Goal: Task Accomplishment & Management: Manage account settings

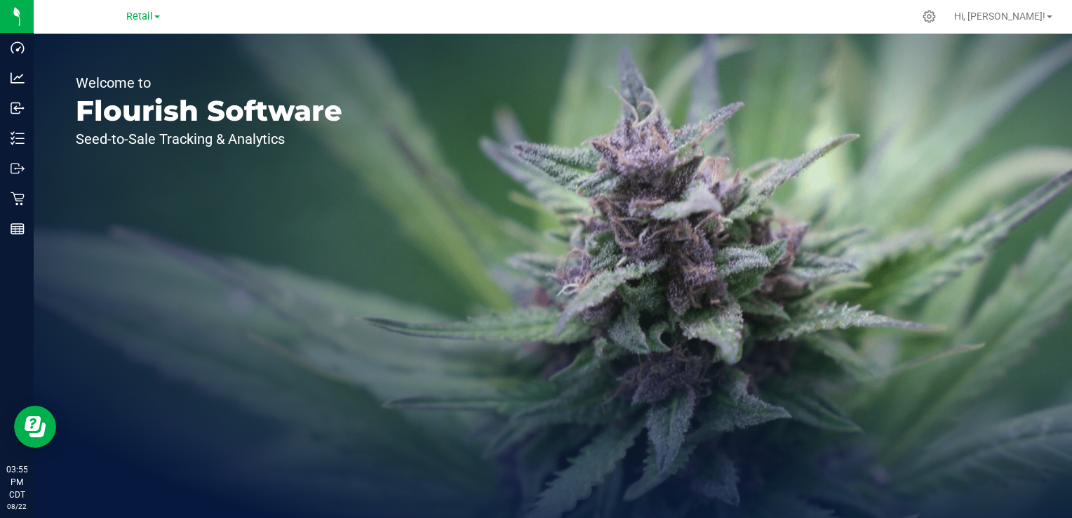
click at [156, 13] on link "Retail" at bounding box center [143, 15] width 34 height 13
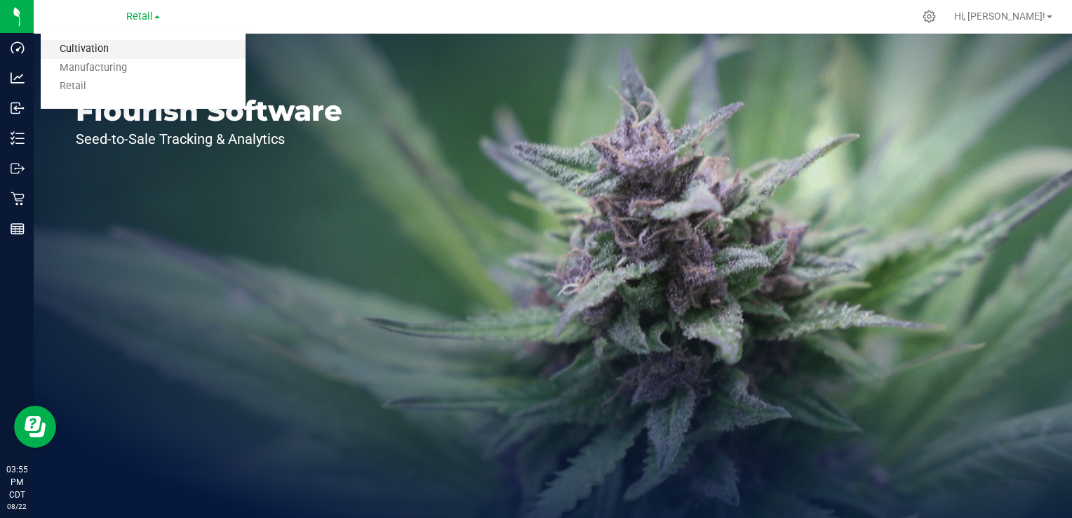
click at [129, 49] on link "Cultivation" at bounding box center [143, 49] width 205 height 19
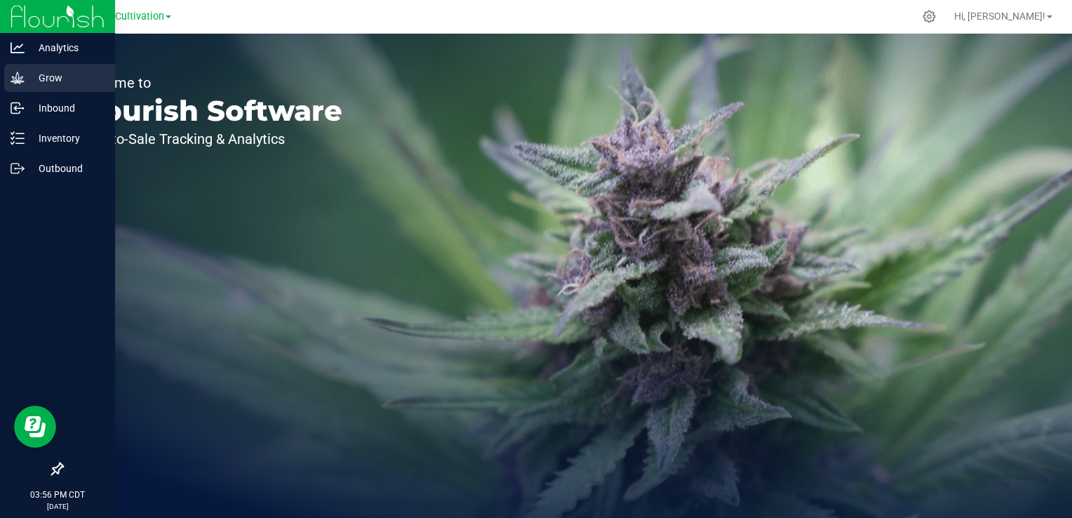
click at [20, 80] on icon at bounding box center [17, 78] width 13 height 12
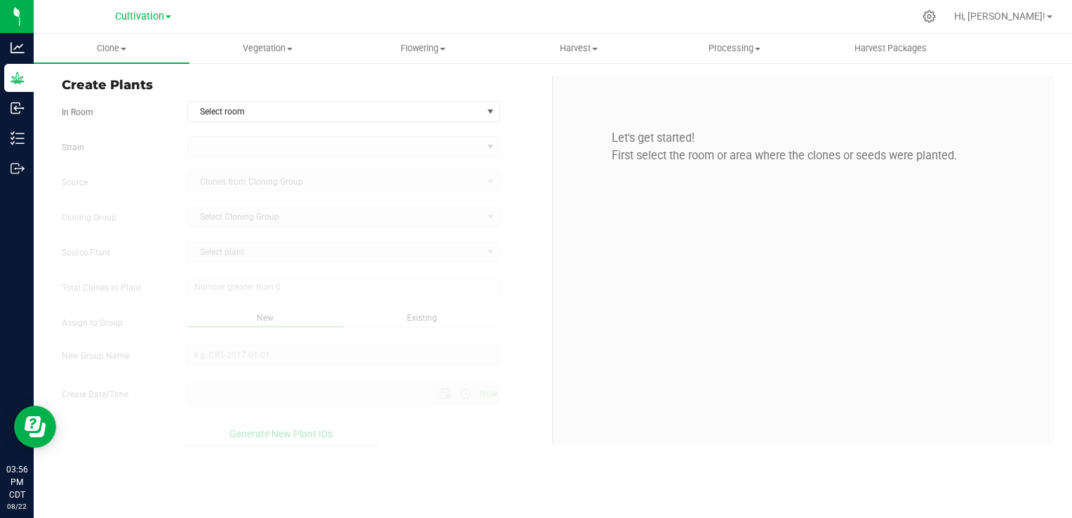
type input "[DATE] 3:56 PM"
click at [275, 49] on span "Vegetation" at bounding box center [267, 48] width 154 height 13
click at [271, 82] on span "Veg groups" at bounding box center [233, 85] width 89 height 12
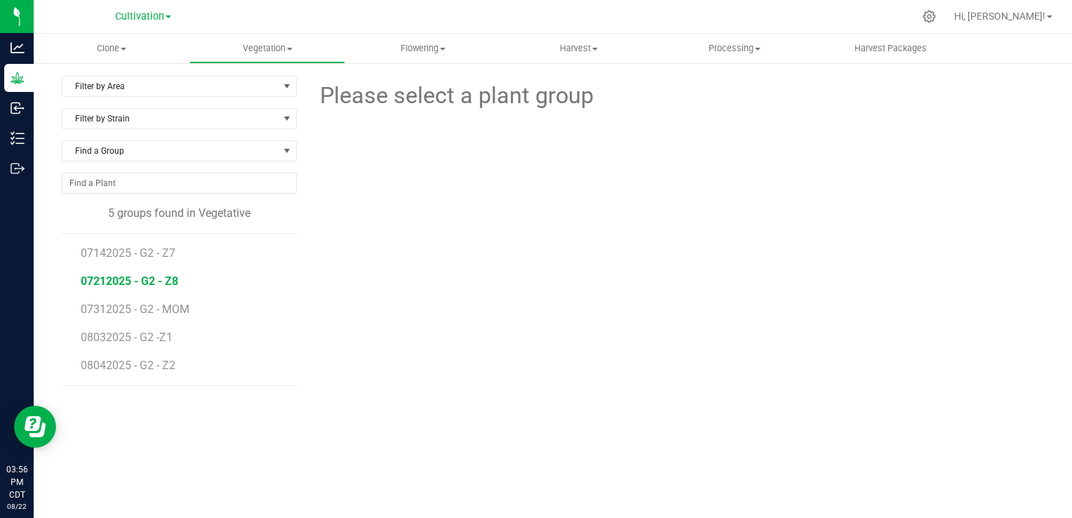
click at [138, 282] on span "07212025 - G2 - Z8" at bounding box center [130, 280] width 98 height 13
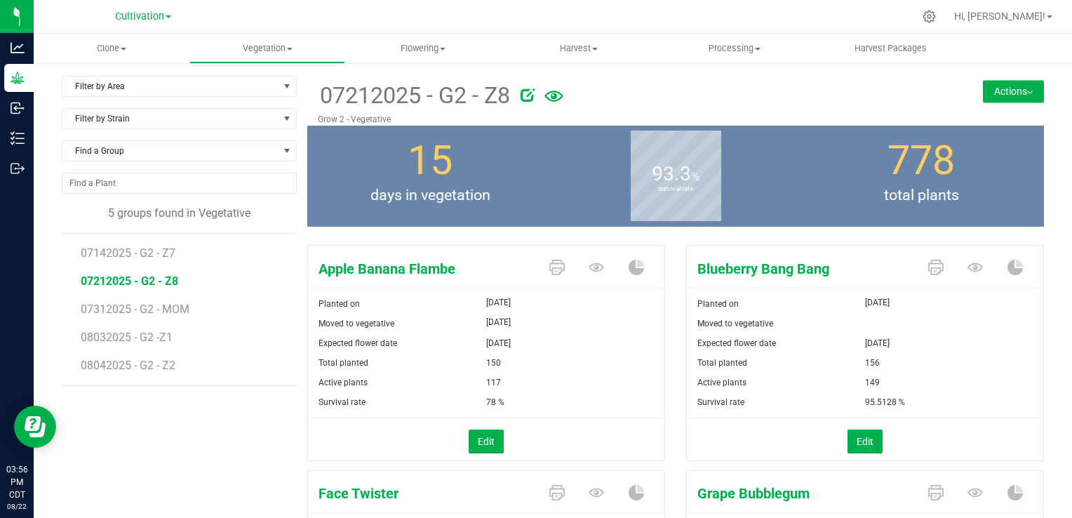
click at [1022, 88] on button "Actions" at bounding box center [1013, 91] width 61 height 22
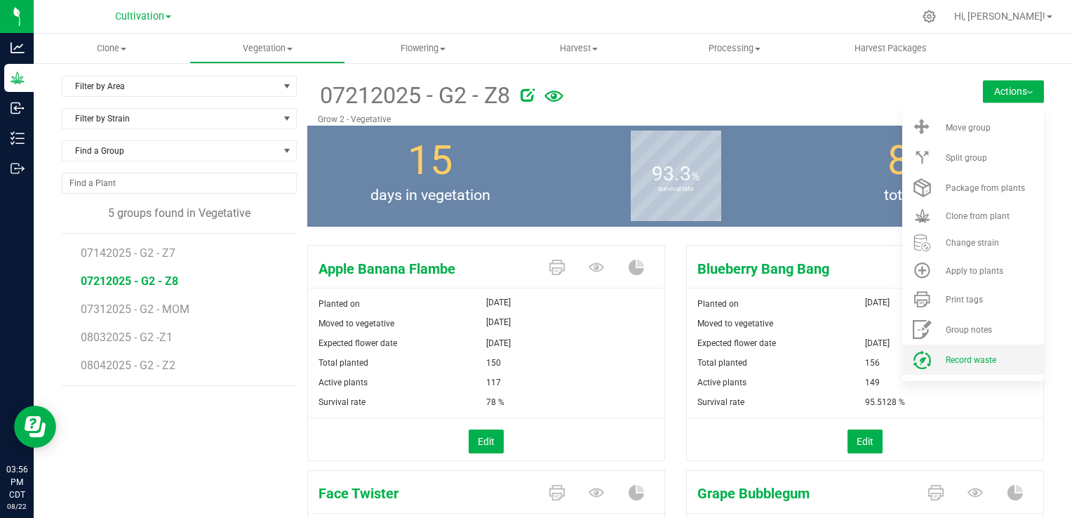
click at [964, 363] on span "Record waste" at bounding box center [971, 360] width 51 height 10
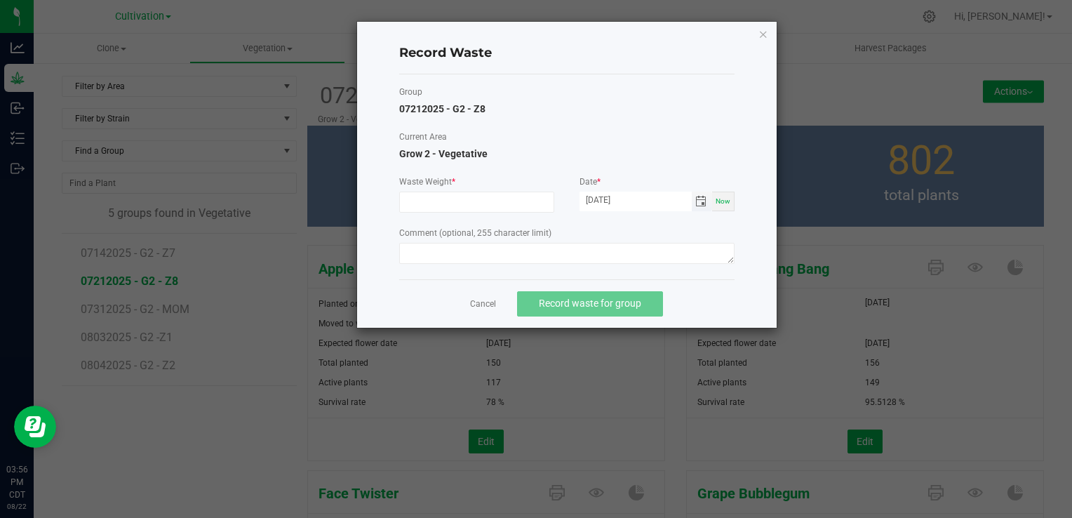
click at [702, 203] on span "Toggle calendar" at bounding box center [700, 201] width 11 height 11
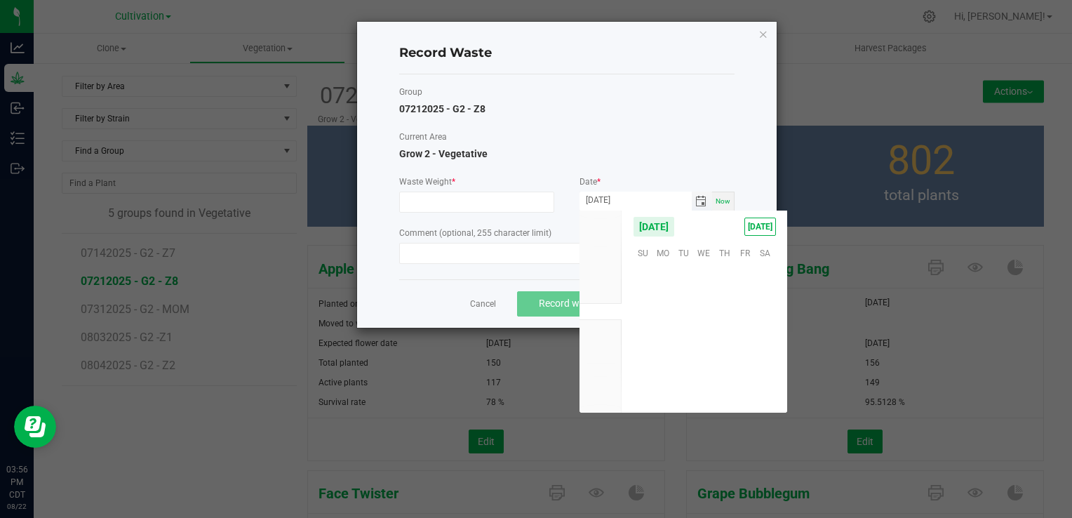
scroll to position [227435, 0]
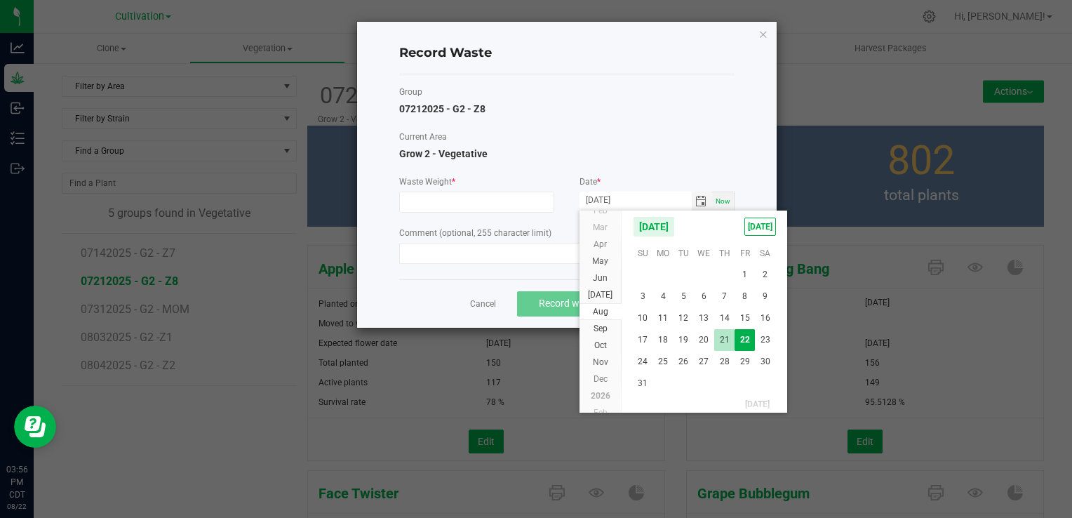
click at [730, 339] on span "21" at bounding box center [724, 340] width 20 height 22
type input "[DATE]"
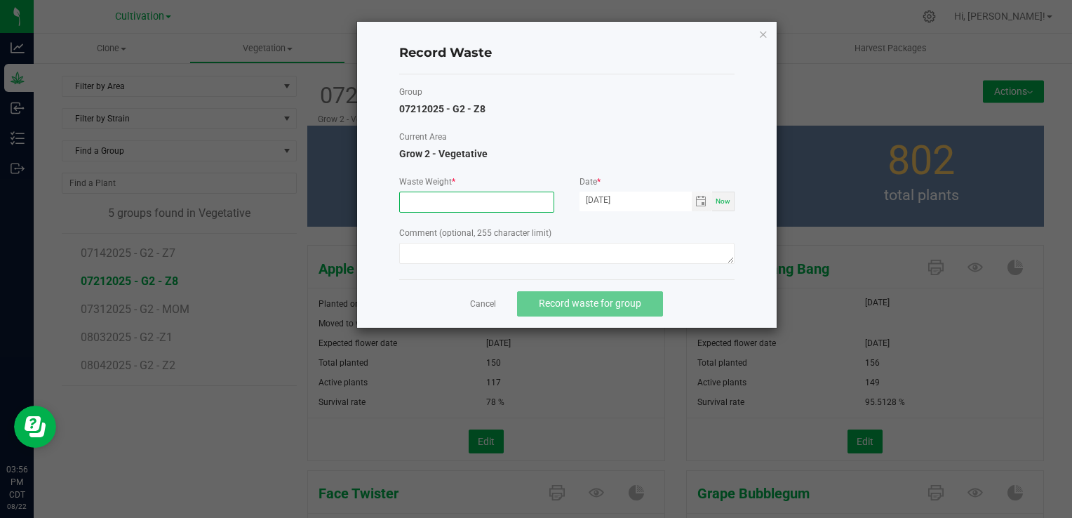
click at [529, 193] on input at bounding box center [477, 202] width 154 height 20
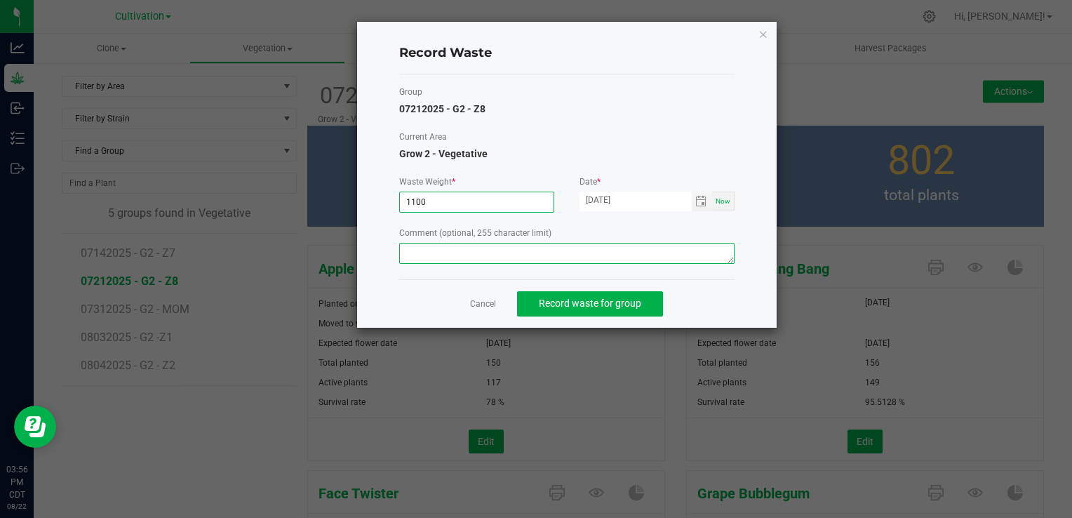
type input "1100.0000 g"
click at [502, 253] on textarea at bounding box center [566, 253] width 335 height 21
type textarea "Veg waste"
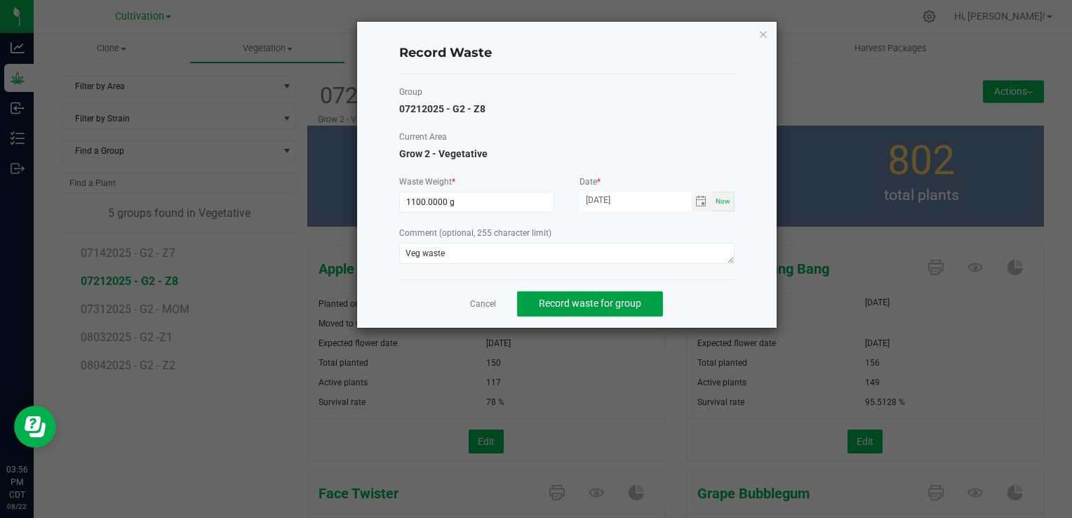
click at [573, 310] on button "Record waste for group" at bounding box center [590, 303] width 146 height 25
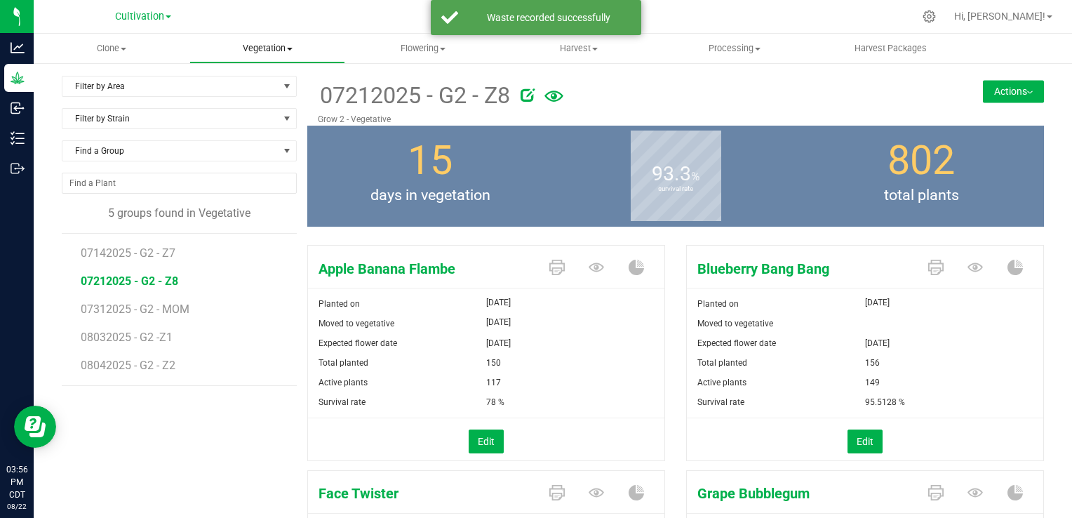
click at [255, 58] on uib-tab-heading "Vegetation Veg groups Veg plants Mother groups Mother plants Apply to plants" at bounding box center [267, 48] width 154 height 28
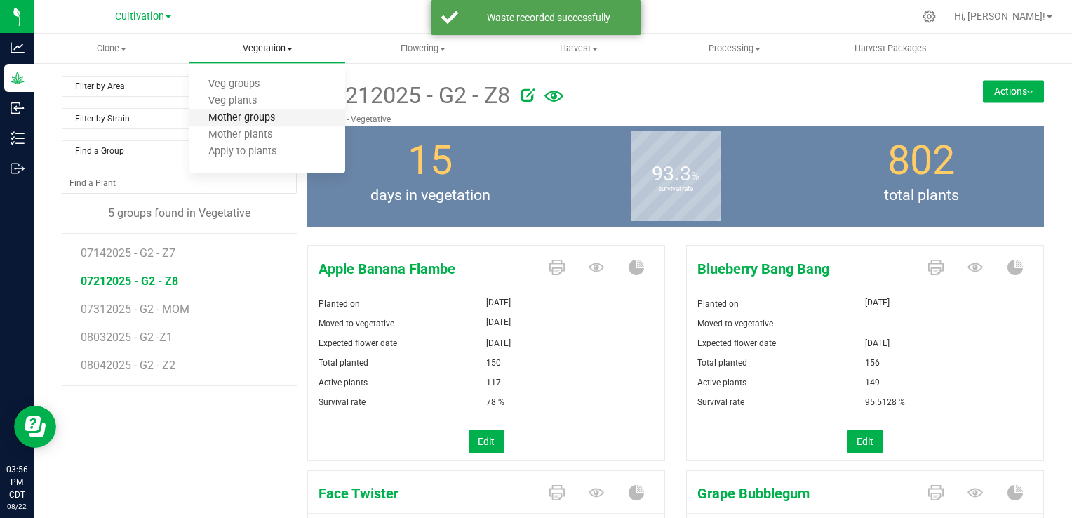
click at [264, 119] on span "Mother groups" at bounding box center [241, 118] width 105 height 12
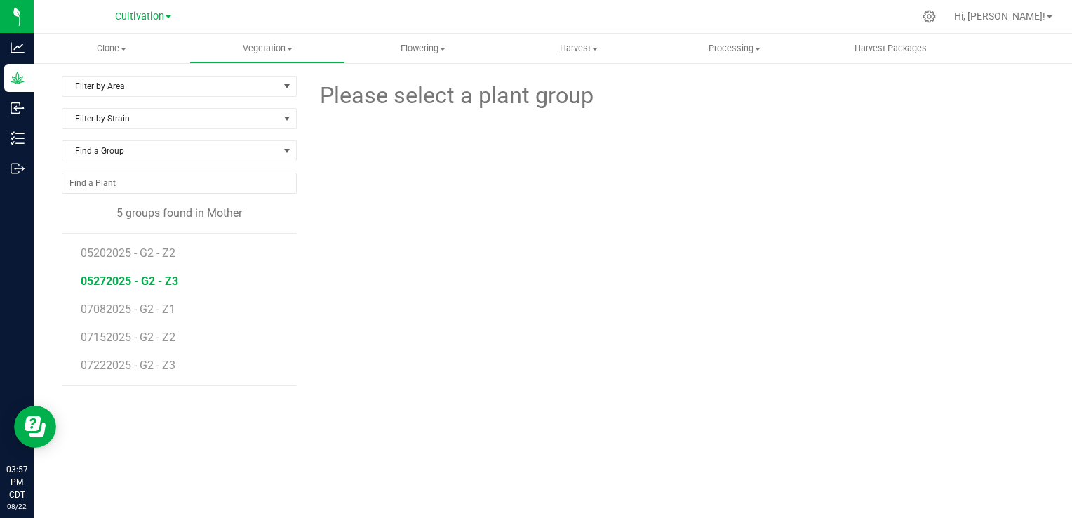
click at [149, 286] on span "05272025 - G2 - Z3" at bounding box center [130, 280] width 98 height 13
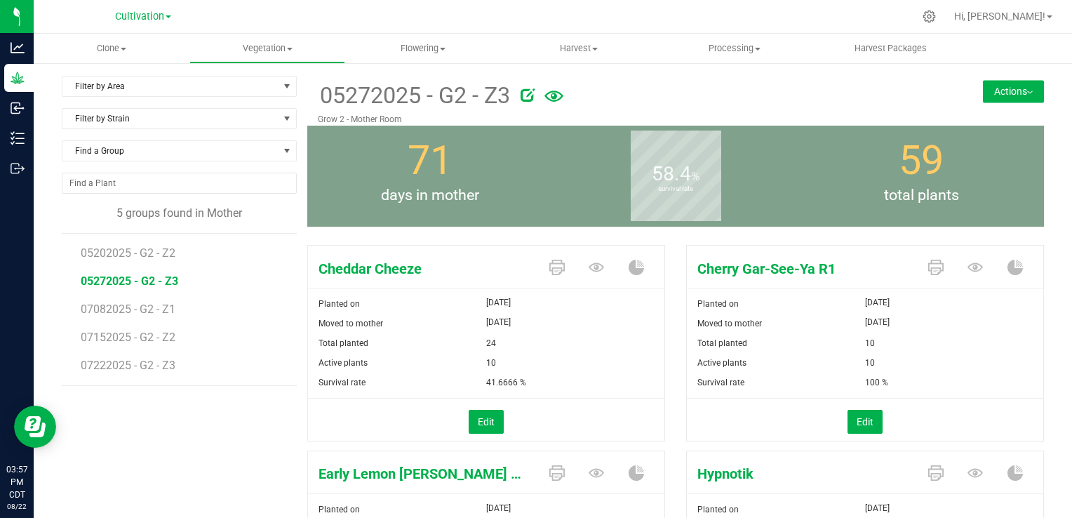
click at [1014, 89] on button "Actions" at bounding box center [1013, 91] width 61 height 22
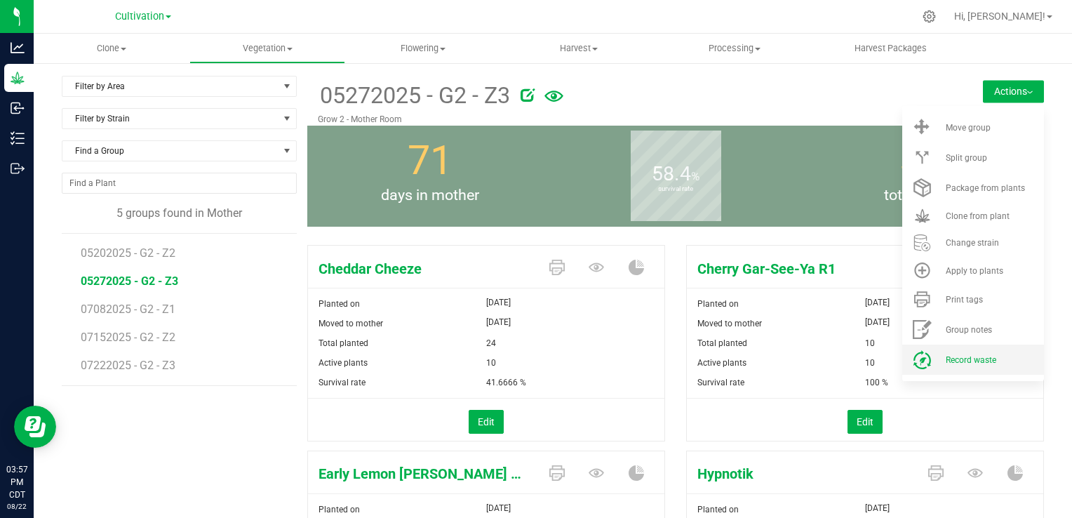
click at [991, 355] on div "Record waste" at bounding box center [993, 360] width 95 height 10
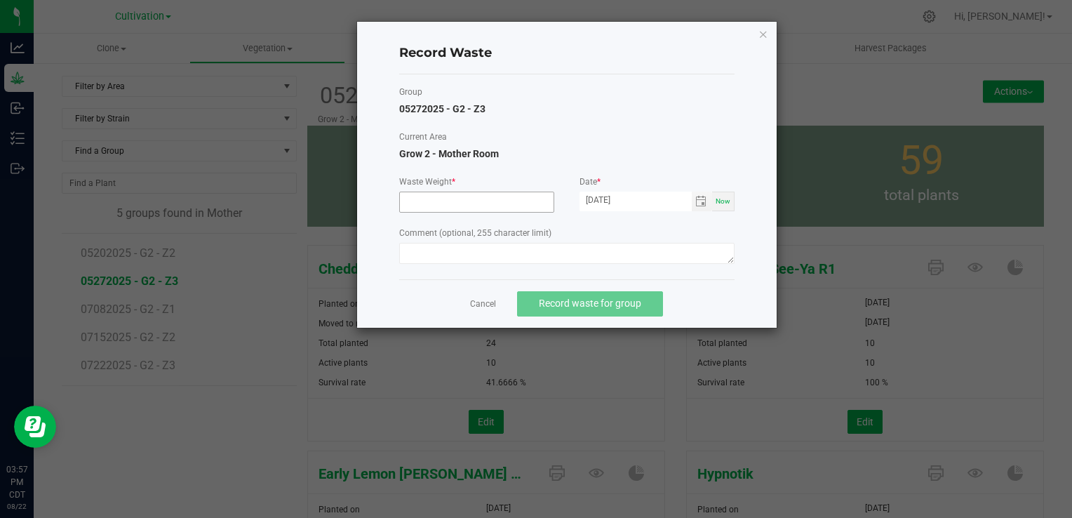
click at [478, 208] on input at bounding box center [477, 202] width 154 height 20
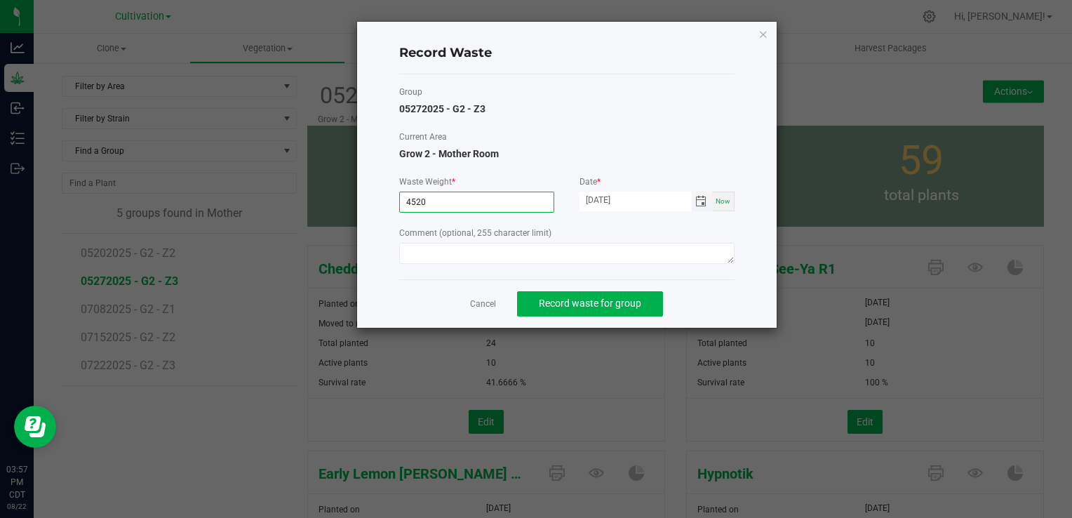
click at [705, 202] on span "Toggle calendar" at bounding box center [700, 201] width 11 height 11
type input "4520.0000 g"
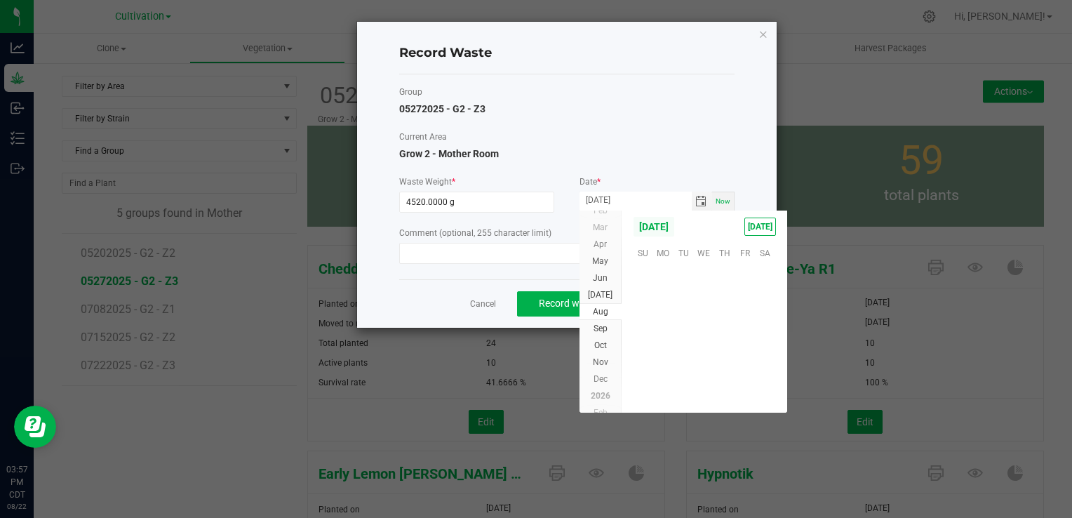
scroll to position [227435, 0]
click at [719, 335] on span "21" at bounding box center [724, 340] width 20 height 22
type input "[DATE]"
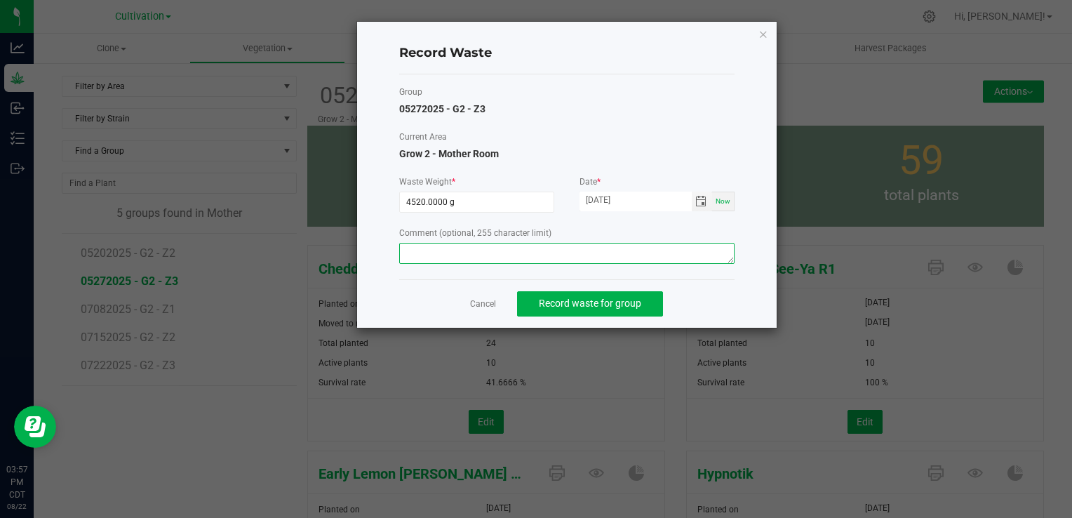
click at [634, 262] on textarea at bounding box center [566, 253] width 335 height 21
type textarea "Mom waste"
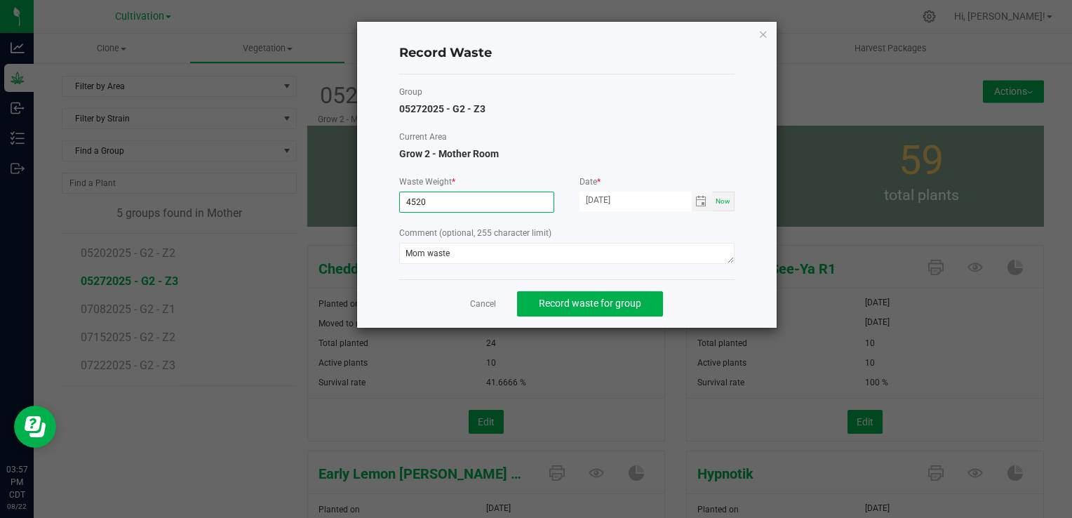
click at [419, 203] on input "4520" at bounding box center [477, 202] width 154 height 20
type input "4570.0000 g"
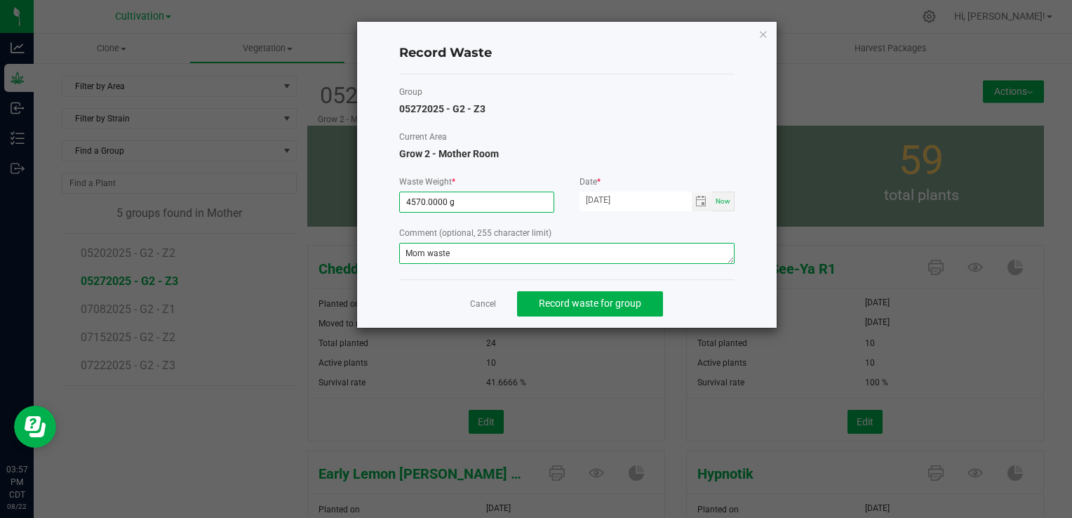
click at [612, 251] on textarea "Mom waste" at bounding box center [566, 253] width 335 height 21
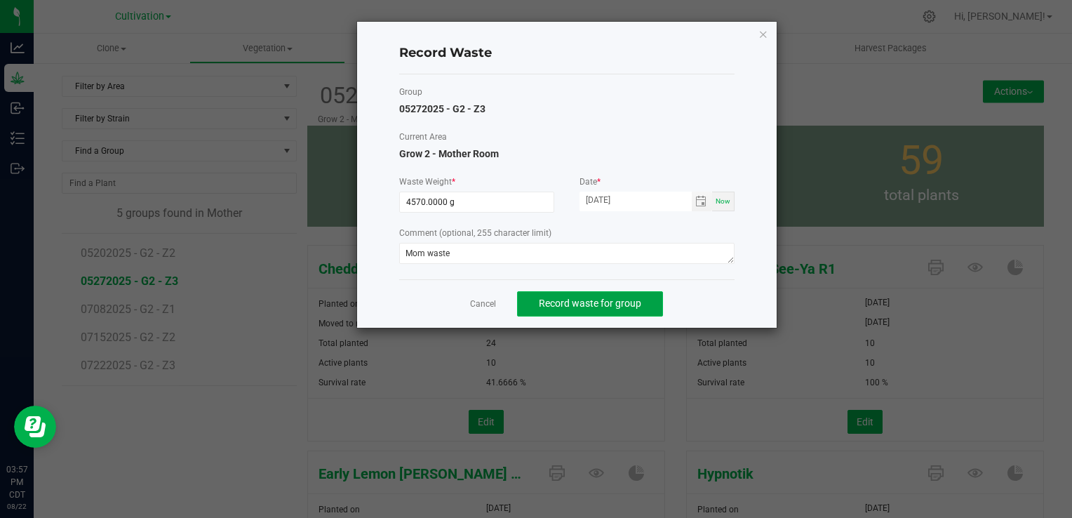
click at [603, 308] on button "Record waste for group" at bounding box center [590, 303] width 146 height 25
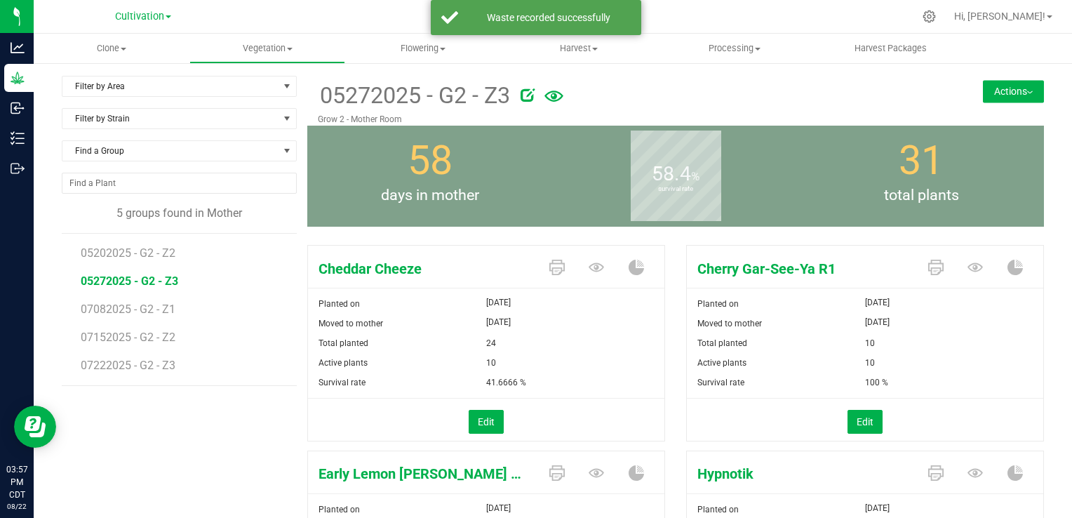
click at [1016, 95] on button "Actions" at bounding box center [1013, 91] width 61 height 22
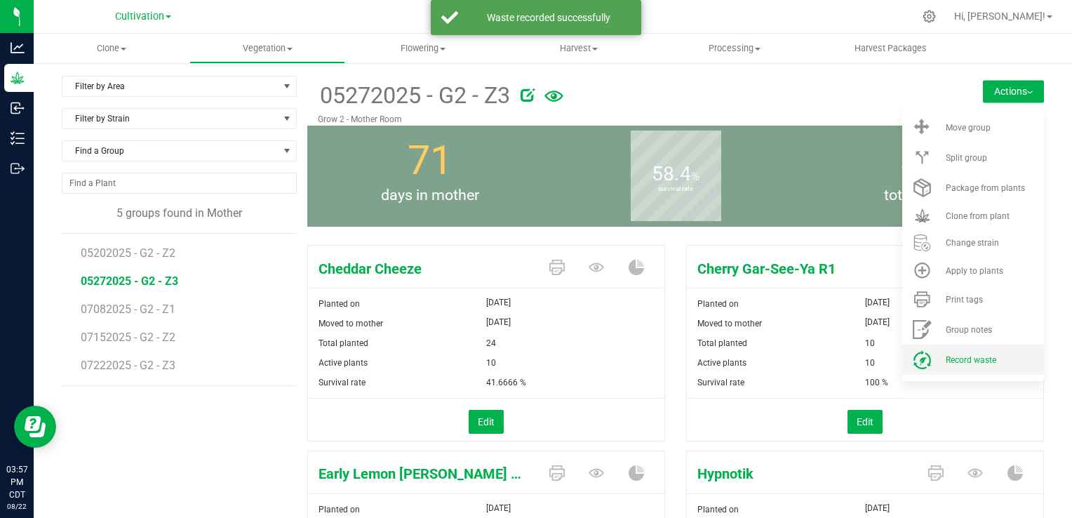
click at [968, 355] on span "Record waste" at bounding box center [971, 360] width 51 height 10
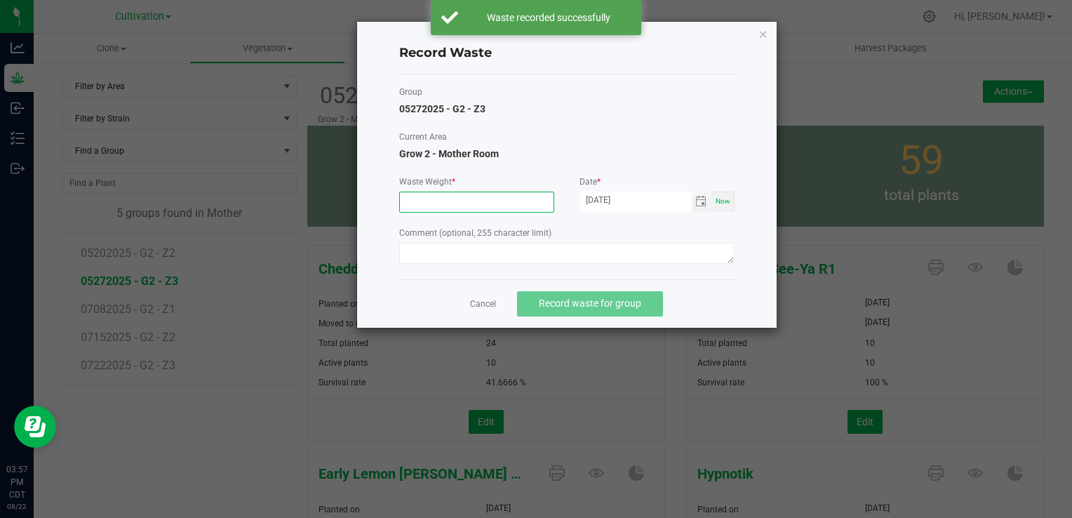
click at [480, 198] on input at bounding box center [477, 202] width 154 height 20
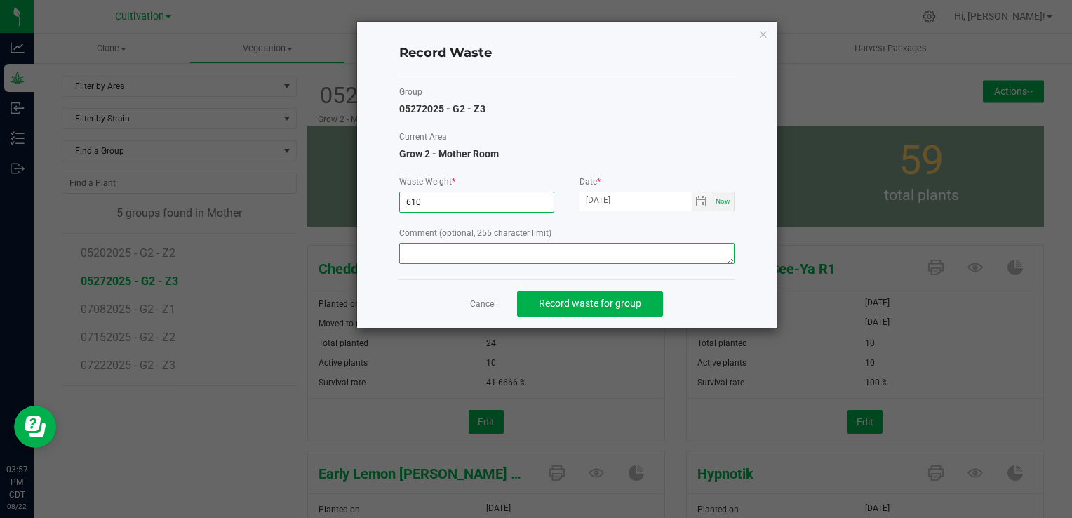
type input "610.0000 g"
click at [482, 251] on textarea at bounding box center [566, 253] width 335 height 21
type textarea "m"
type textarea "Mom waste"
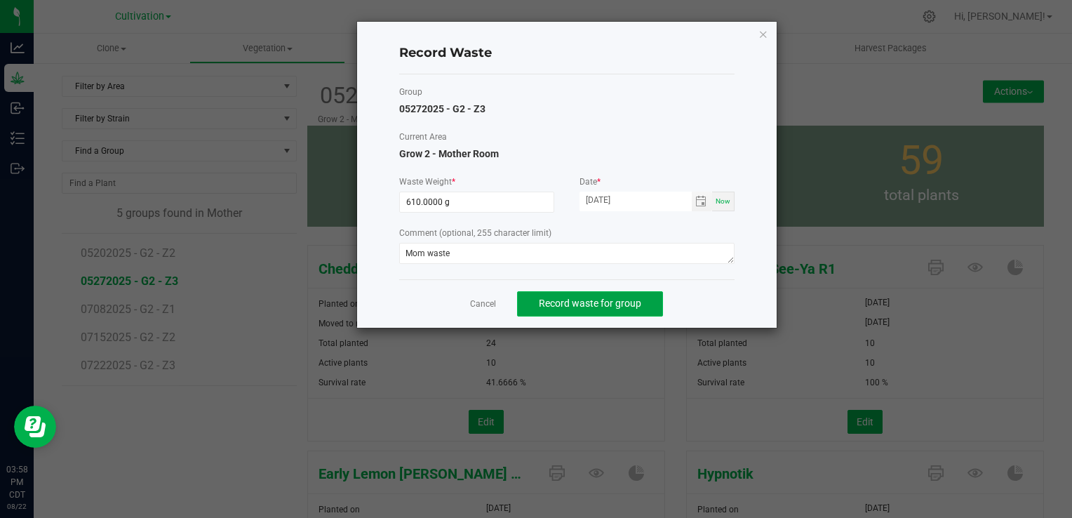
click at [584, 305] on span "Record waste for group" at bounding box center [590, 302] width 102 height 11
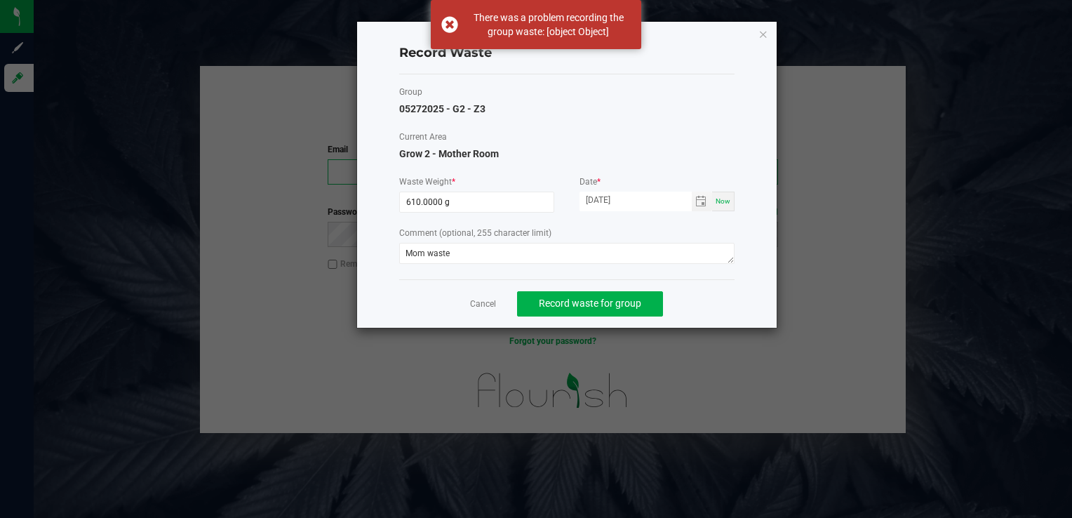
type input "[PERSON_NAME][EMAIL_ADDRESS][PERSON_NAME][DOMAIN_NAME]"
click at [570, 298] on span "Record waste for group" at bounding box center [590, 302] width 102 height 11
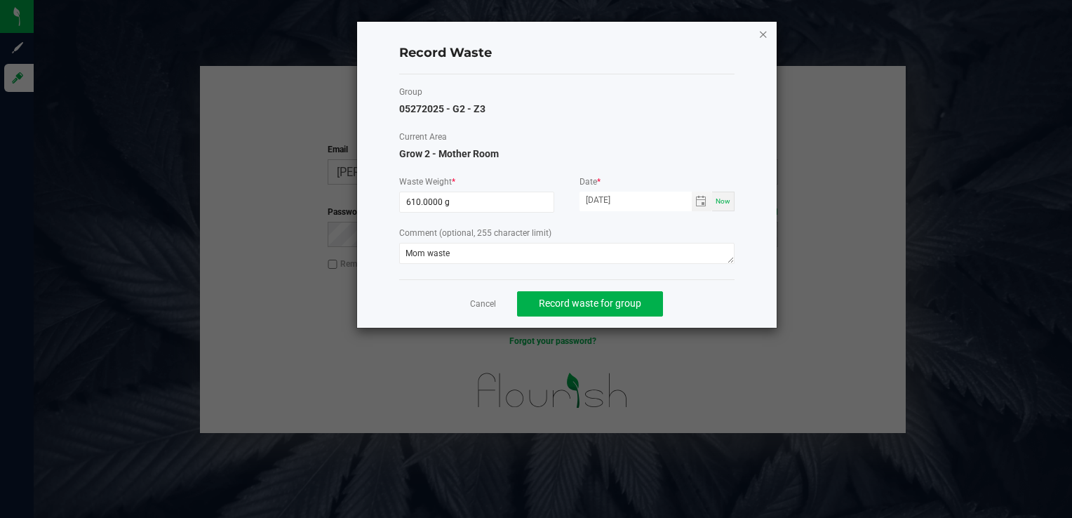
click at [763, 35] on icon "button" at bounding box center [763, 33] width 10 height 17
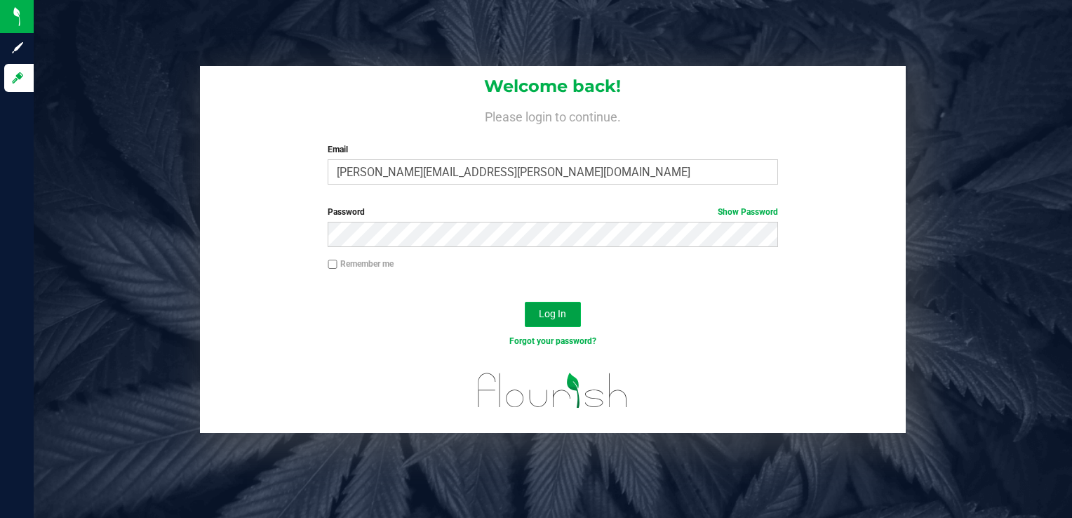
click at [558, 314] on span "Log In" at bounding box center [552, 313] width 27 height 11
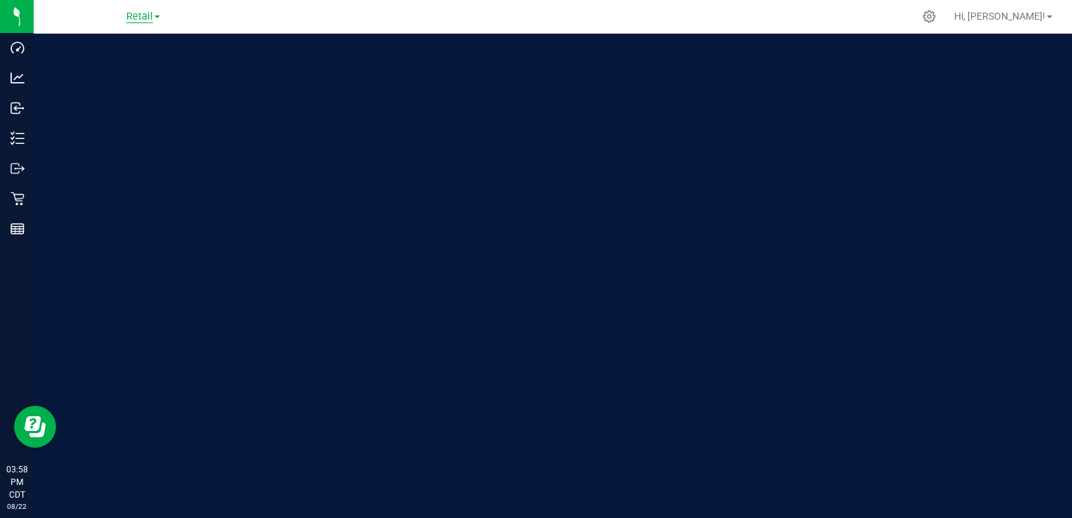
click at [142, 15] on span "Retail" at bounding box center [139, 17] width 27 height 13
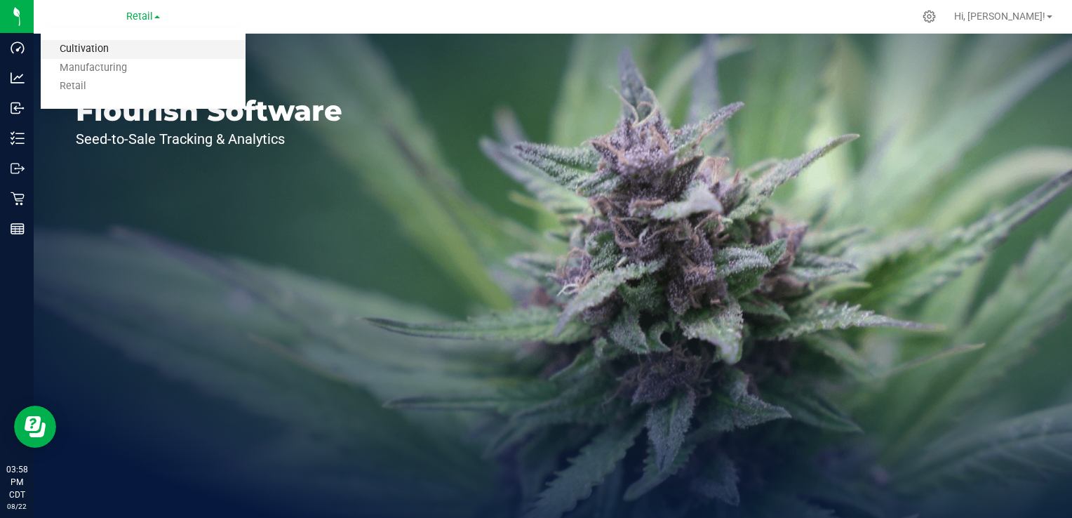
click at [129, 48] on link "Cultivation" at bounding box center [143, 49] width 205 height 19
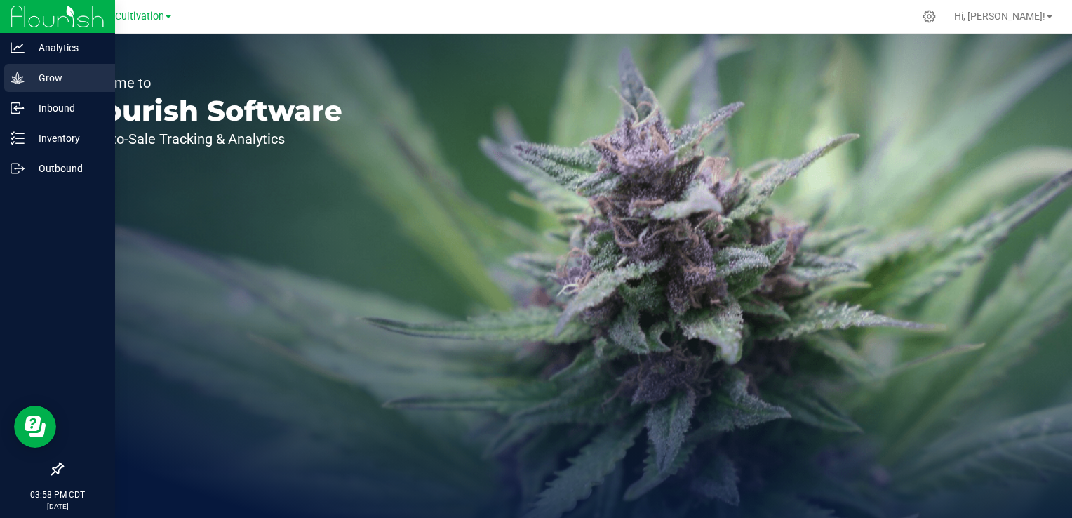
click at [42, 74] on p "Grow" at bounding box center [67, 77] width 84 height 17
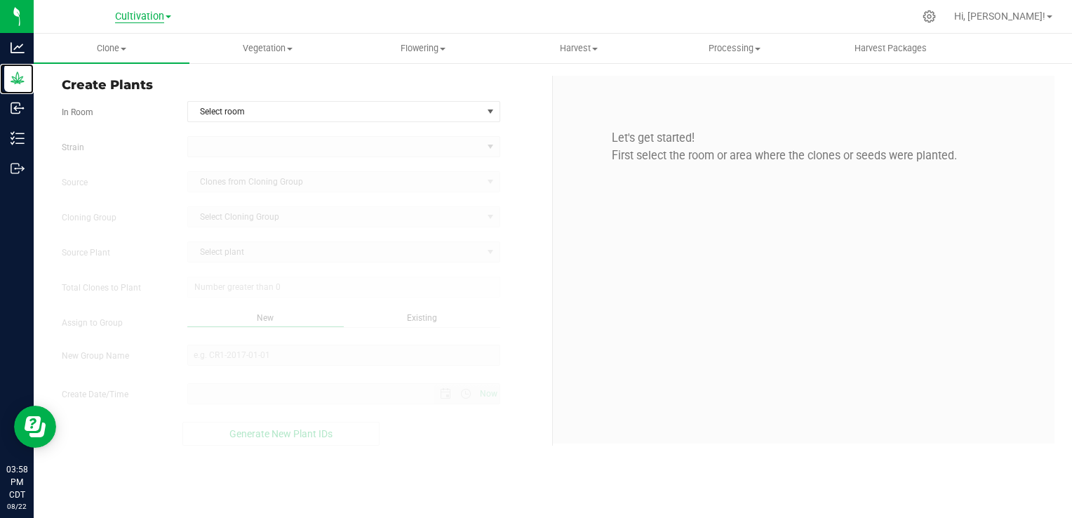
type input "[DATE] 3:58 PM"
click at [150, 18] on span "Cultivation" at bounding box center [139, 17] width 49 height 13
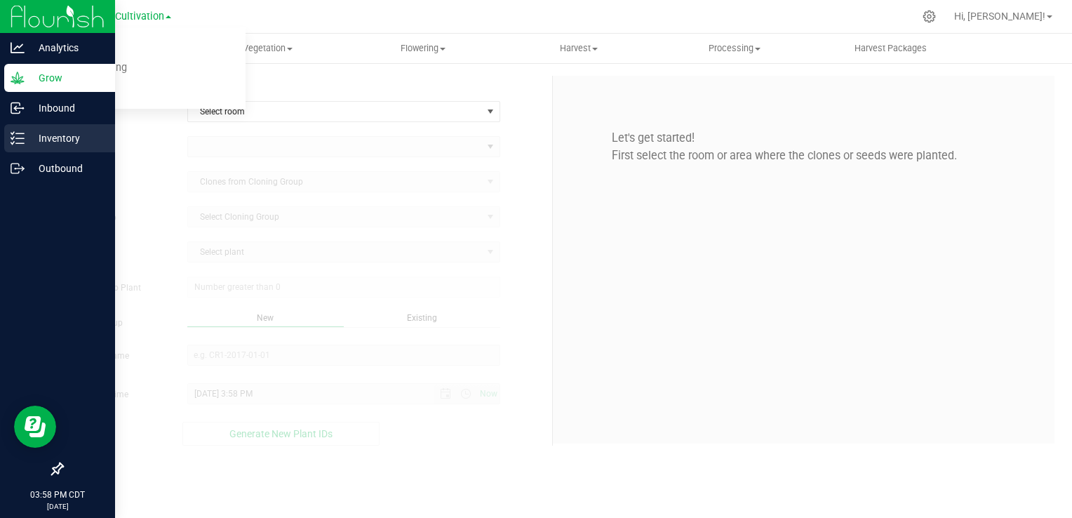
click at [42, 143] on p "Inventory" at bounding box center [67, 138] width 84 height 17
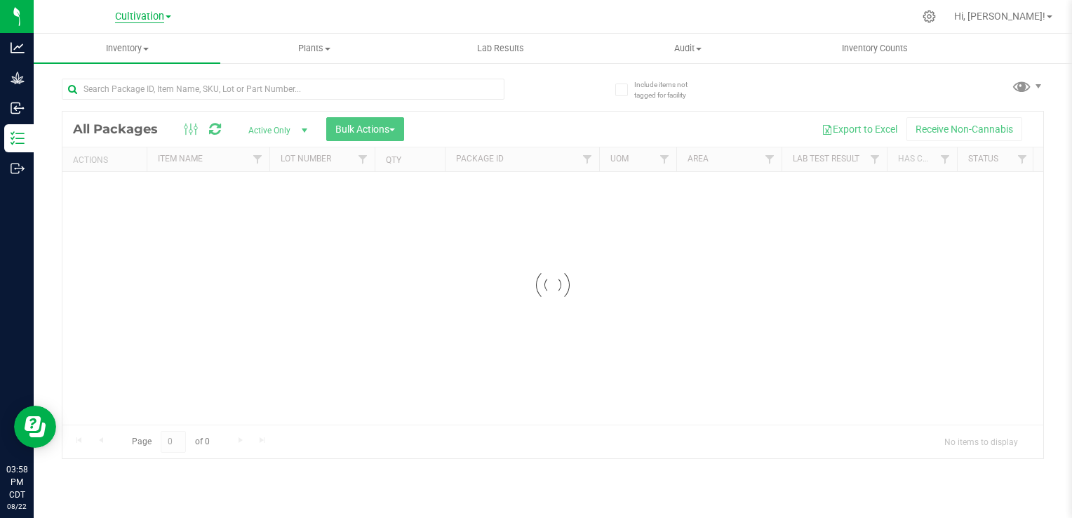
click at [154, 17] on span "Cultivation" at bounding box center [139, 17] width 49 height 13
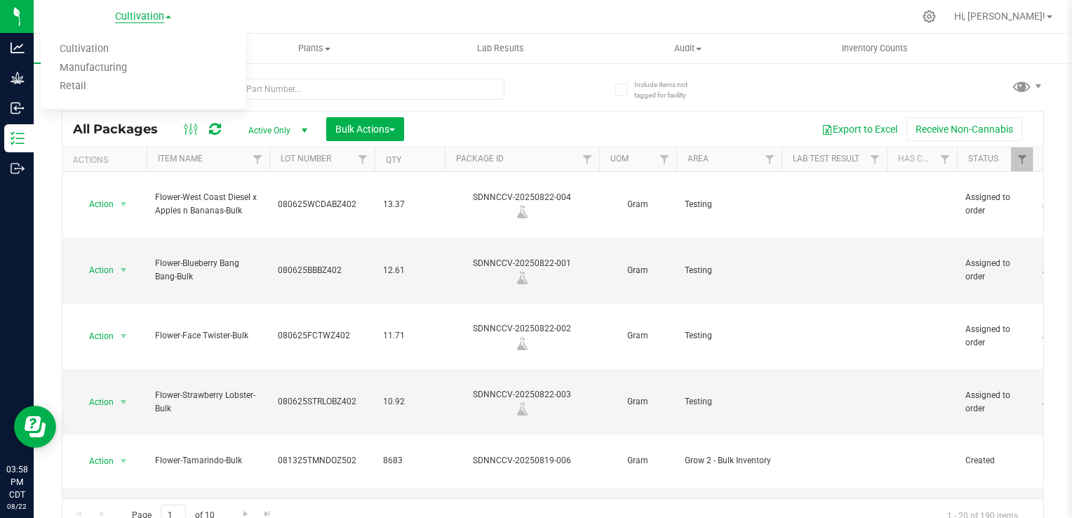
click at [160, 13] on span "Cultivation" at bounding box center [139, 17] width 49 height 13
click at [324, 44] on span "Plants" at bounding box center [313, 48] width 185 height 13
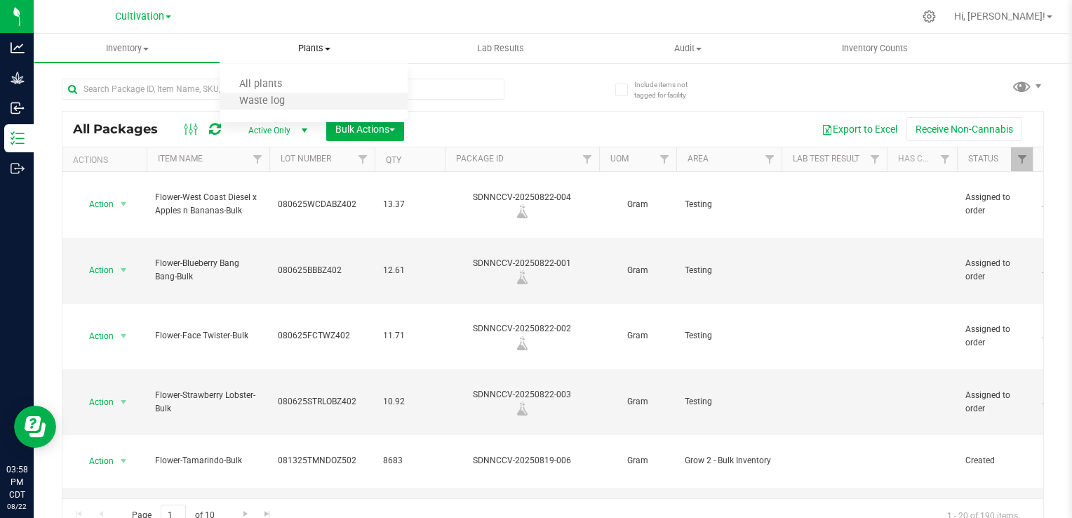
click at [309, 96] on li "Waste log" at bounding box center [313, 101] width 187 height 17
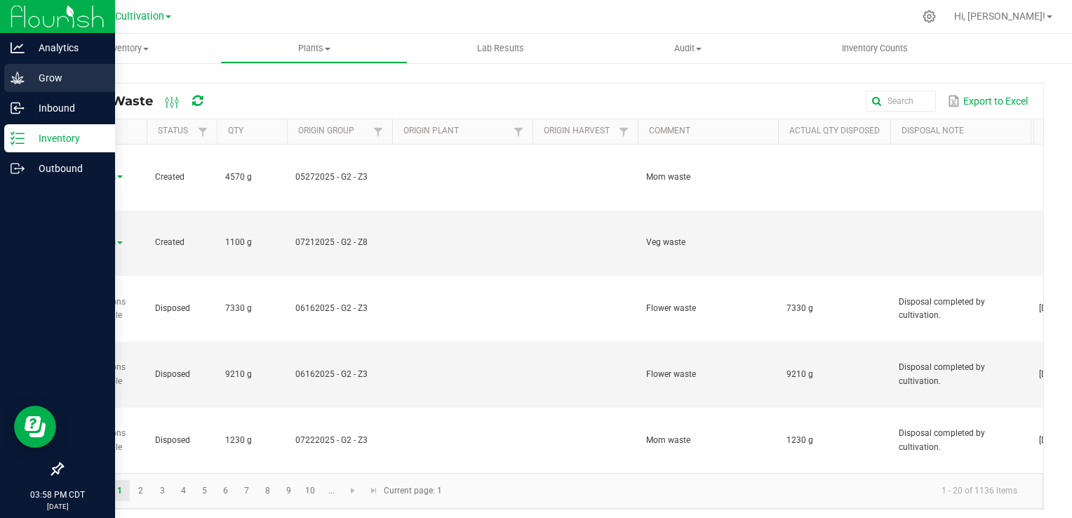
click at [27, 80] on p "Grow" at bounding box center [67, 77] width 84 height 17
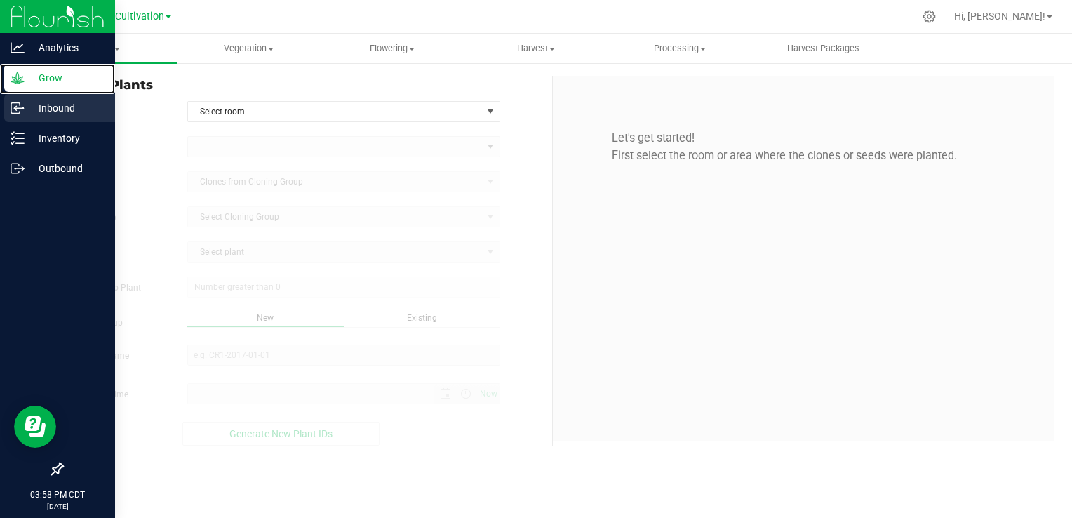
type input "[DATE] 3:58 PM"
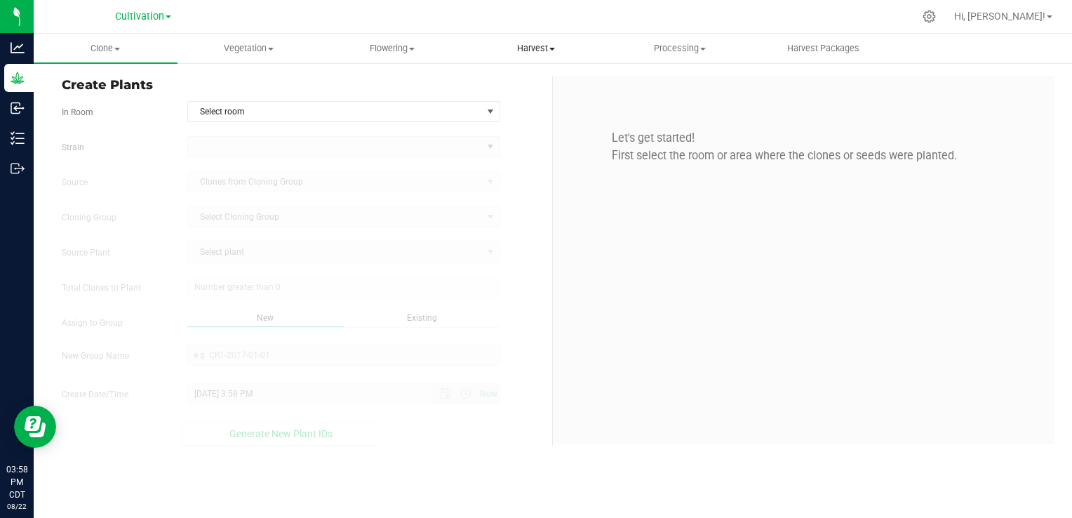
click at [526, 48] on span "Harvest" at bounding box center [536, 48] width 142 height 13
click at [280, 49] on span "Vegetation" at bounding box center [249, 48] width 142 height 13
click at [258, 116] on span "Mother groups" at bounding box center [230, 118] width 105 height 12
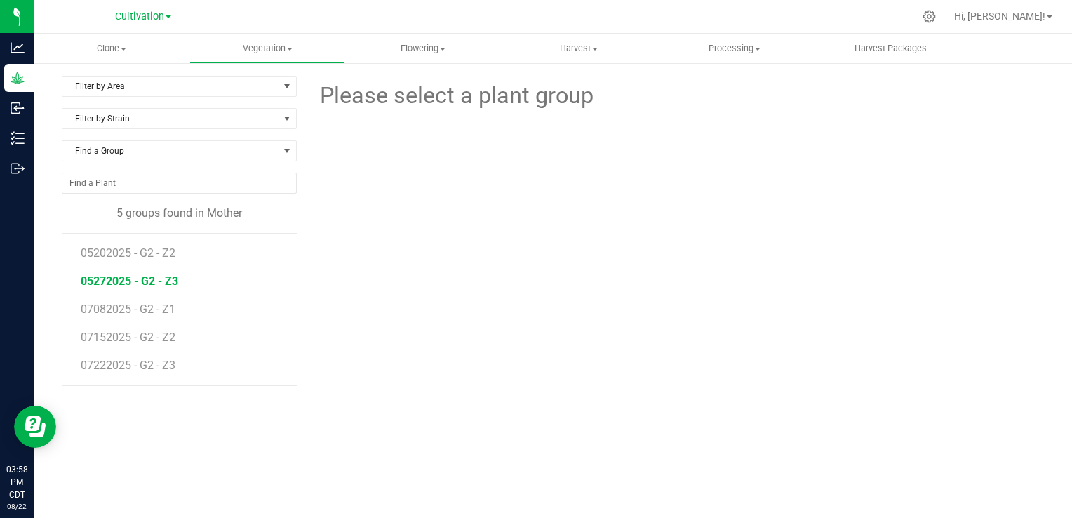
click at [139, 279] on span "05272025 - G2 - Z3" at bounding box center [130, 280] width 98 height 13
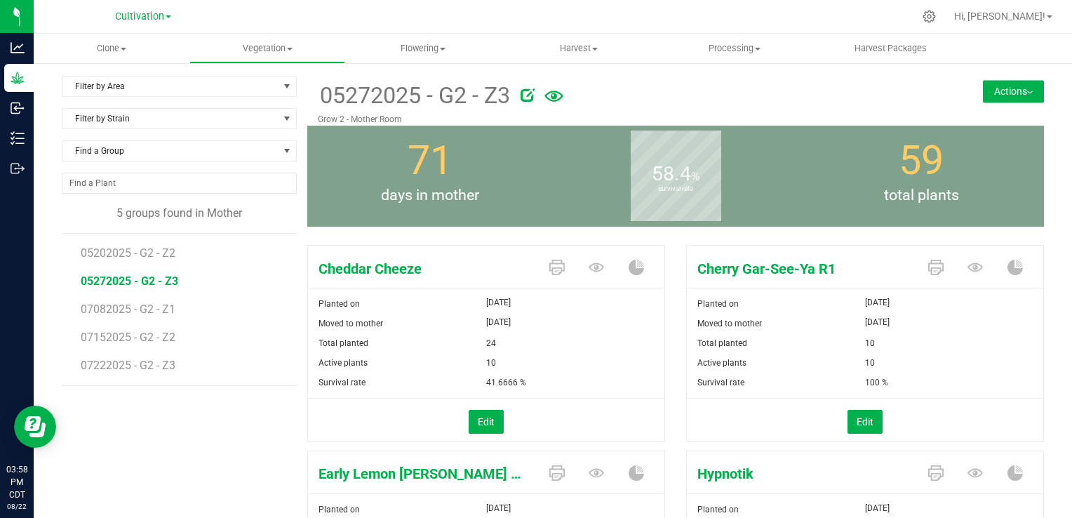
click at [993, 88] on button "Actions" at bounding box center [1013, 91] width 61 height 22
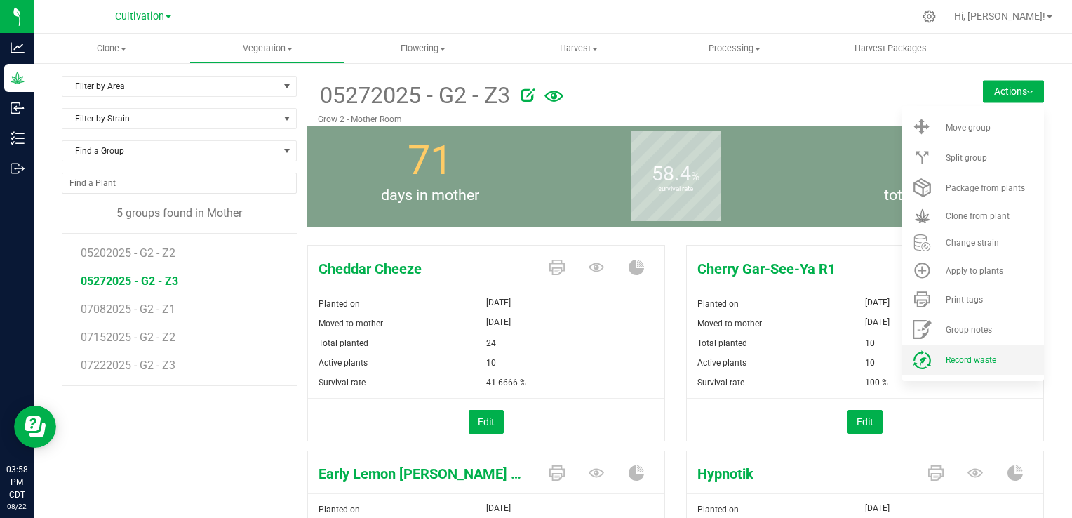
click at [979, 358] on span "Record waste" at bounding box center [971, 360] width 51 height 10
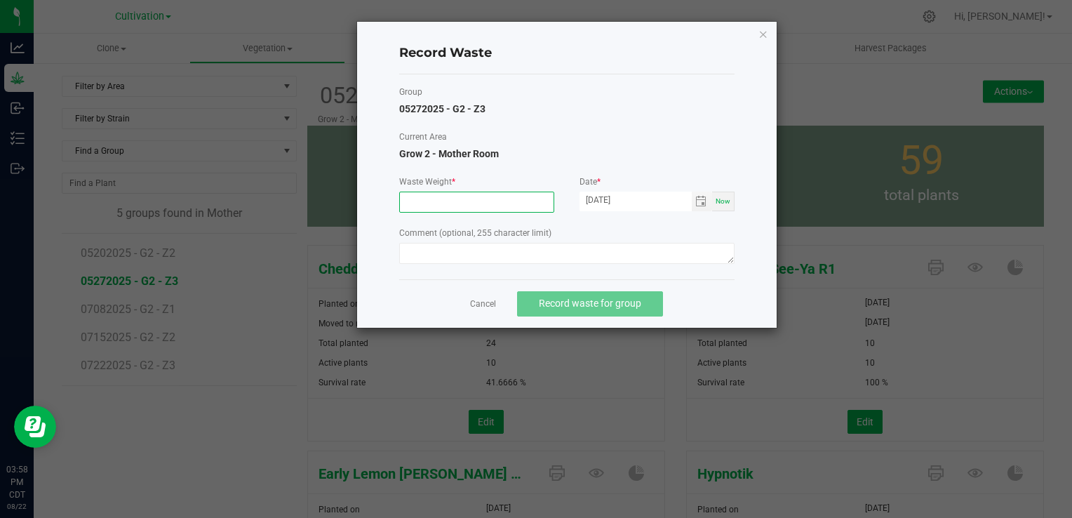
click at [441, 197] on input at bounding box center [477, 202] width 154 height 20
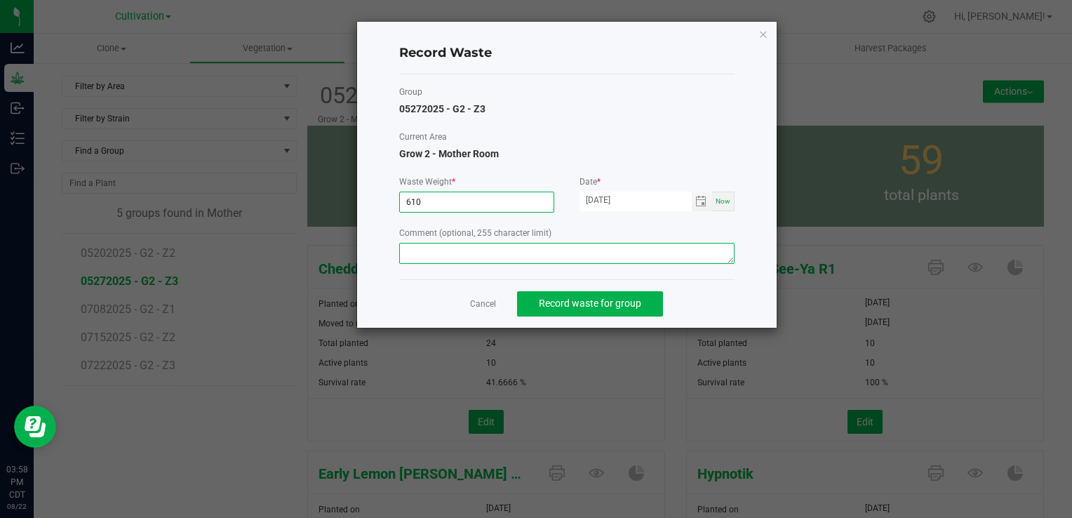
type input "610.0000 g"
click at [467, 255] on textarea at bounding box center [566, 253] width 335 height 21
type textarea "Mom waste"
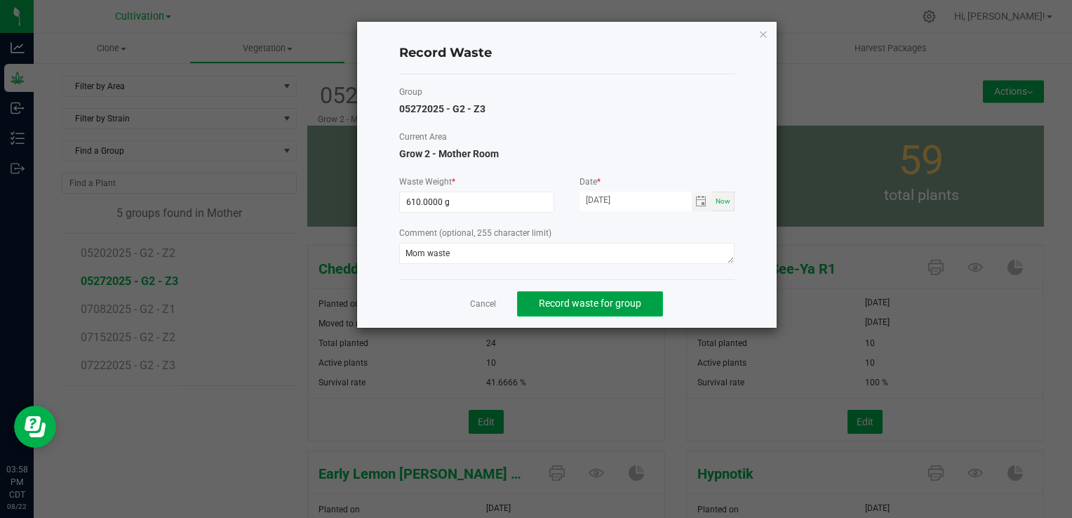
click at [561, 301] on span "Record waste for group" at bounding box center [590, 302] width 102 height 11
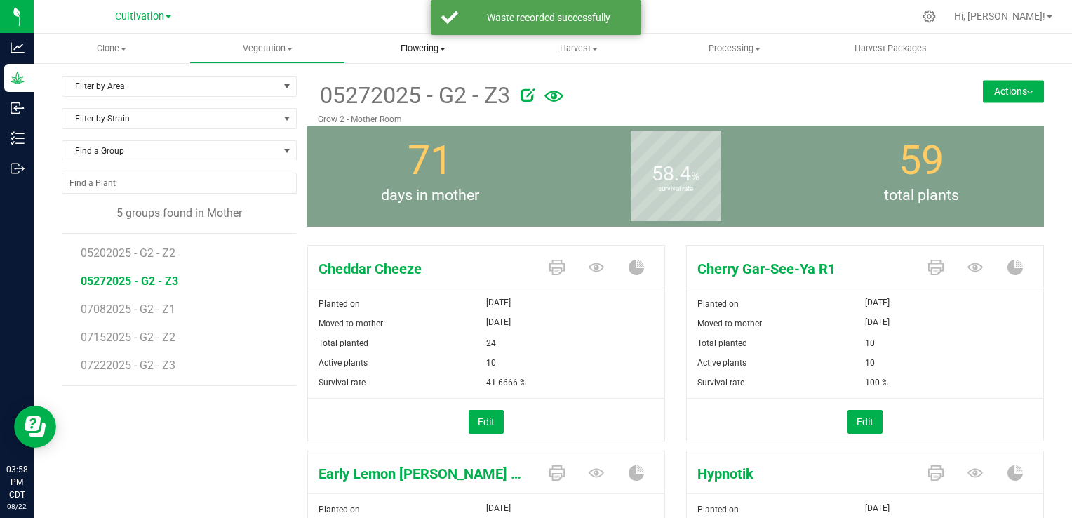
click at [450, 53] on span "Flowering" at bounding box center [423, 48] width 154 height 13
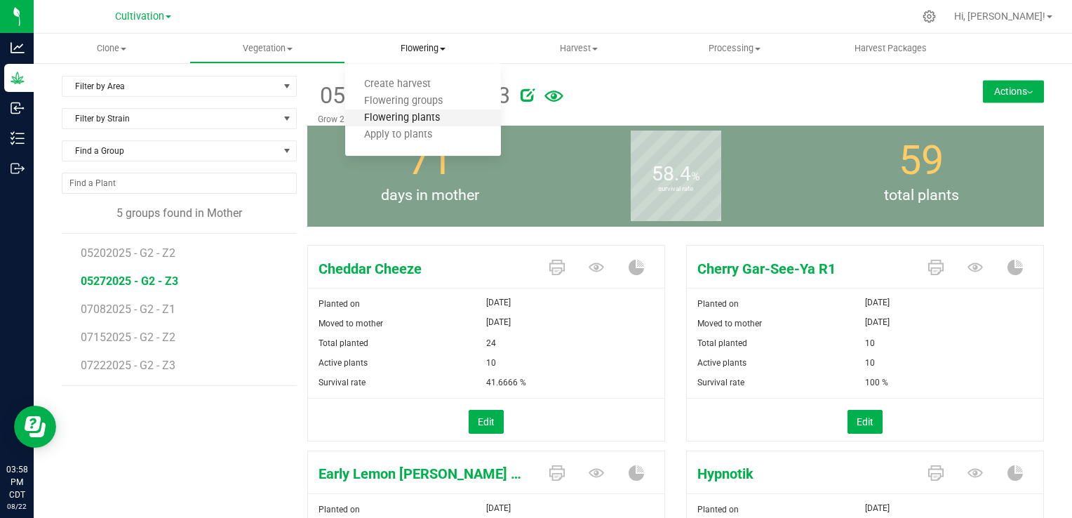
click at [417, 112] on span "Flowering plants" at bounding box center [402, 118] width 114 height 12
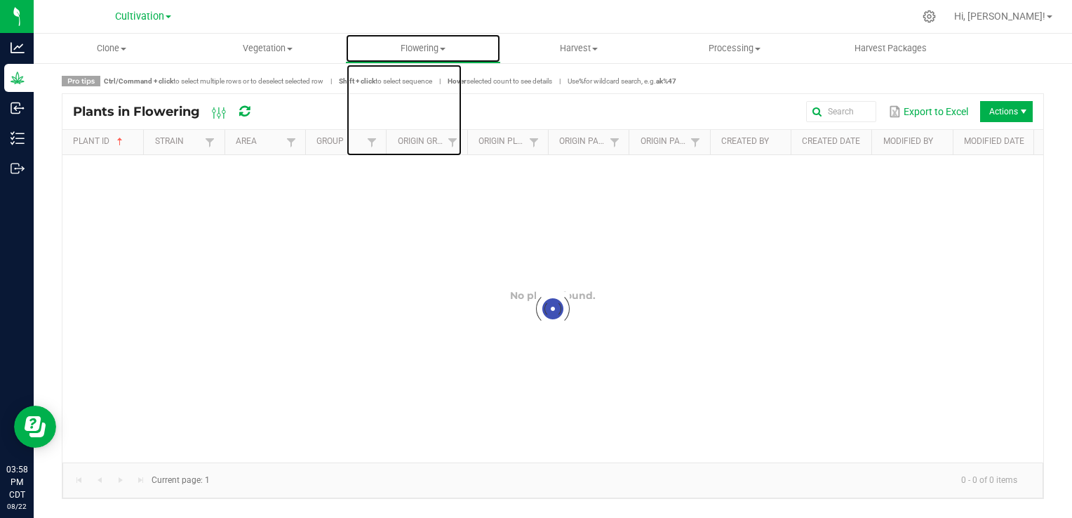
click at [436, 46] on span "Flowering" at bounding box center [423, 48] width 154 height 13
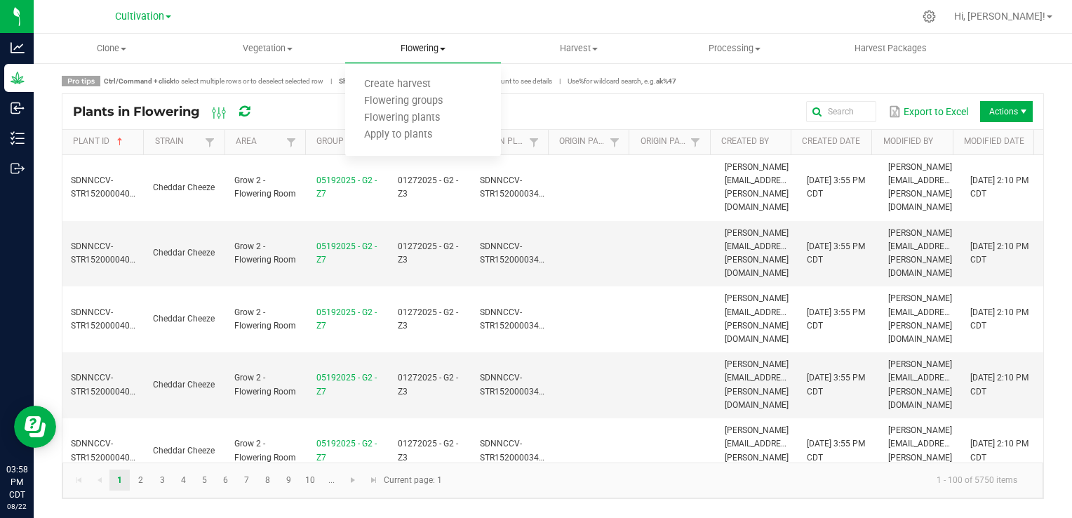
click at [435, 46] on span "Flowering" at bounding box center [423, 48] width 156 height 13
click at [433, 51] on span "Flowering" at bounding box center [423, 48] width 156 height 13
click at [425, 98] on span "Flowering groups" at bounding box center [403, 101] width 116 height 12
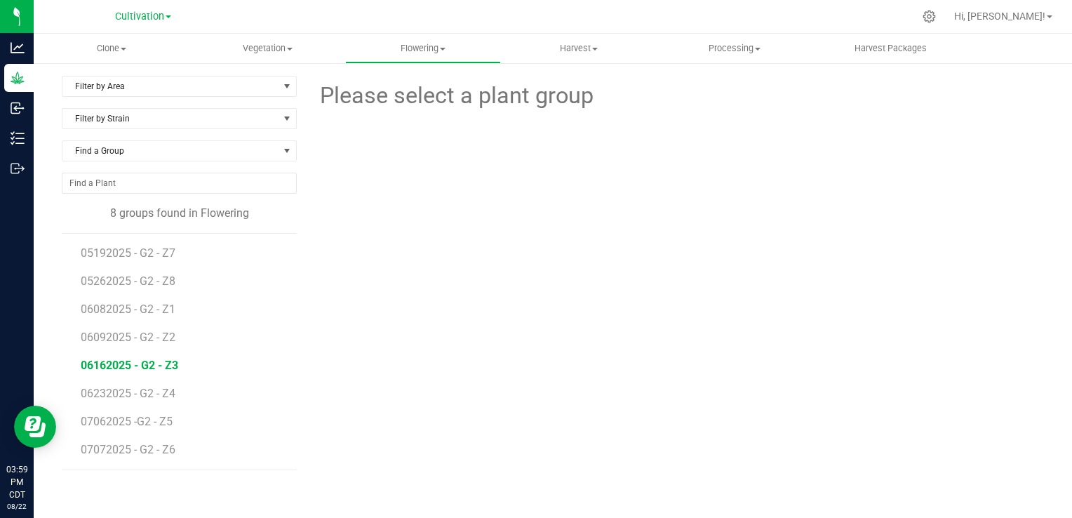
click at [152, 366] on span "06162025 - G2 - Z3" at bounding box center [130, 365] width 98 height 13
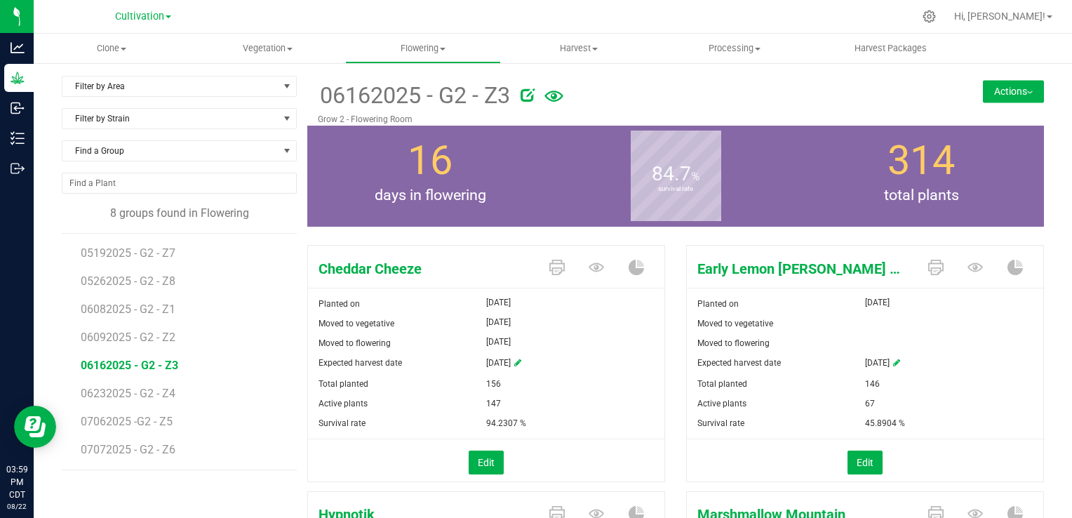
click at [1024, 97] on button "Actions" at bounding box center [1013, 91] width 61 height 22
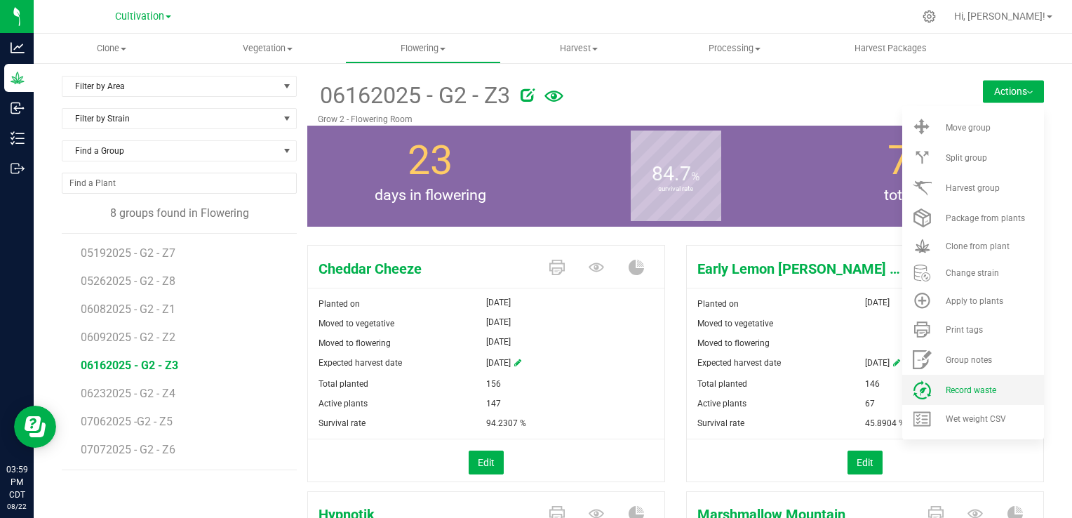
click at [977, 394] on li "Record waste" at bounding box center [973, 390] width 142 height 30
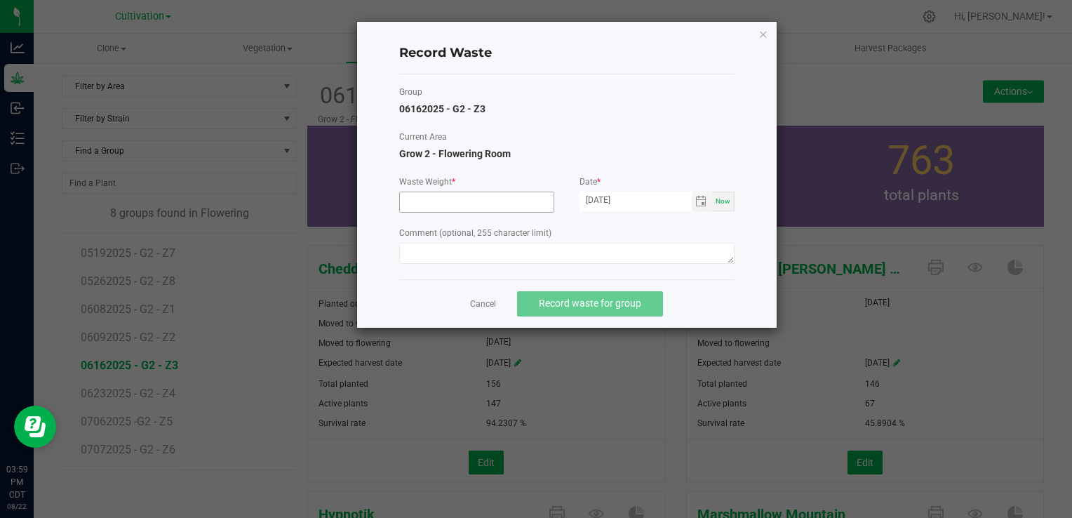
click at [488, 203] on input at bounding box center [477, 202] width 154 height 20
click at [704, 208] on span "Toggle calendar" at bounding box center [702, 202] width 20 height 20
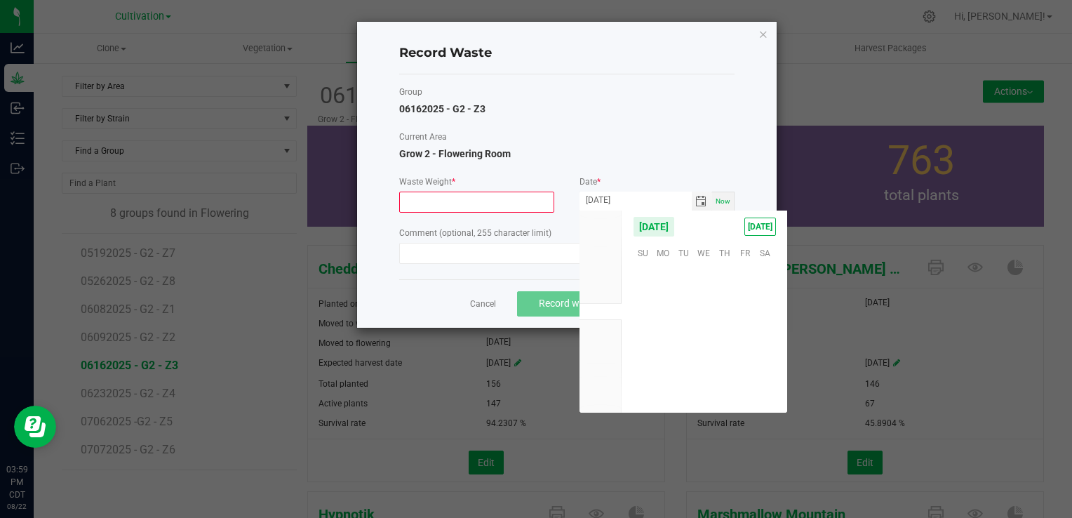
scroll to position [227435, 0]
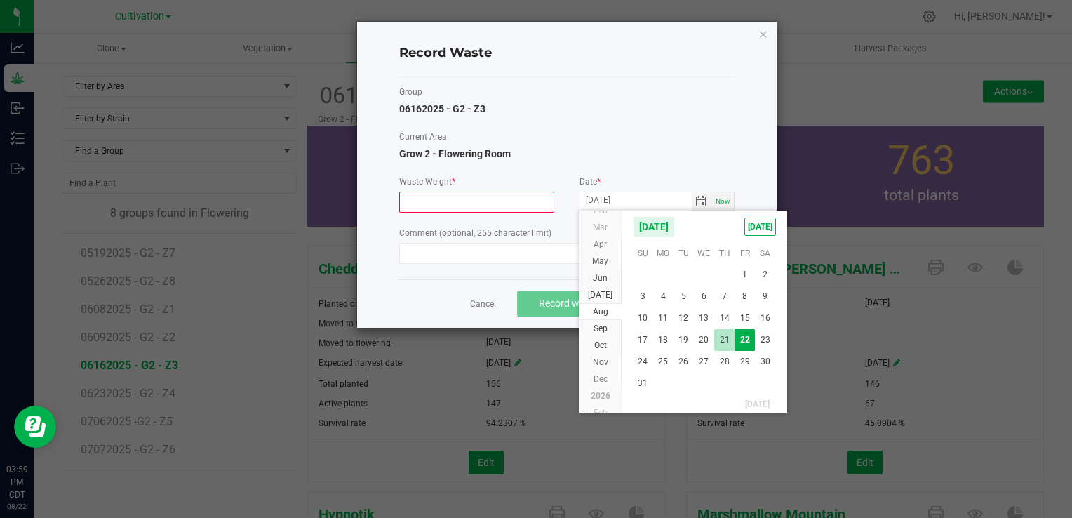
click at [725, 342] on span "21" at bounding box center [724, 340] width 20 height 22
type input "[DATE]"
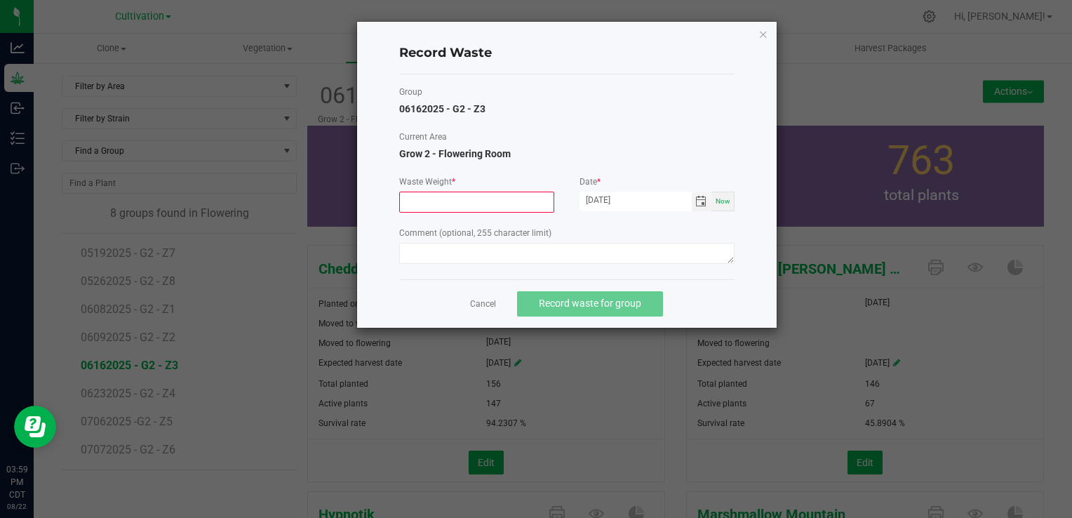
click at [497, 199] on input at bounding box center [477, 202] width 154 height 20
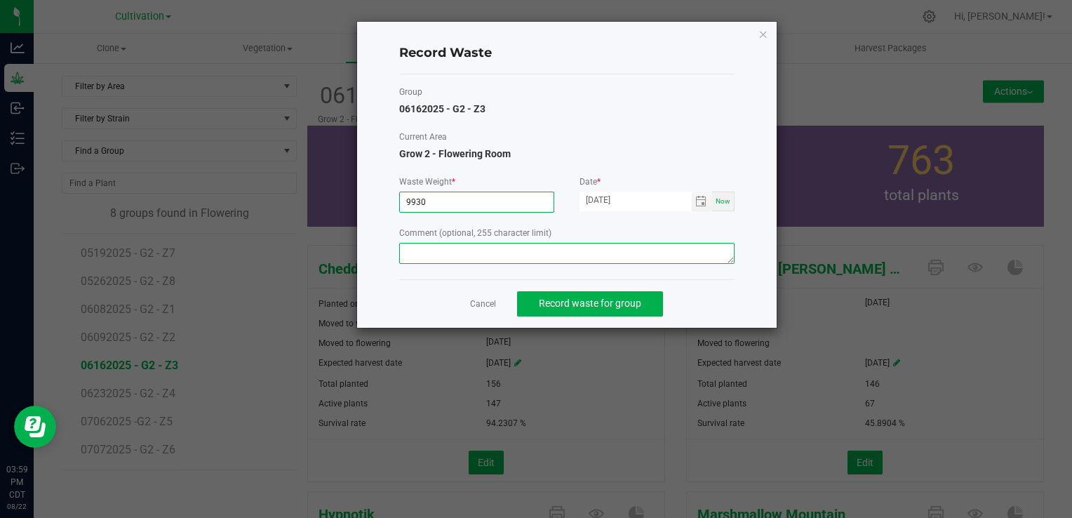
type input "9930.0000 g"
click at [483, 249] on textarea at bounding box center [566, 253] width 335 height 21
type textarea "Flower waste"
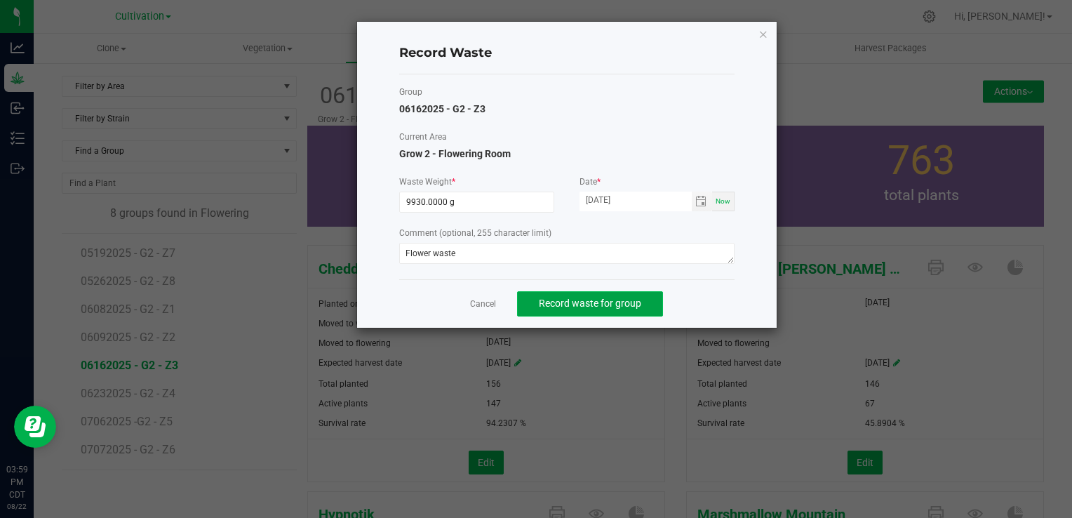
click at [581, 308] on button "Record waste for group" at bounding box center [590, 303] width 146 height 25
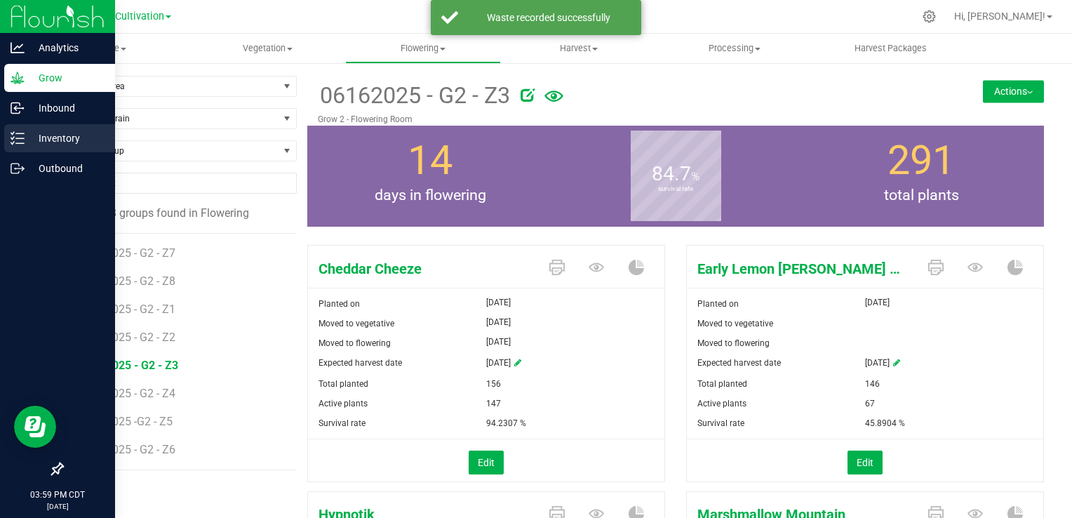
click at [22, 142] on icon at bounding box center [18, 138] width 14 height 14
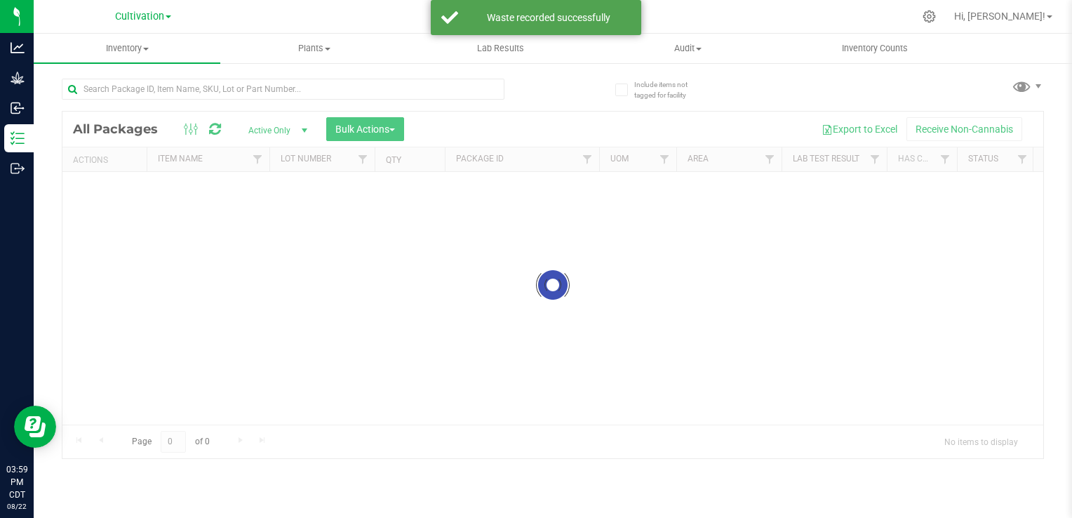
click at [163, 23] on div "Cultivation Cultivation Manufacturing Retail Hi, [PERSON_NAME]! Inventory All p…" at bounding box center [553, 259] width 1038 height 518
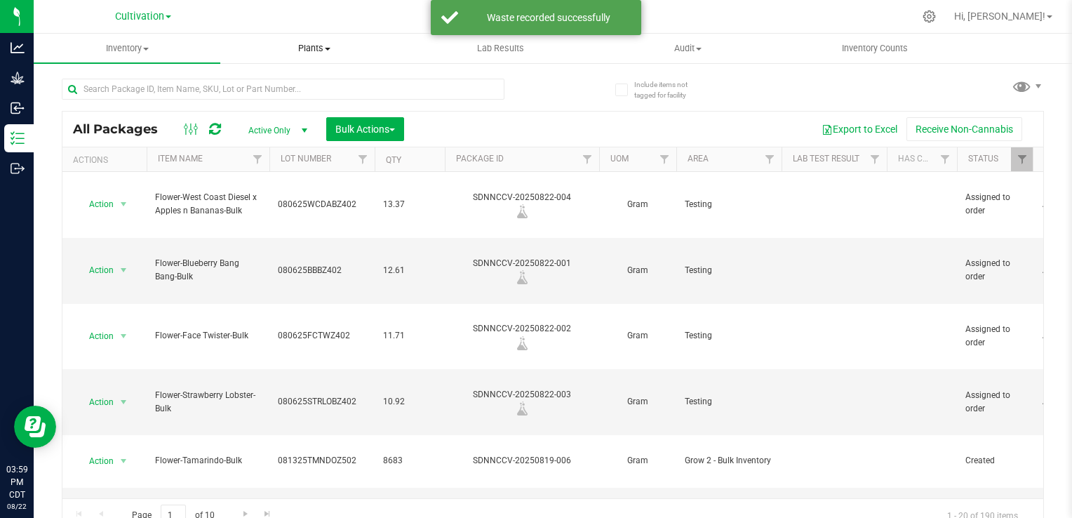
click at [331, 46] on span "Plants" at bounding box center [313, 48] width 185 height 13
click at [321, 100] on li "Waste log" at bounding box center [313, 101] width 187 height 17
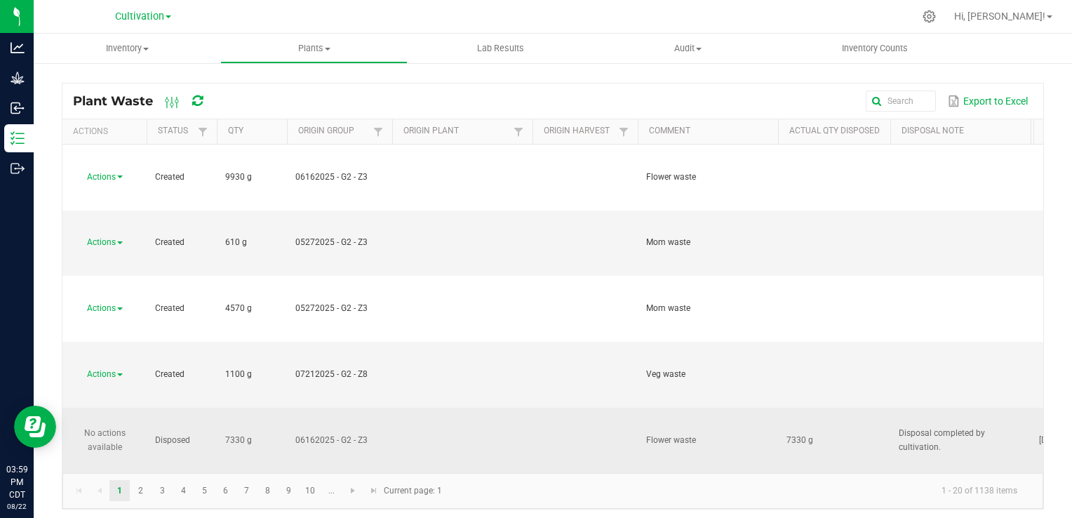
drag, startPoint x: 951, startPoint y: 272, endPoint x: 895, endPoint y: 256, distance: 58.4
click at [895, 408] on td "Disposal completed by cultivation." at bounding box center [960, 441] width 140 height 66
copy span "Disposal completed by cultivation."
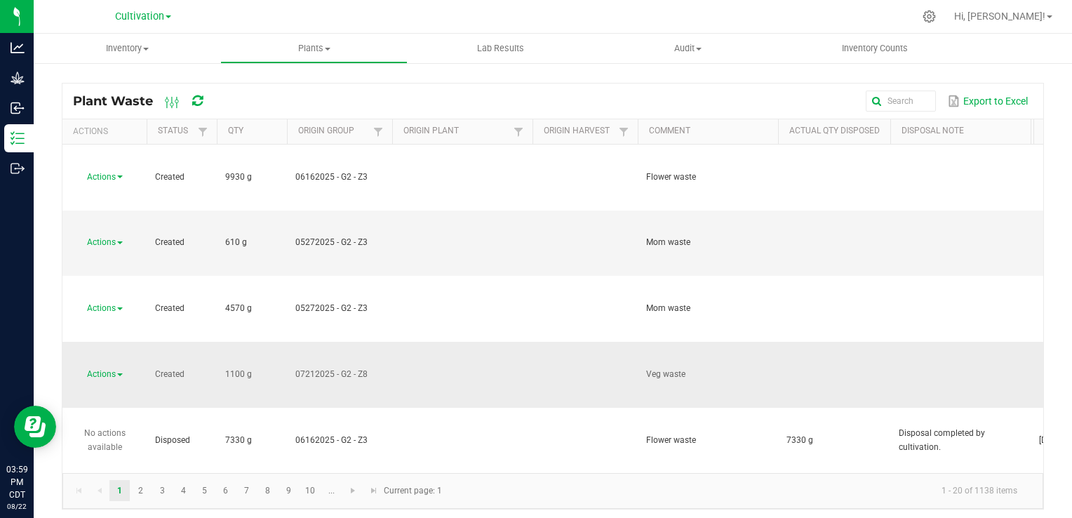
click at [112, 369] on span "Actions" at bounding box center [101, 374] width 29 height 10
click at [107, 252] on span "Dispose" at bounding box center [94, 255] width 30 height 10
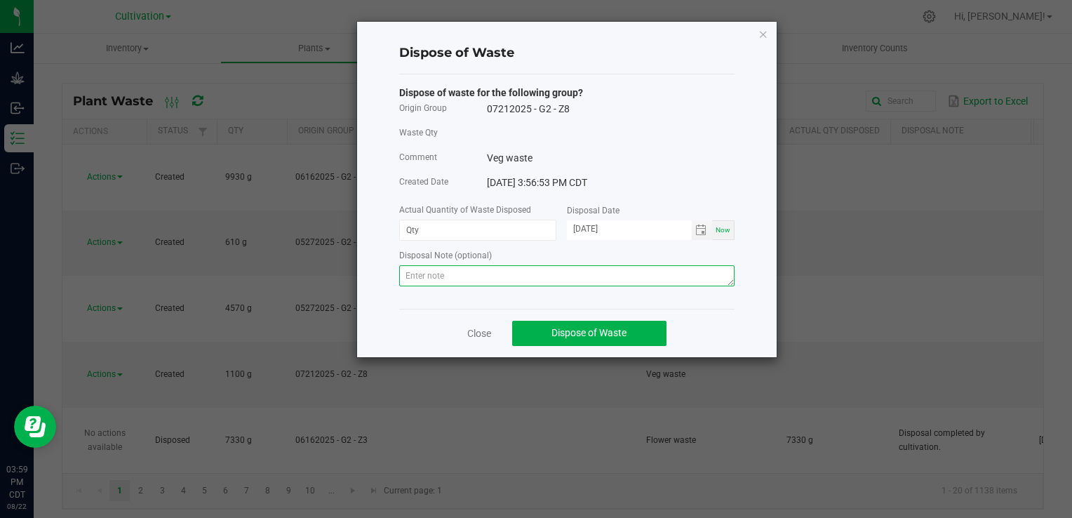
click at [472, 274] on textarea at bounding box center [566, 275] width 335 height 21
paste textarea "Disposal completed by cultivation."
type textarea "Disposal completed by cultivation."
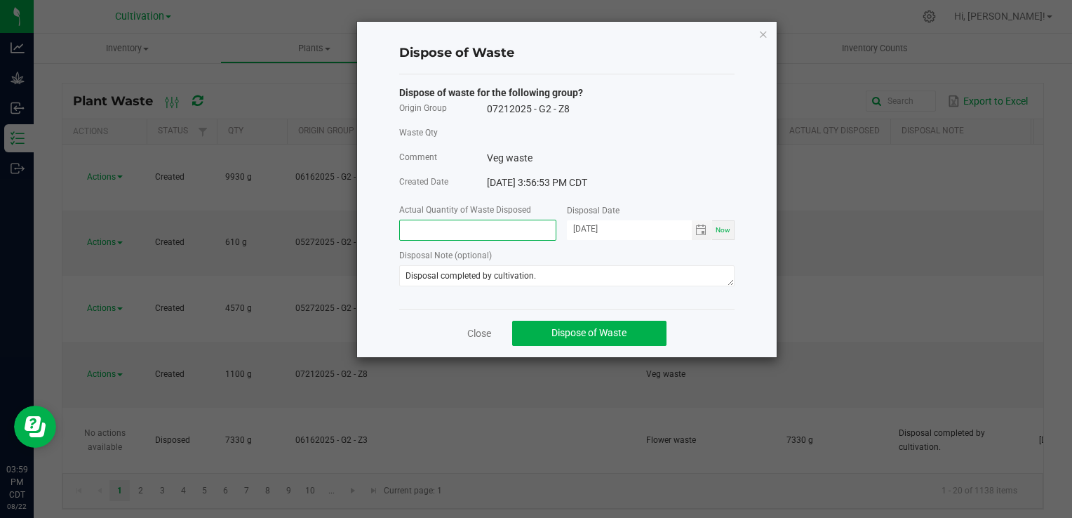
click at [475, 224] on input at bounding box center [478, 230] width 156 height 20
click at [709, 230] on span "Toggle calendar" at bounding box center [702, 230] width 20 height 20
type input "1100.0000 g"
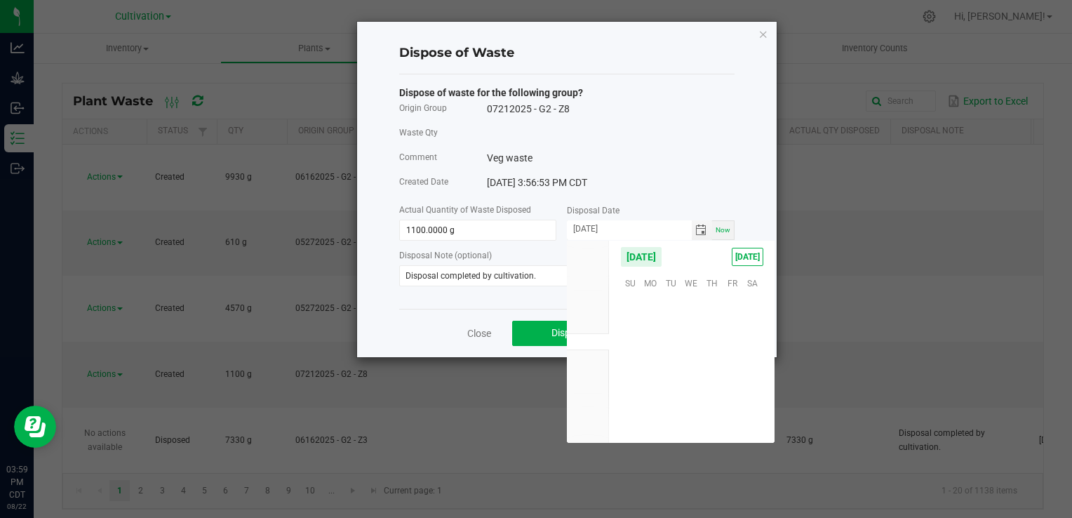
scroll to position [227435, 0]
click at [709, 373] on span "21" at bounding box center [712, 370] width 20 height 22
type input "[DATE]"
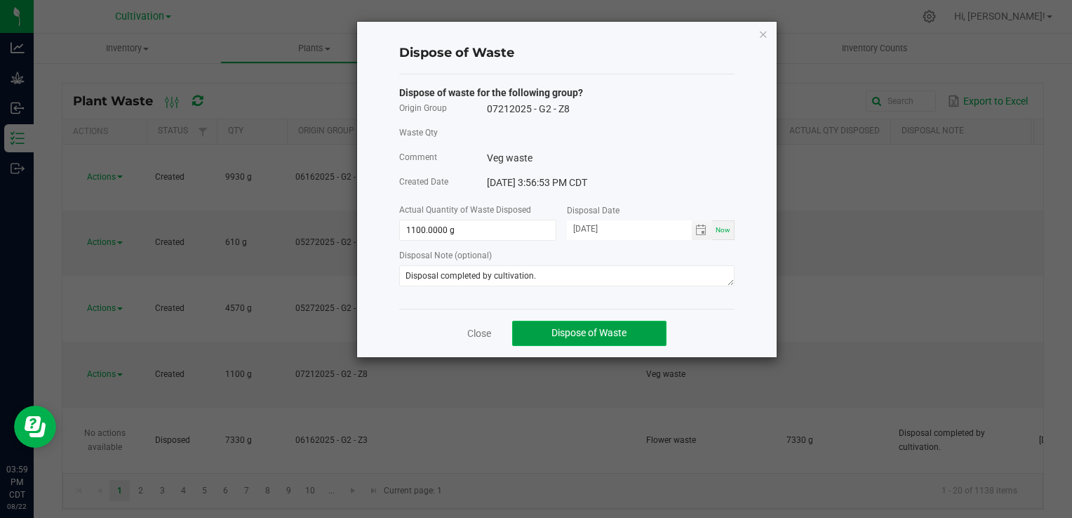
click at [626, 341] on button "Dispose of Waste" at bounding box center [589, 333] width 154 height 25
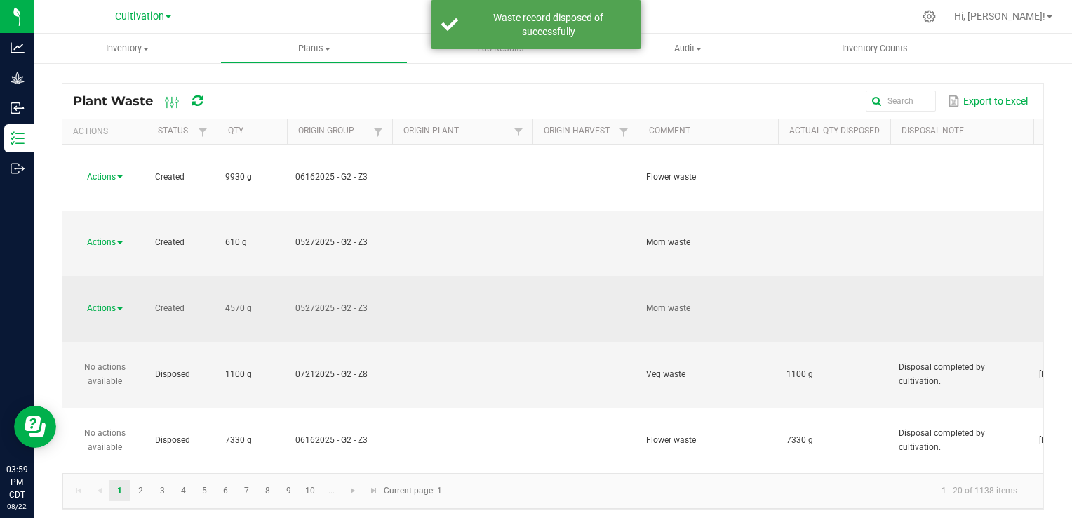
click at [110, 303] on span "Actions" at bounding box center [101, 308] width 29 height 10
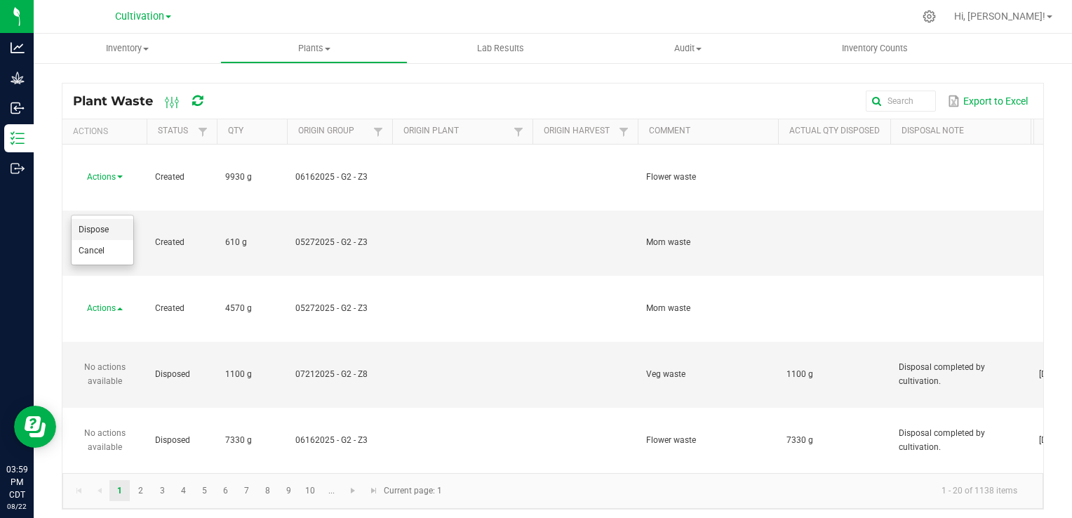
click at [109, 234] on li "Dispose" at bounding box center [103, 229] width 62 height 21
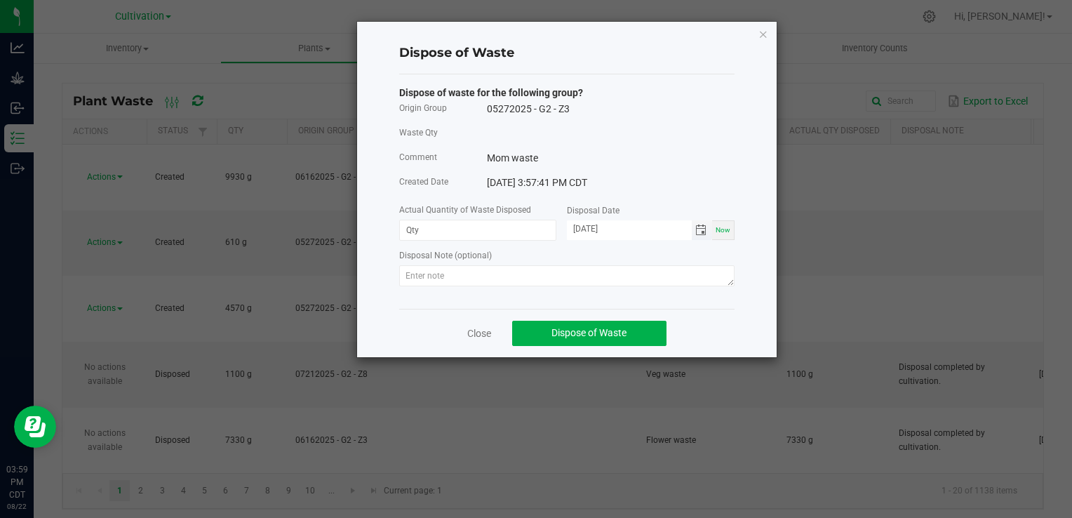
click at [696, 230] on span "Toggle calendar" at bounding box center [700, 230] width 11 height 11
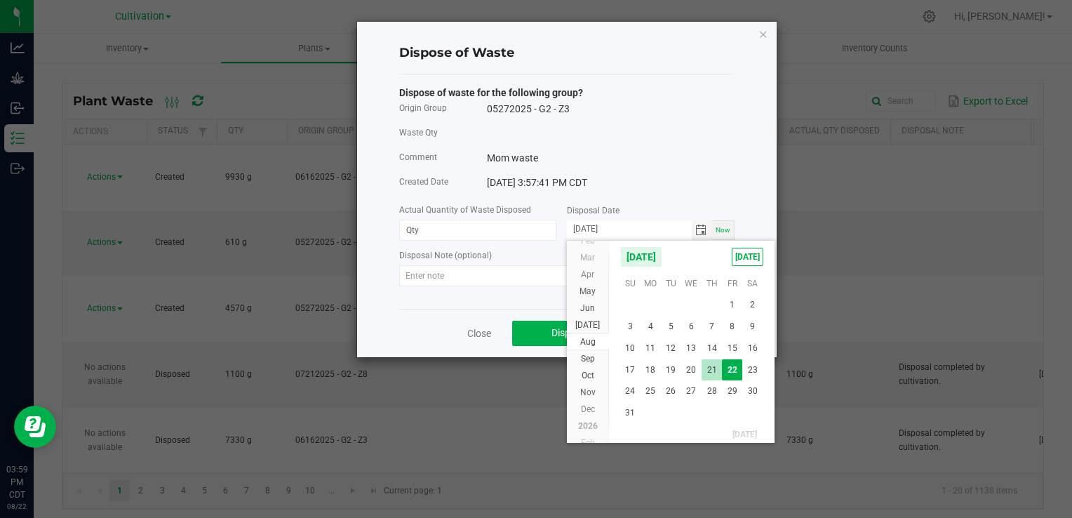
click at [716, 366] on span "21" at bounding box center [712, 370] width 20 height 22
type input "[DATE]"
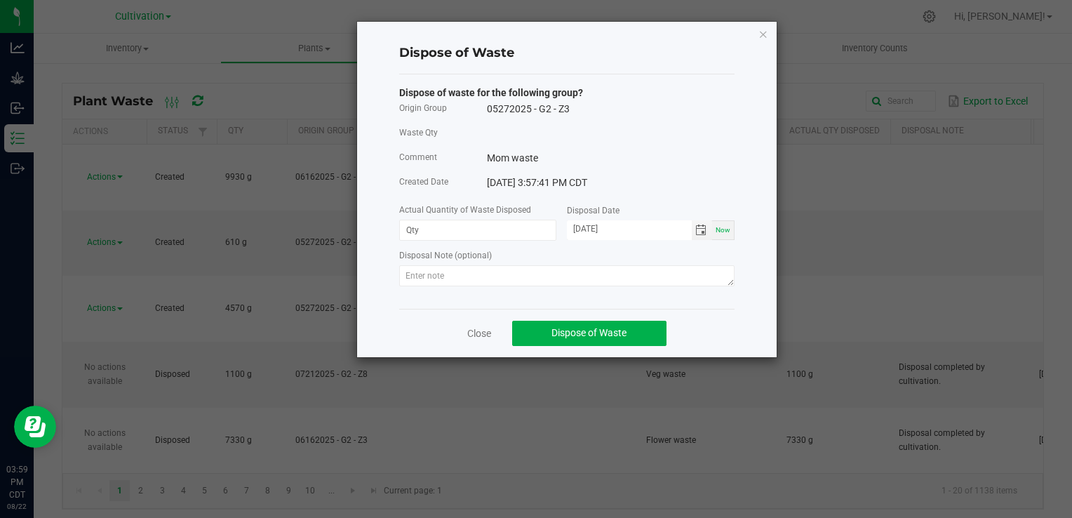
click at [516, 290] on div at bounding box center [566, 277] width 335 height 25
click at [519, 283] on textarea at bounding box center [566, 275] width 335 height 21
paste textarea "Disposal completed by cultivation."
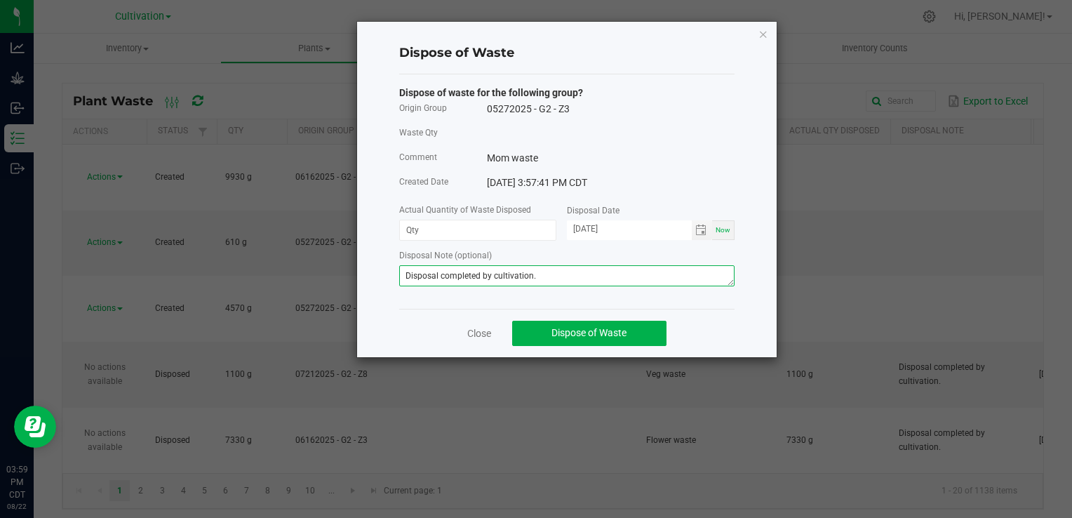
type textarea "Disposal completed by cultivation."
drag, startPoint x: 476, startPoint y: 212, endPoint x: 473, endPoint y: 220, distance: 8.5
click at [476, 212] on label "Actual Quantity of Waste Disposed" at bounding box center [465, 209] width 132 height 13
click at [471, 229] on input at bounding box center [478, 230] width 156 height 20
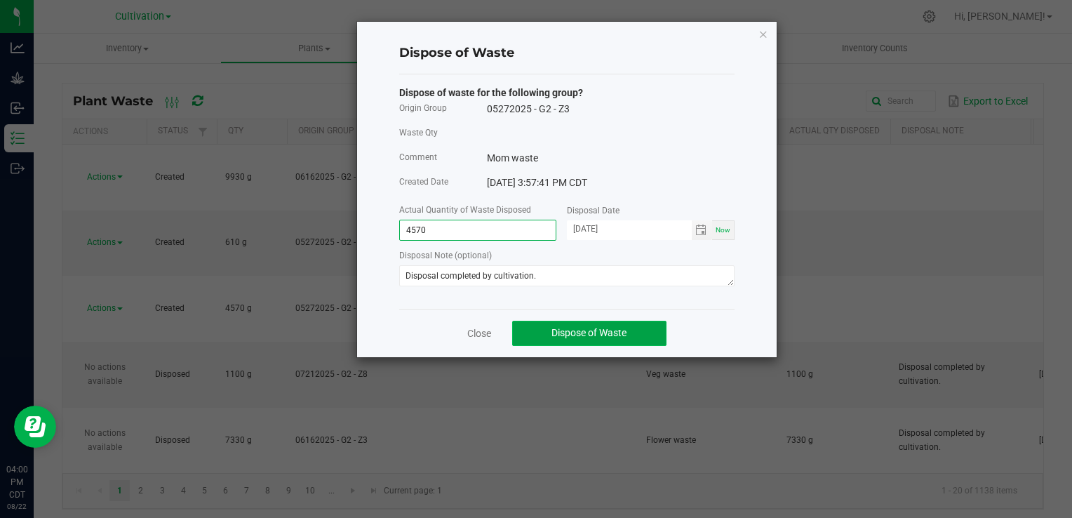
type input "4570.0000 g"
click at [554, 330] on span "Dispose of Waste" at bounding box center [588, 332] width 75 height 11
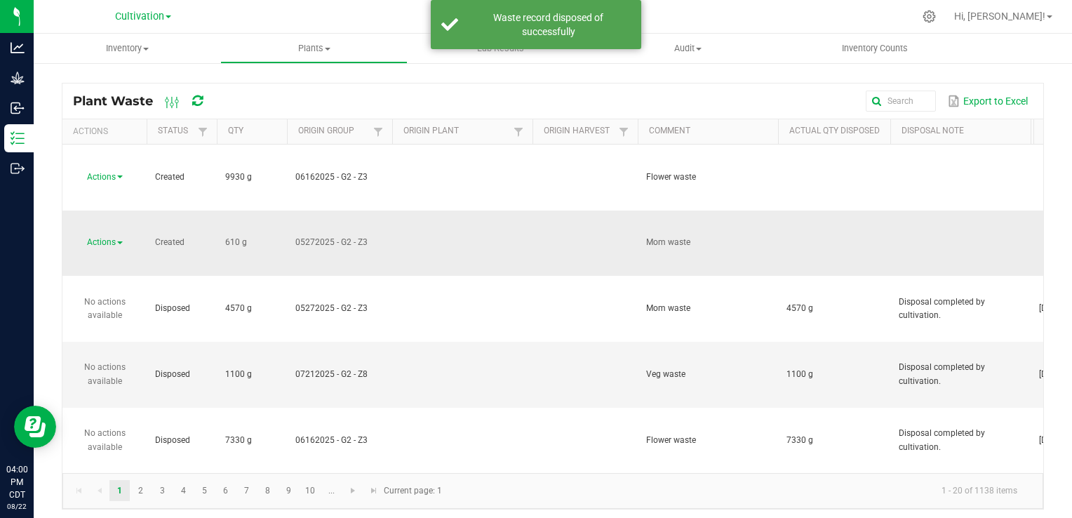
drag, startPoint x: 77, startPoint y: 180, endPoint x: 95, endPoint y: 180, distance: 18.3
click at [78, 236] on div "Actions" at bounding box center [104, 242] width 67 height 13
click at [96, 237] on span "Actions" at bounding box center [101, 242] width 29 height 10
click at [114, 207] on li "Dispose" at bounding box center [103, 204] width 62 height 21
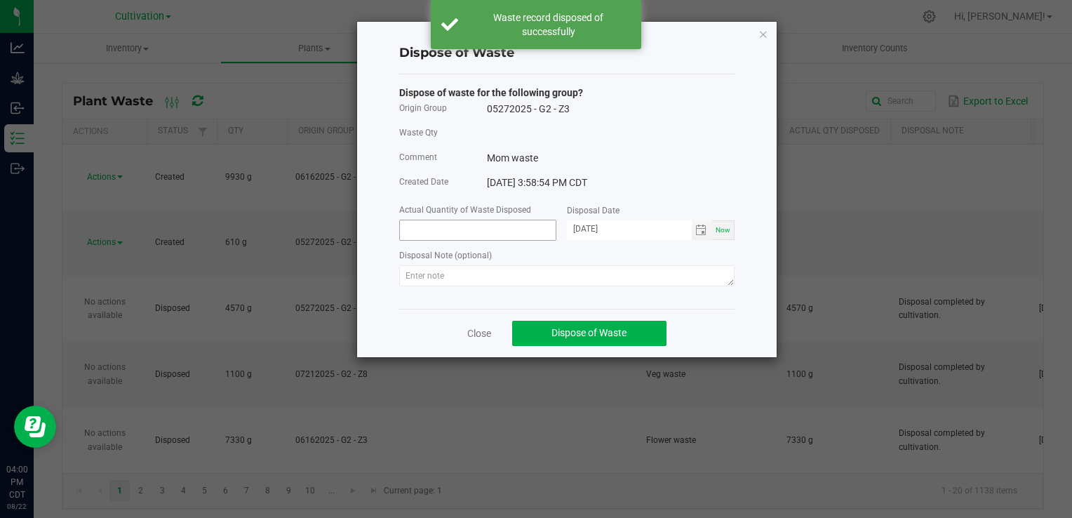
click at [484, 229] on input at bounding box center [478, 230] width 156 height 20
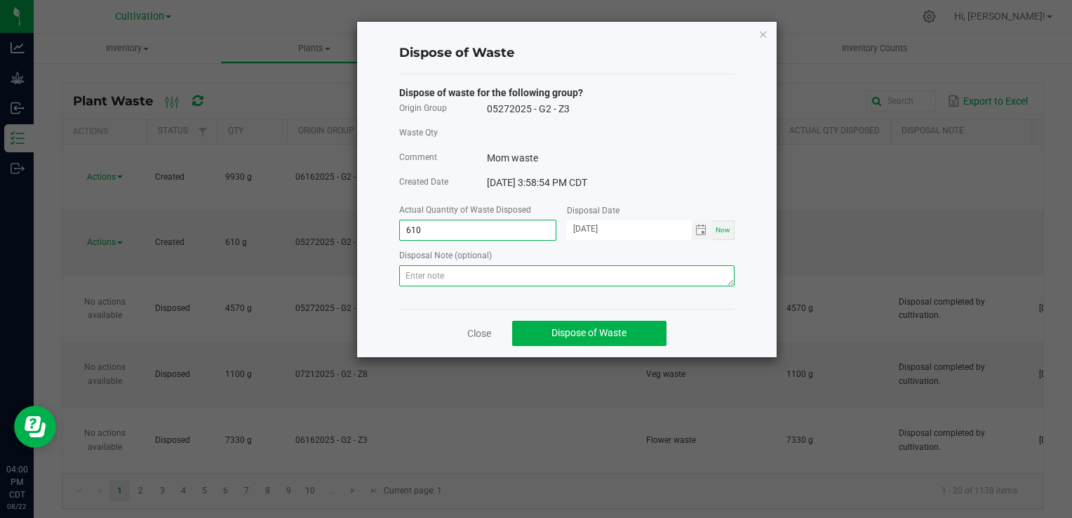
type input "610.0000 g"
click at [626, 285] on textarea at bounding box center [566, 275] width 335 height 21
paste textarea "Disposal completed by cultivation."
type textarea "Disposal completed by cultivation."
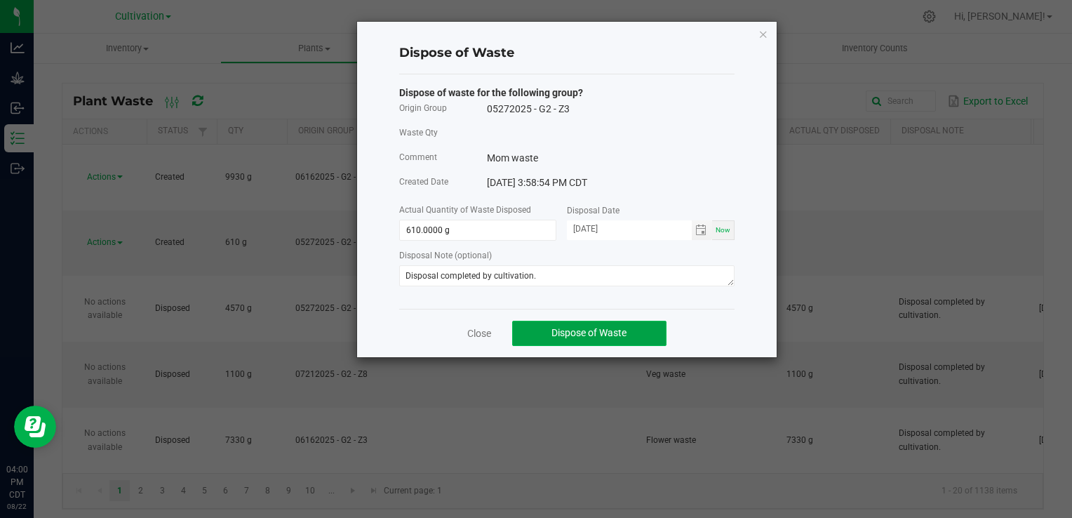
click at [587, 334] on span "Dispose of Waste" at bounding box center [588, 332] width 75 height 11
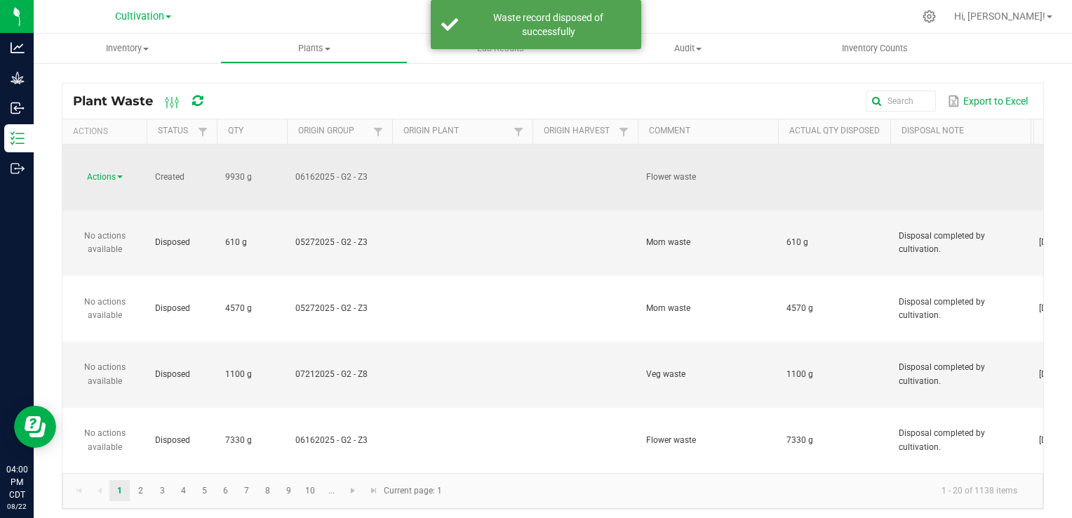
click at [115, 172] on span "Actions" at bounding box center [101, 177] width 29 height 10
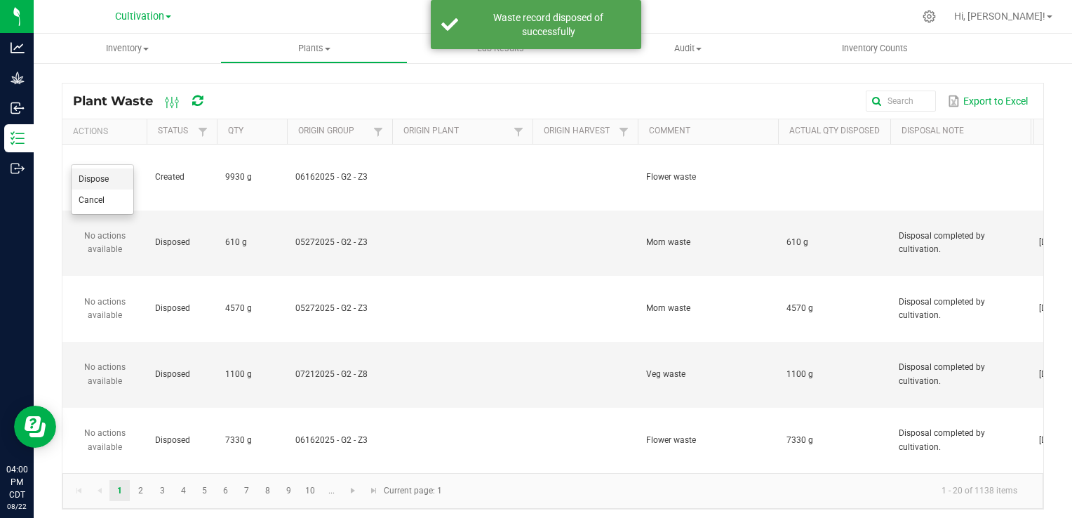
click at [105, 184] on li "Dispose" at bounding box center [103, 178] width 62 height 21
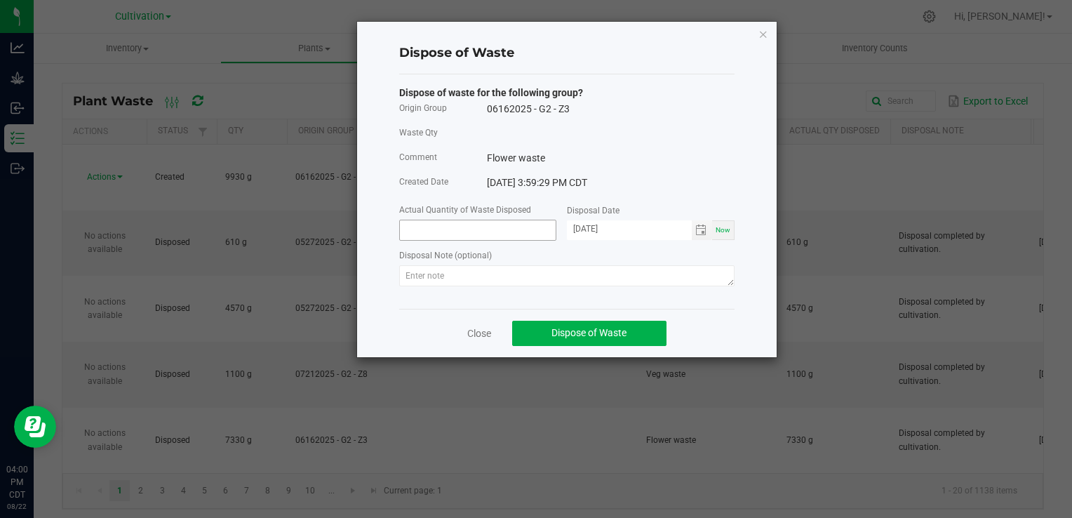
click at [495, 225] on input at bounding box center [478, 230] width 156 height 20
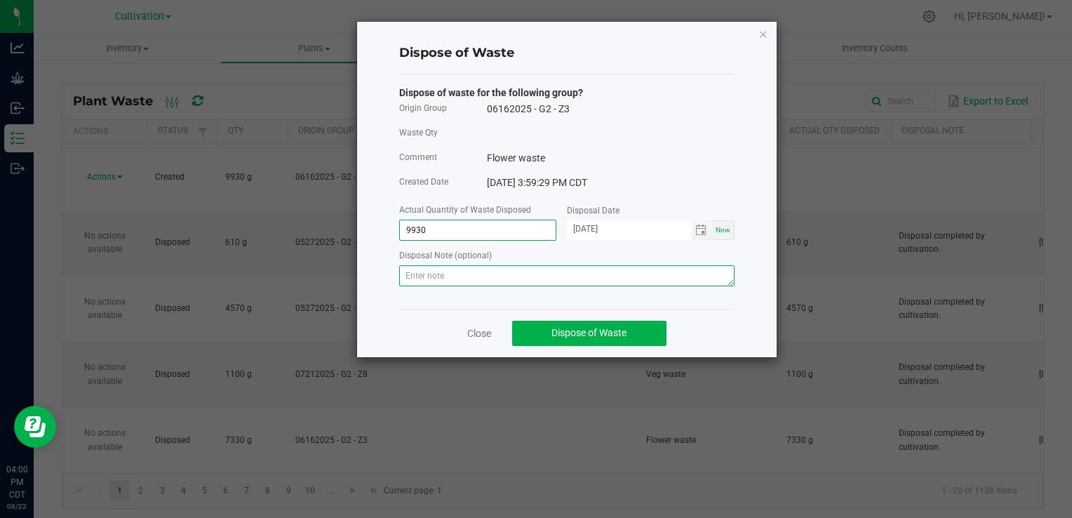
type input "9930.0000 g"
click at [493, 266] on textarea at bounding box center [566, 275] width 335 height 21
click at [486, 275] on textarea at bounding box center [566, 275] width 335 height 21
paste textarea "Disposal completed by cultivation."
click at [698, 232] on span "Toggle calendar" at bounding box center [700, 230] width 11 height 11
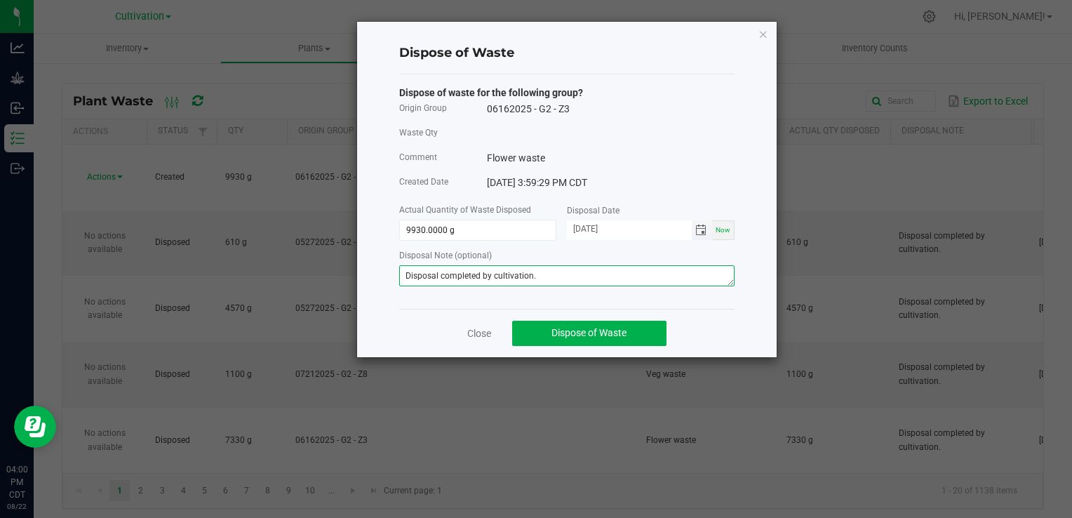
type textarea "Disposal completed by cultivation."
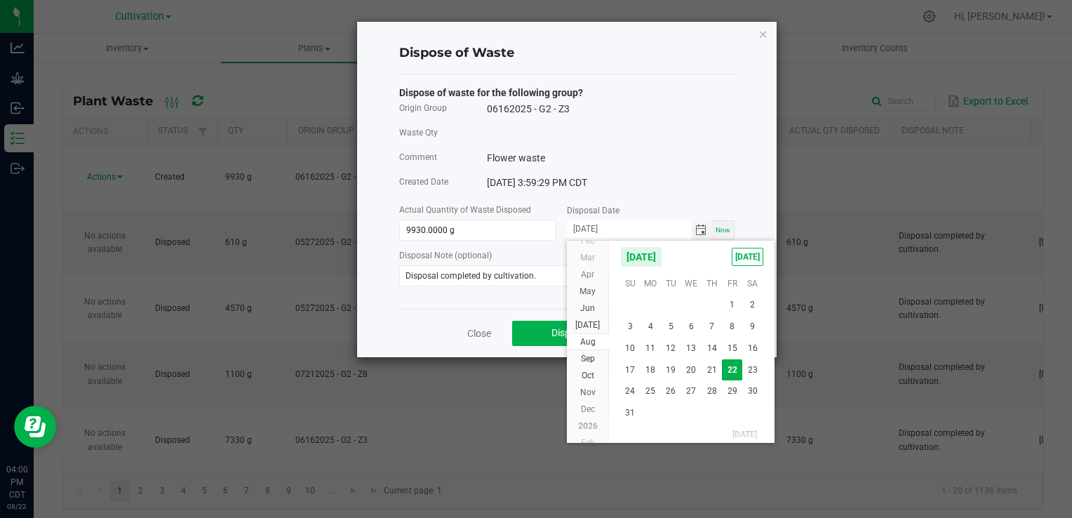
click at [707, 367] on span "21" at bounding box center [712, 370] width 20 height 22
type input "[DATE]"
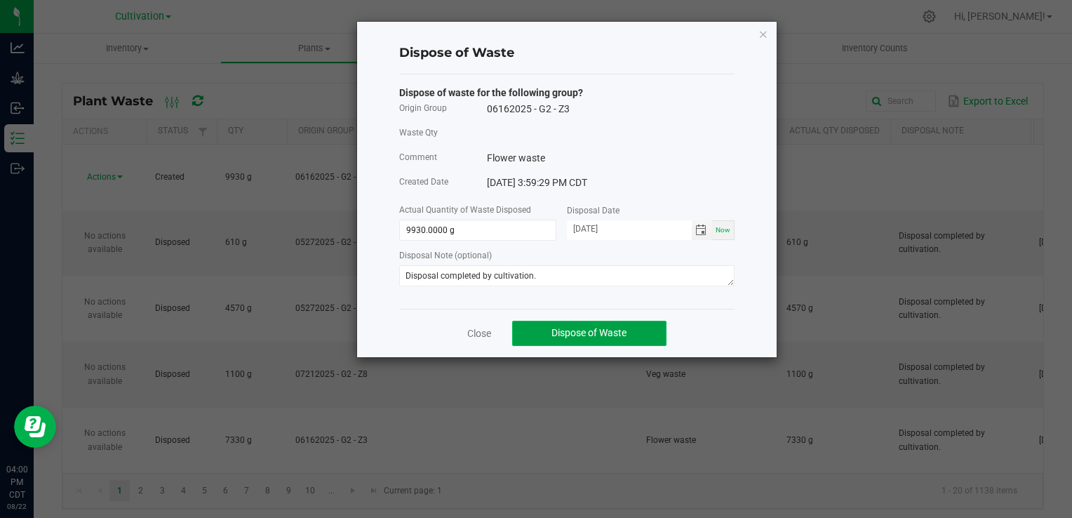
click at [659, 332] on button "Dispose of Waste" at bounding box center [589, 333] width 154 height 25
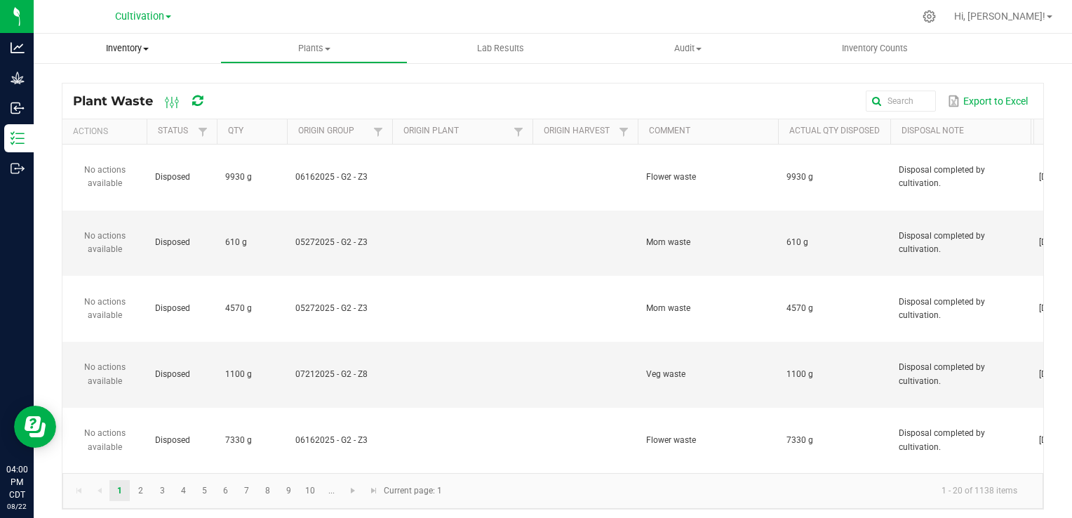
click at [146, 48] on span at bounding box center [146, 49] width 6 height 3
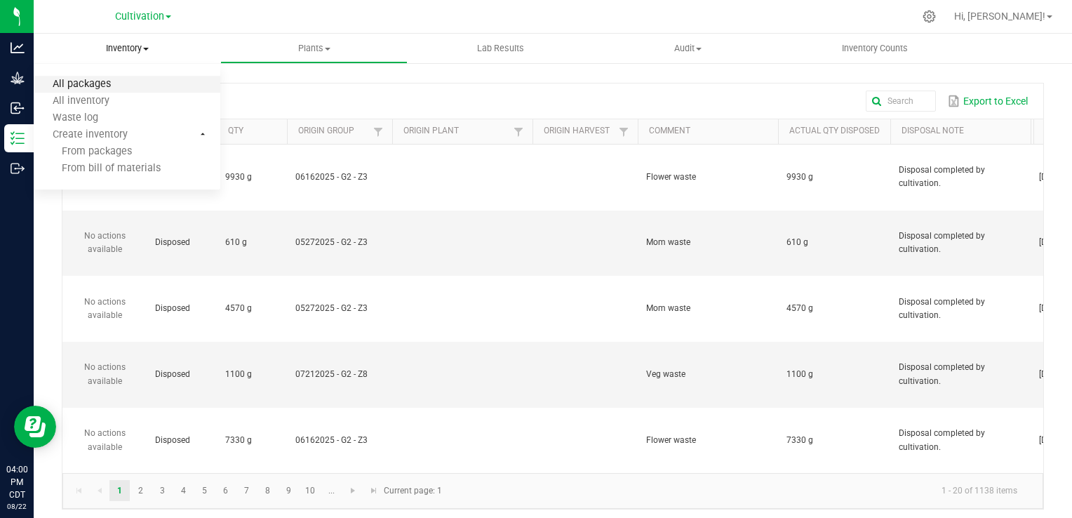
click at [127, 86] on span "All packages" at bounding box center [82, 85] width 96 height 12
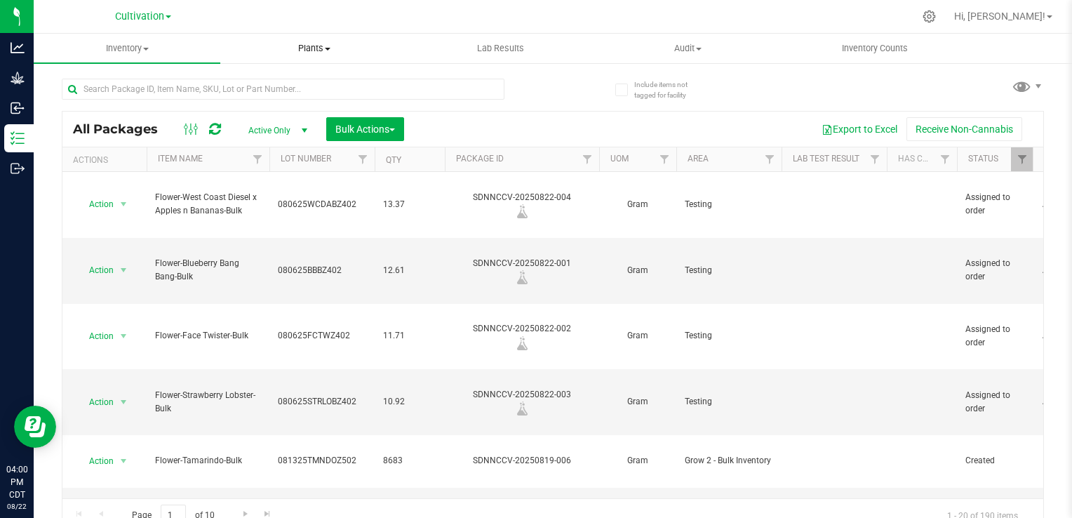
click at [342, 53] on span "Plants" at bounding box center [313, 48] width 185 height 13
click at [315, 86] on li "All plants" at bounding box center [313, 84] width 187 height 17
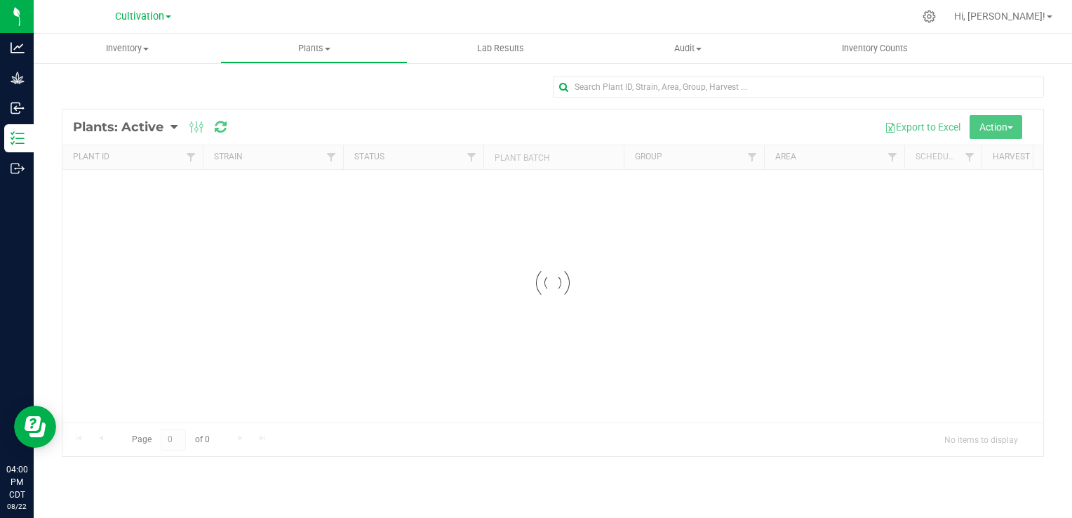
click at [1010, 125] on div at bounding box center [552, 282] width 981 height 347
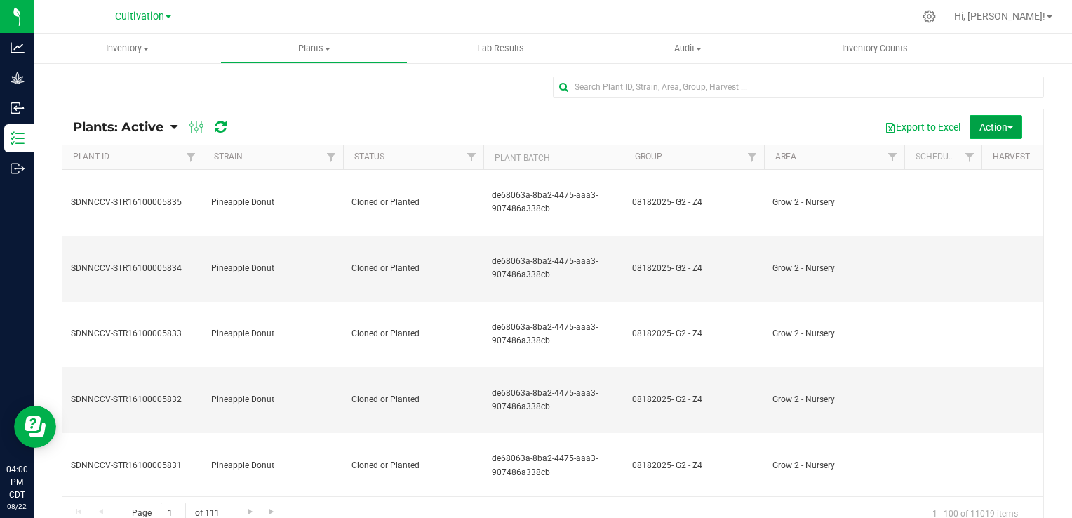
click at [1008, 125] on button "Action" at bounding box center [996, 127] width 53 height 24
click at [991, 154] on div "Destroy plants" at bounding box center [980, 160] width 83 height 22
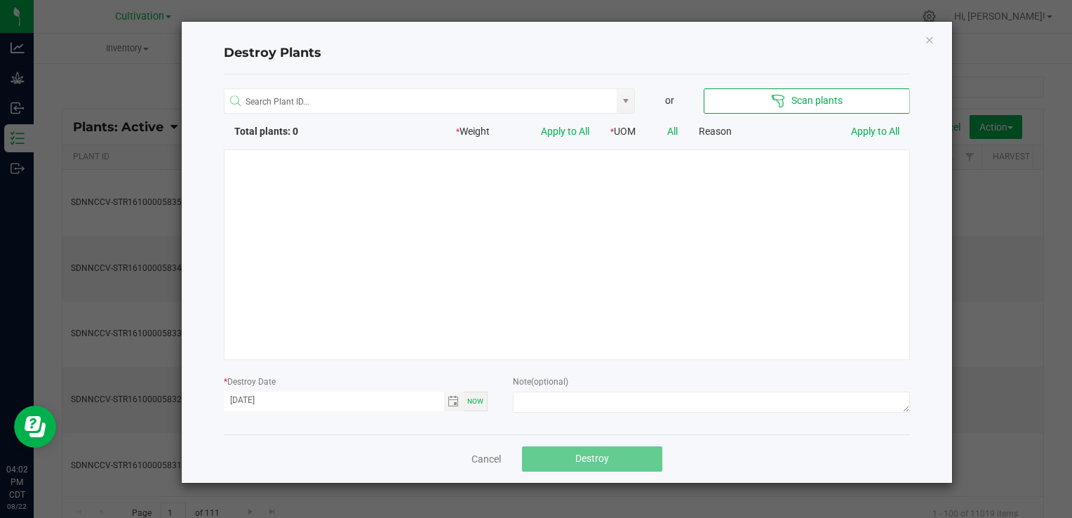
click at [702, 217] on div at bounding box center [567, 254] width 686 height 210
click at [797, 105] on button "Scan plants" at bounding box center [807, 100] width 206 height 25
click at [759, 222] on div at bounding box center [567, 254] width 686 height 210
click at [791, 102] on button "Scan plants" at bounding box center [807, 100] width 206 height 25
click at [774, 173] on div at bounding box center [567, 254] width 686 height 210
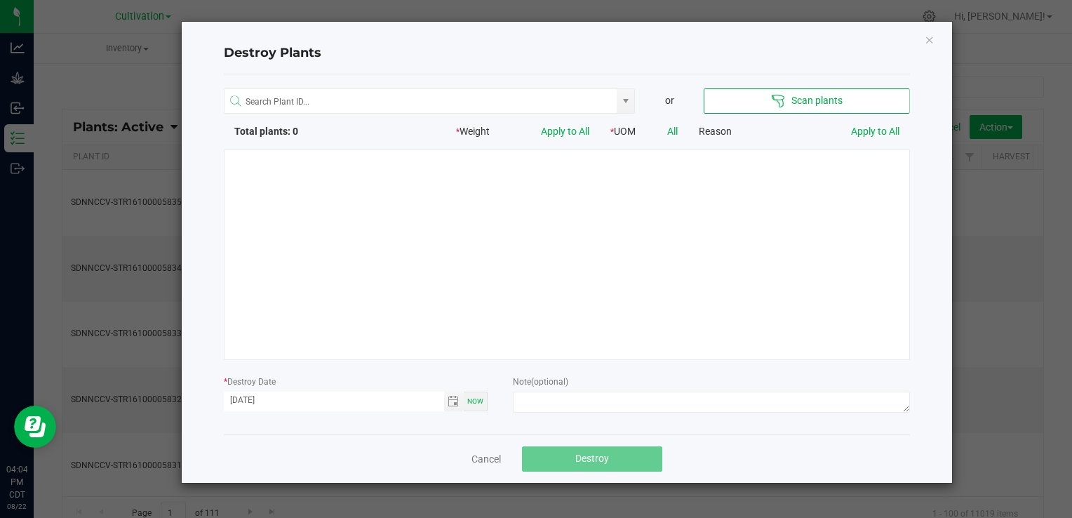
click at [854, 218] on div at bounding box center [567, 254] width 686 height 210
click at [827, 95] on button "Scan plants" at bounding box center [807, 100] width 206 height 25
click at [843, 97] on button "Scan plants" at bounding box center [807, 100] width 206 height 25
click at [732, 201] on div at bounding box center [567, 254] width 686 height 210
click at [831, 212] on div at bounding box center [567, 254] width 686 height 210
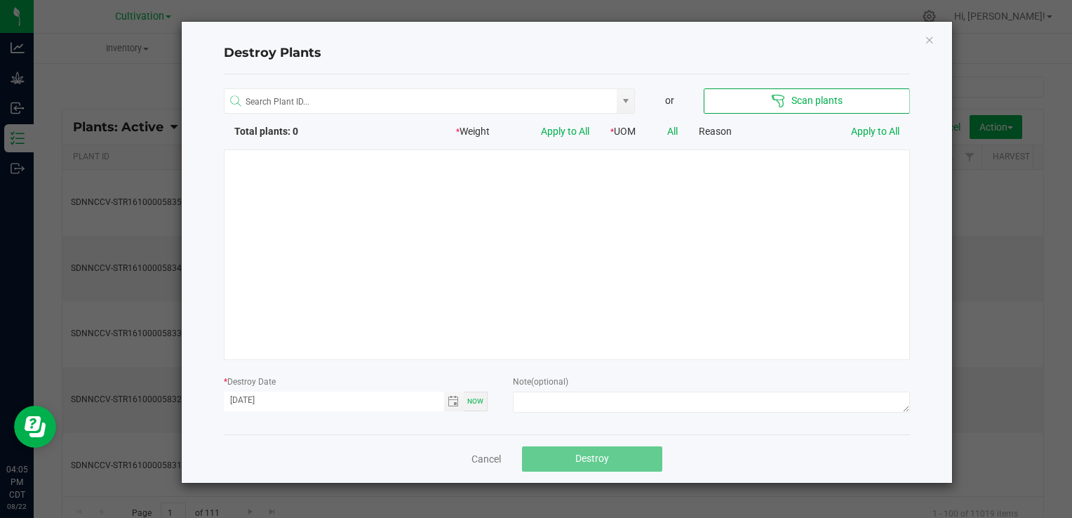
click at [814, 108] on button "Scan plants" at bounding box center [807, 100] width 206 height 25
click at [744, 220] on div at bounding box center [567, 254] width 686 height 210
click at [929, 42] on icon "Close" at bounding box center [930, 39] width 10 height 17
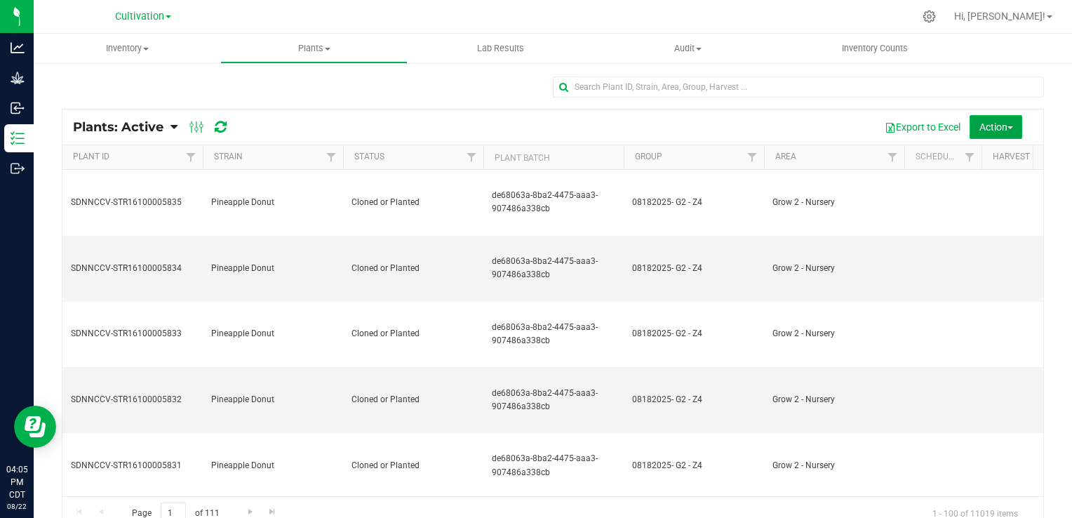
click at [979, 125] on span "Action" at bounding box center [996, 126] width 34 height 11
click at [974, 161] on span "Destroy plants" at bounding box center [969, 158] width 60 height 11
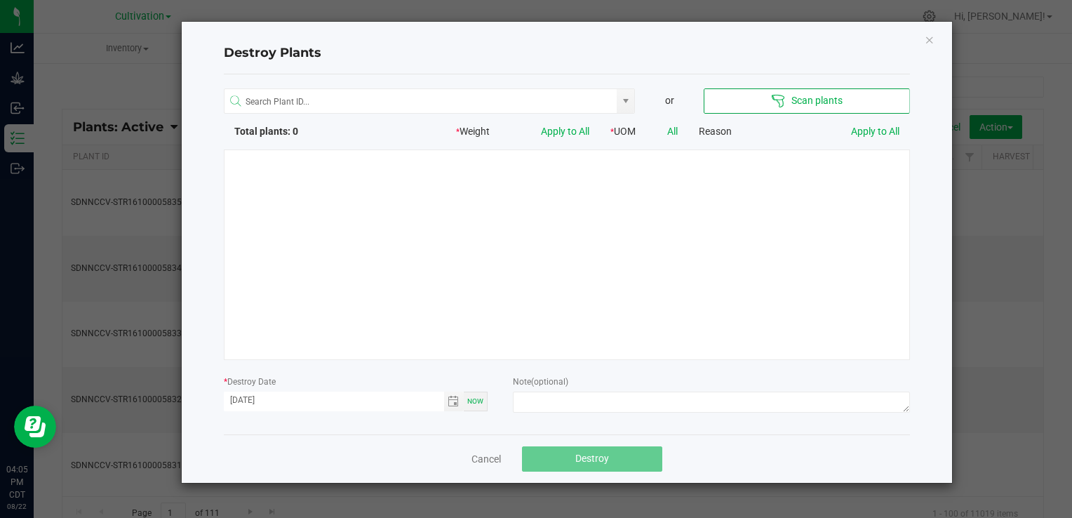
click at [721, 236] on div at bounding box center [567, 254] width 686 height 210
click at [928, 254] on div "Destroy Plants or Scan plants Total plants: 0 * Weight Apply to All * UOM All R…" at bounding box center [567, 252] width 770 height 461
click at [935, 36] on div "Destroy Plants or Scan plants Total plants: 0 * Weight Apply to All * UOM All R…" at bounding box center [567, 252] width 770 height 461
click at [929, 42] on icon "Close" at bounding box center [930, 39] width 10 height 17
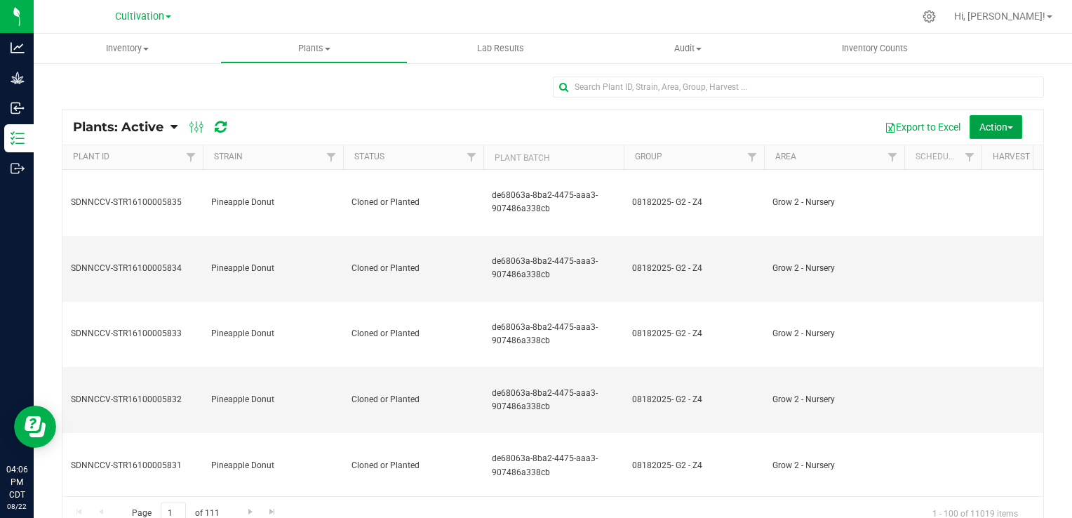
click at [1001, 121] on span "Action" at bounding box center [996, 126] width 34 height 11
click at [981, 155] on span "Destroy plants" at bounding box center [969, 158] width 60 height 11
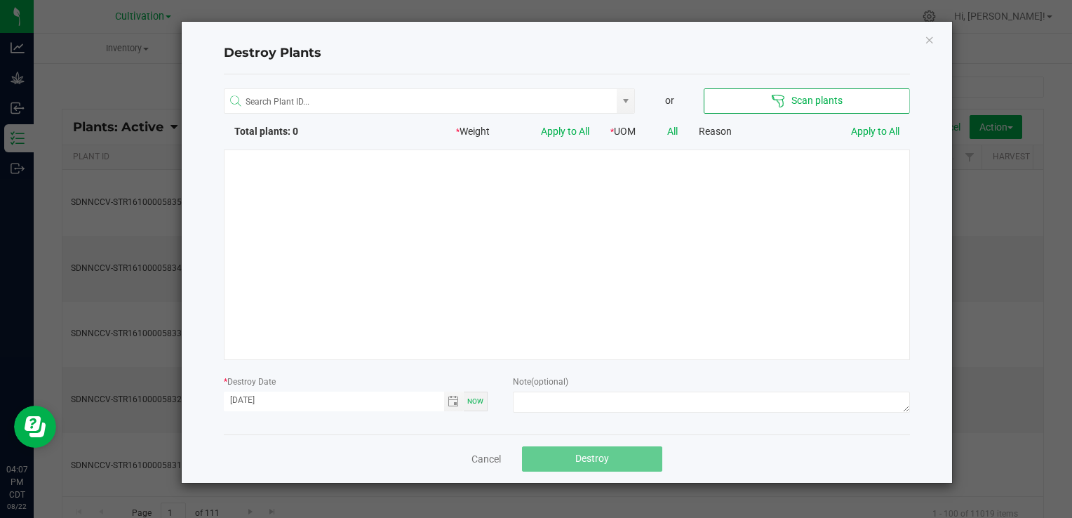
click at [783, 282] on div at bounding box center [567, 254] width 686 height 210
click at [832, 195] on div at bounding box center [567, 254] width 686 height 210
click at [660, 197] on div at bounding box center [567, 254] width 686 height 210
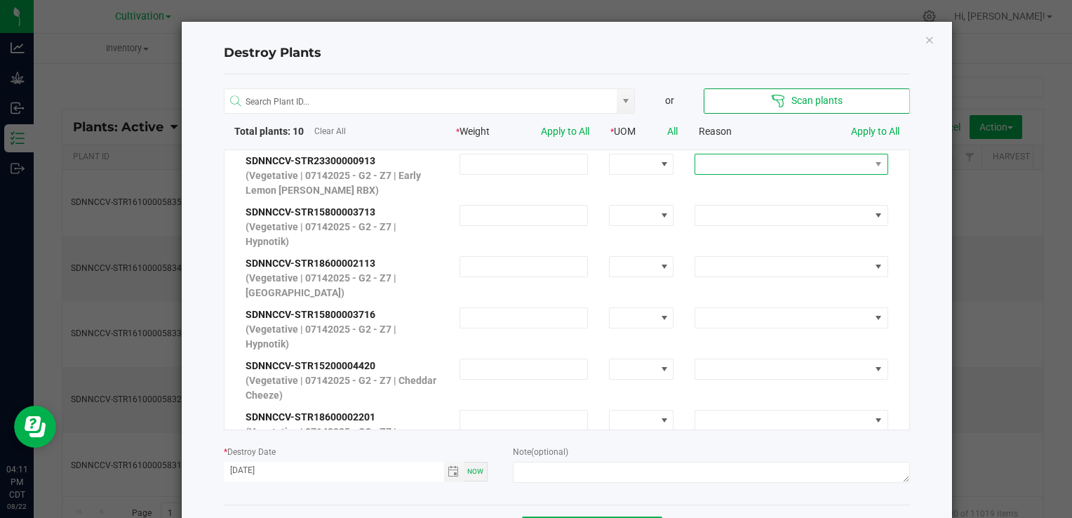
click at [807, 163] on span at bounding box center [782, 164] width 174 height 20
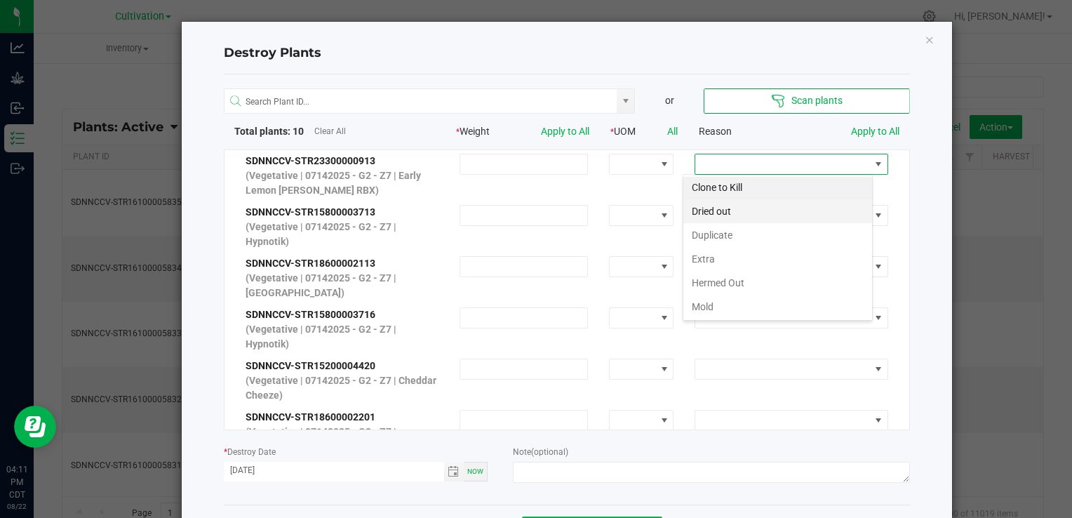
click at [756, 210] on li "Dried out" at bounding box center [777, 211] width 189 height 24
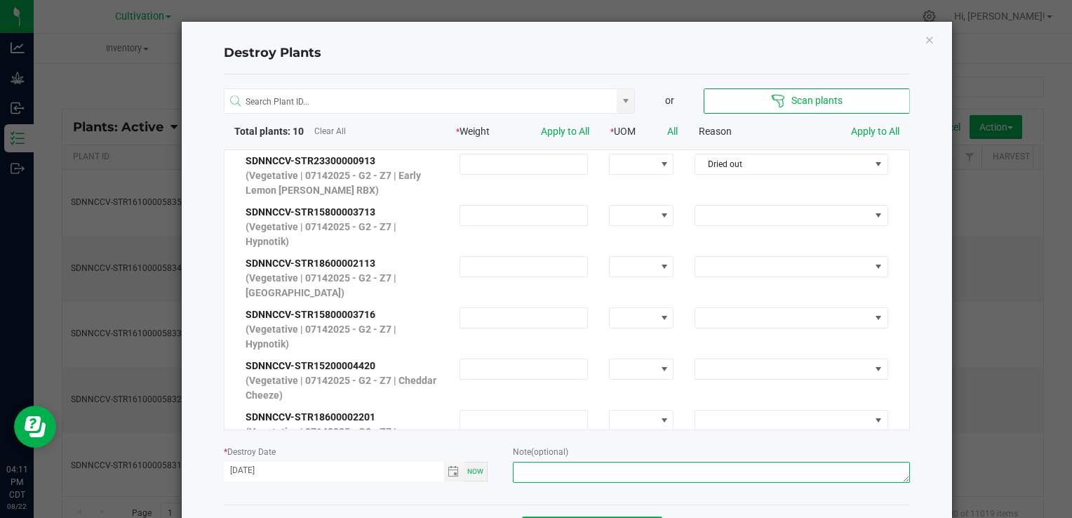
click at [586, 471] on textarea at bounding box center [711, 472] width 396 height 21
type textarea "No growth - [PERSON_NAME]"
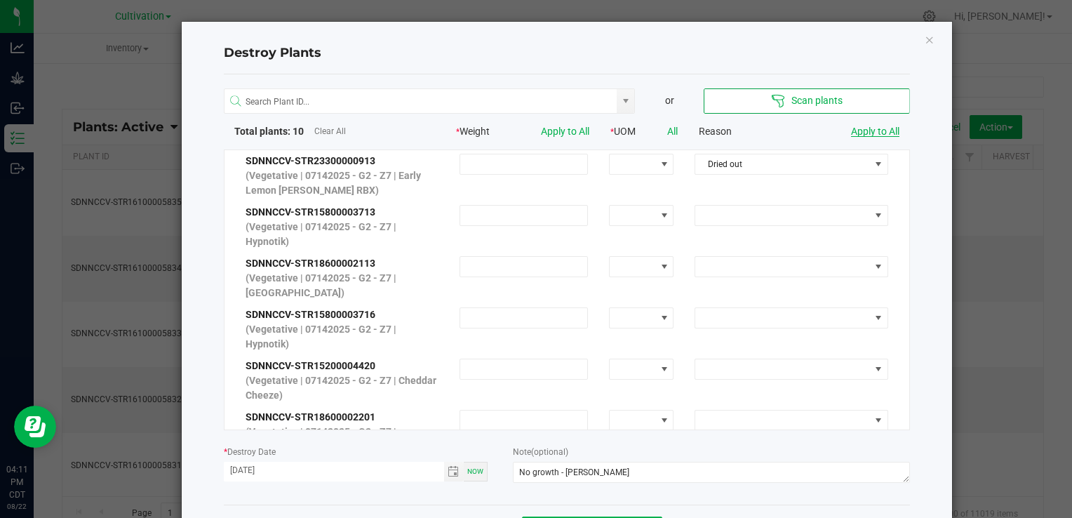
click at [886, 130] on link "Apply to All" at bounding box center [875, 131] width 48 height 11
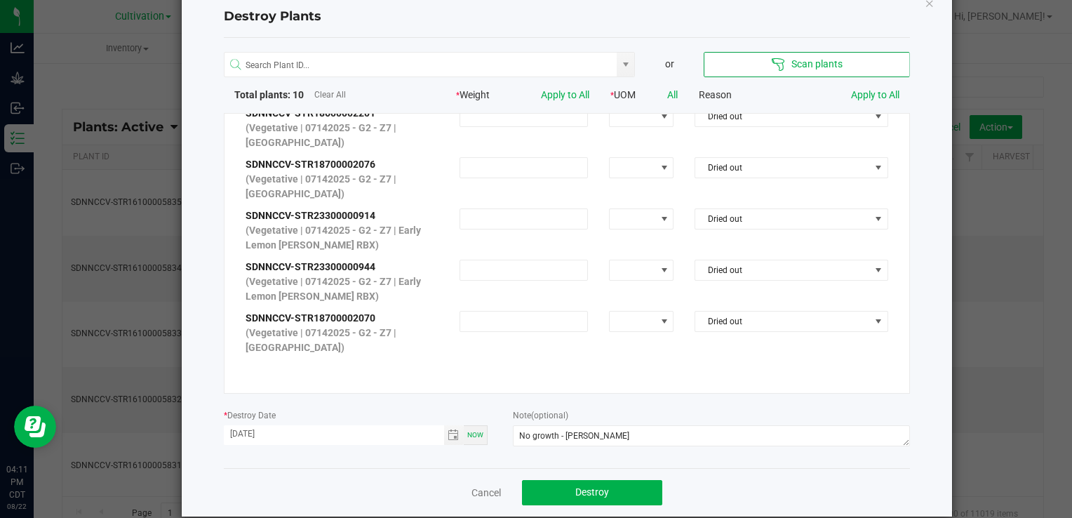
scroll to position [56, 0]
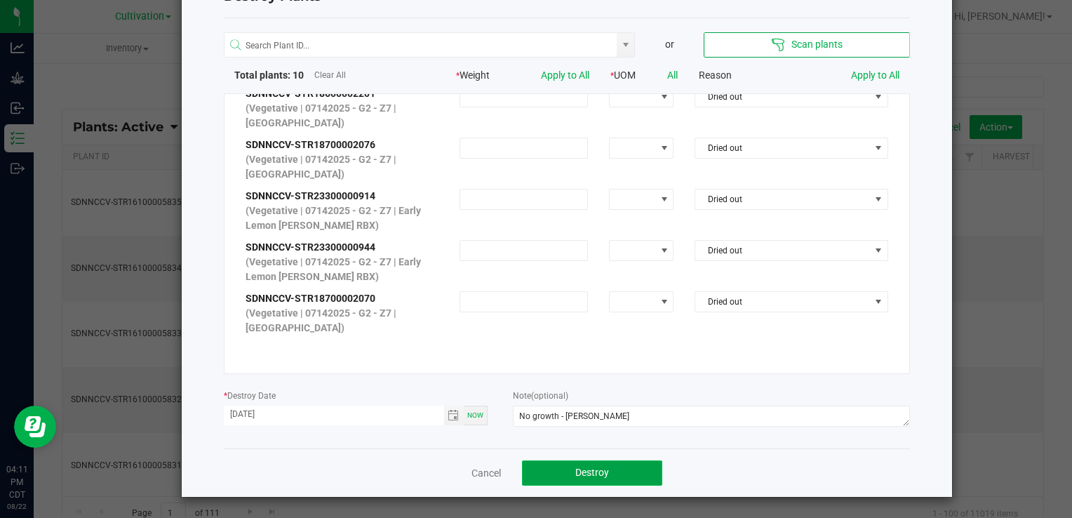
click at [608, 468] on button "Destroy" at bounding box center [592, 472] width 140 height 25
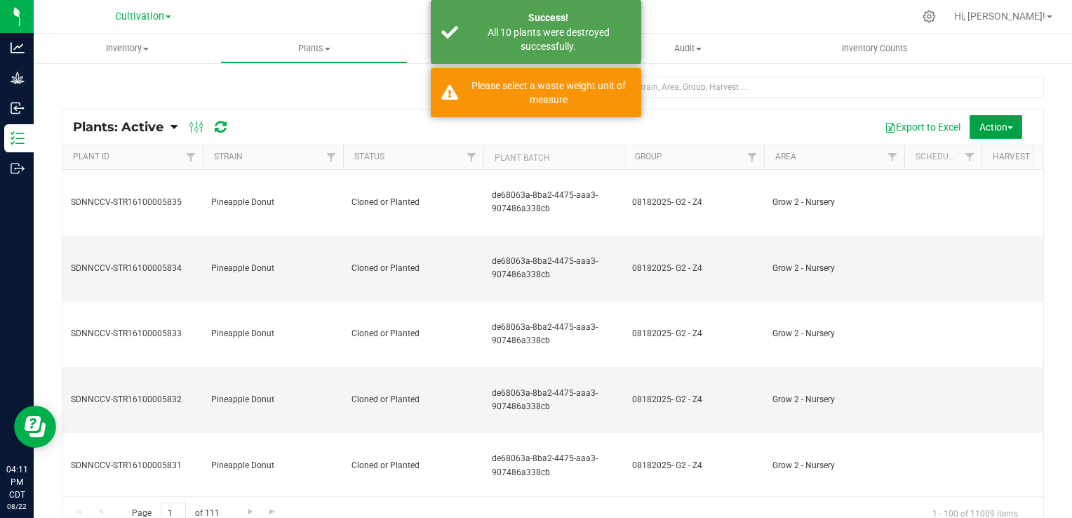
click at [982, 131] on span "Action" at bounding box center [996, 126] width 34 height 11
click at [975, 164] on div "Destroy plants" at bounding box center [980, 160] width 83 height 22
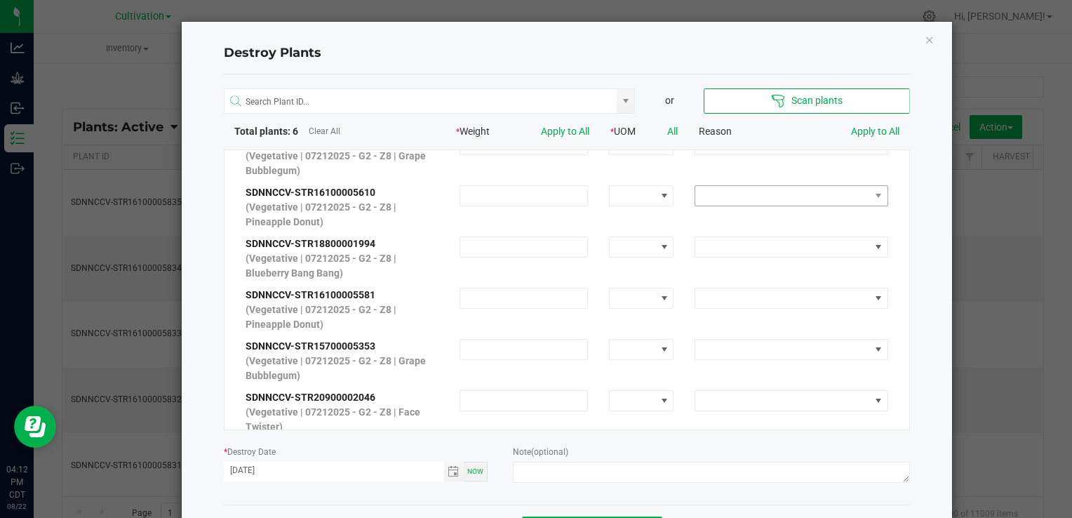
scroll to position [0, 0]
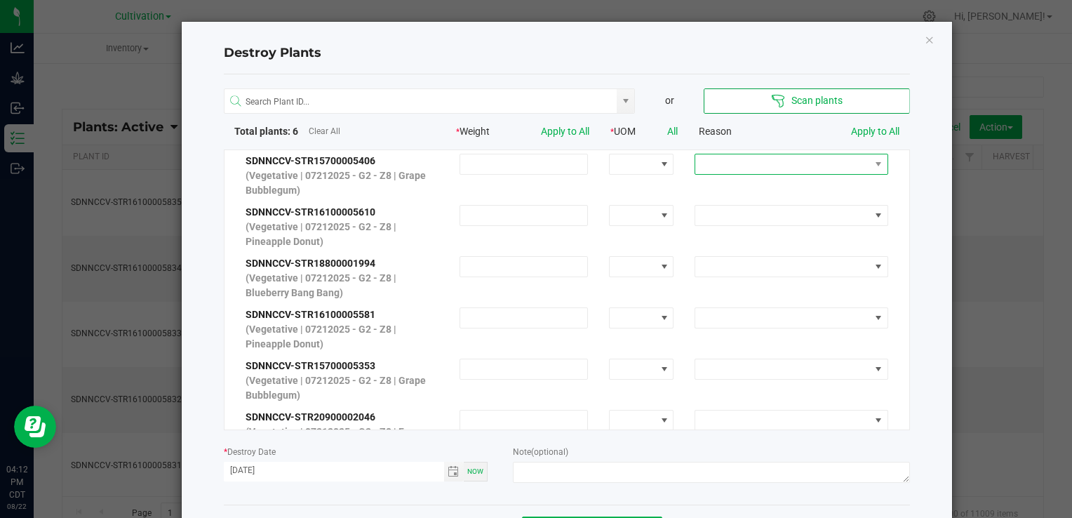
click at [825, 173] on span at bounding box center [791, 164] width 193 height 21
click at [743, 253] on li "No Roots" at bounding box center [777, 260] width 189 height 24
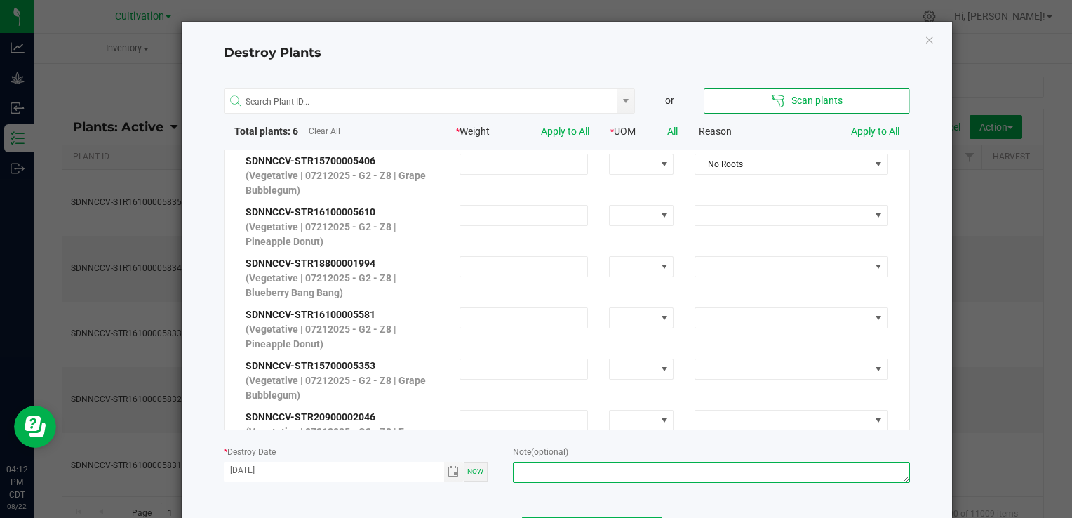
click at [660, 464] on textarea at bounding box center [711, 472] width 396 height 21
type textarea "Didn't root - [PERSON_NAME]"
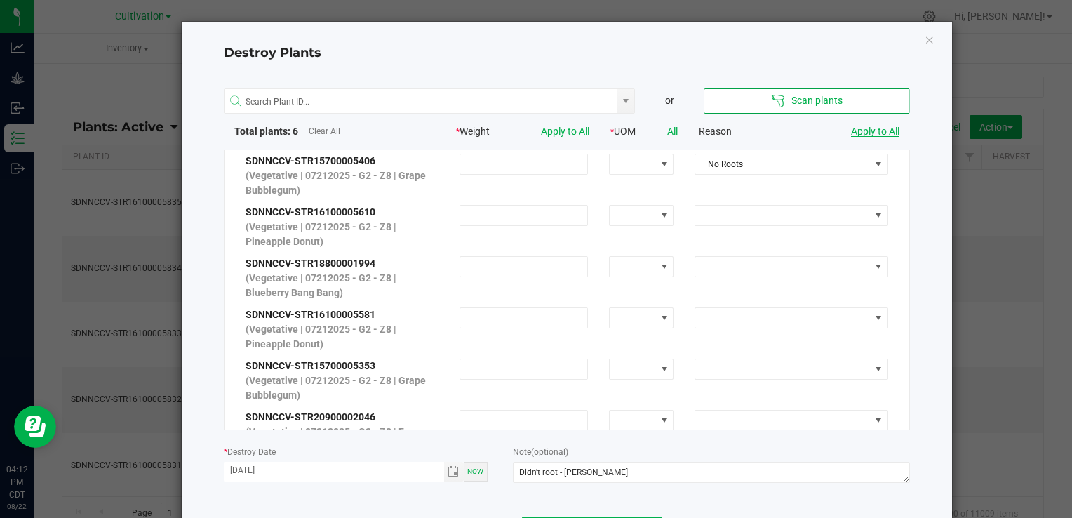
click at [881, 133] on link "Apply to All" at bounding box center [875, 131] width 48 height 11
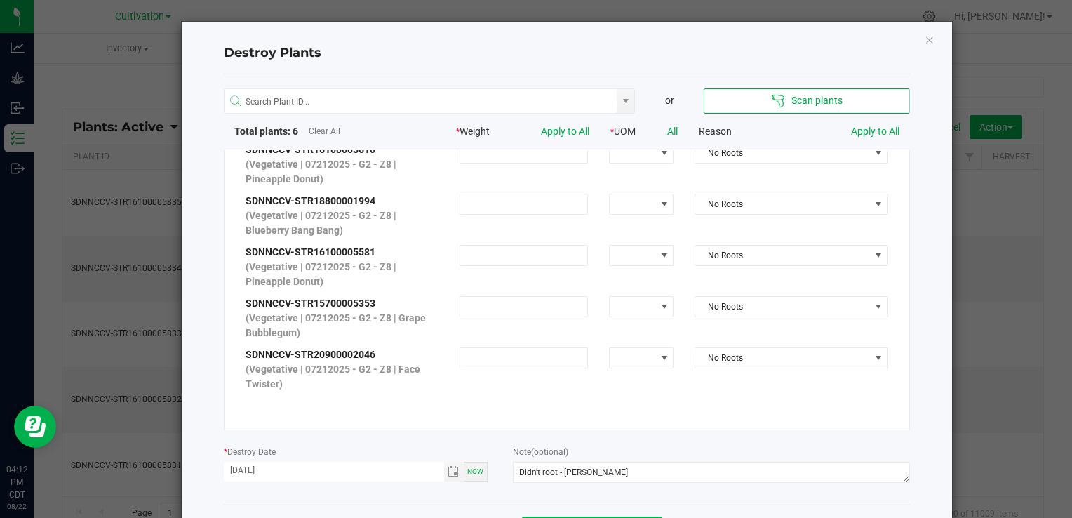
scroll to position [56, 0]
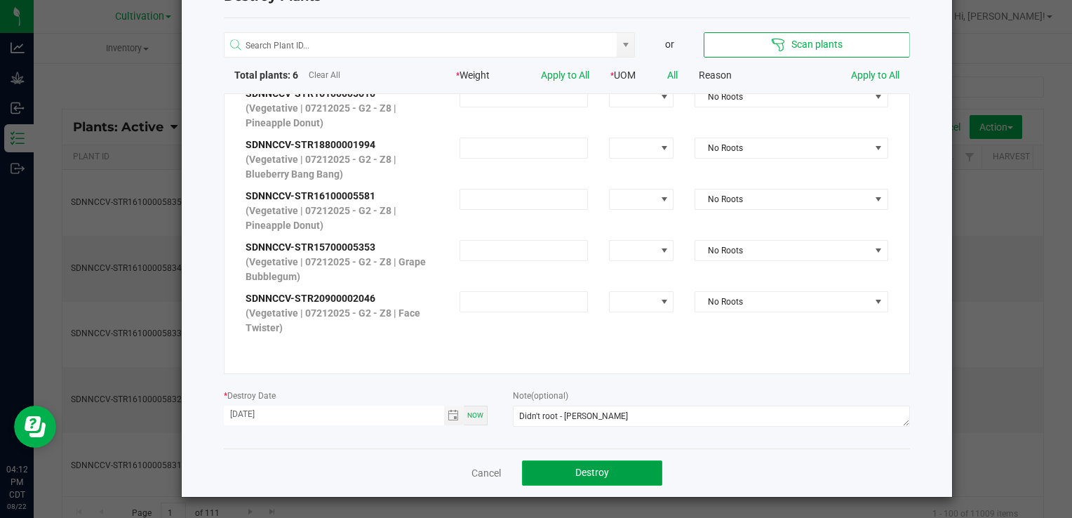
click at [639, 470] on button "Destroy" at bounding box center [592, 472] width 140 height 25
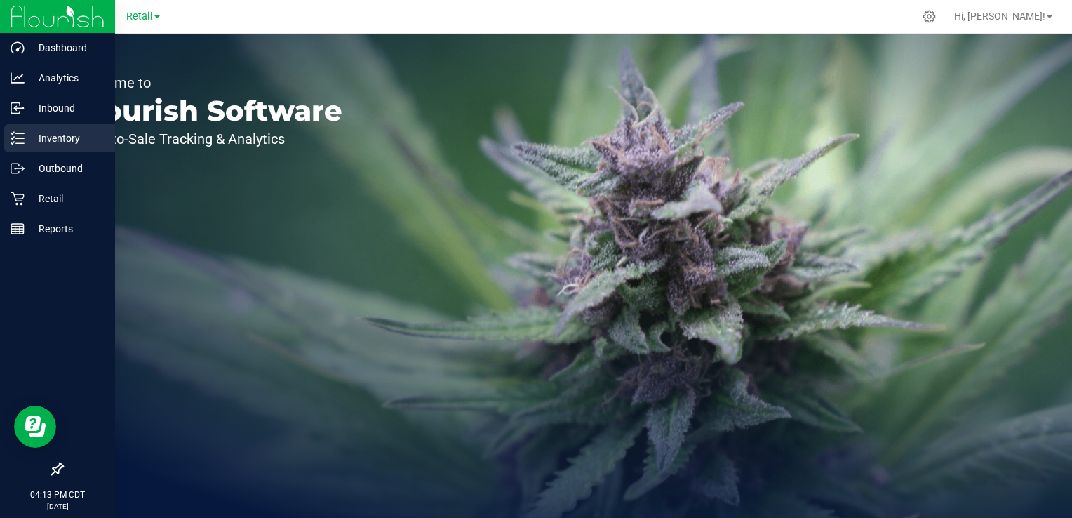
click at [25, 136] on p "Inventory" at bounding box center [67, 138] width 84 height 17
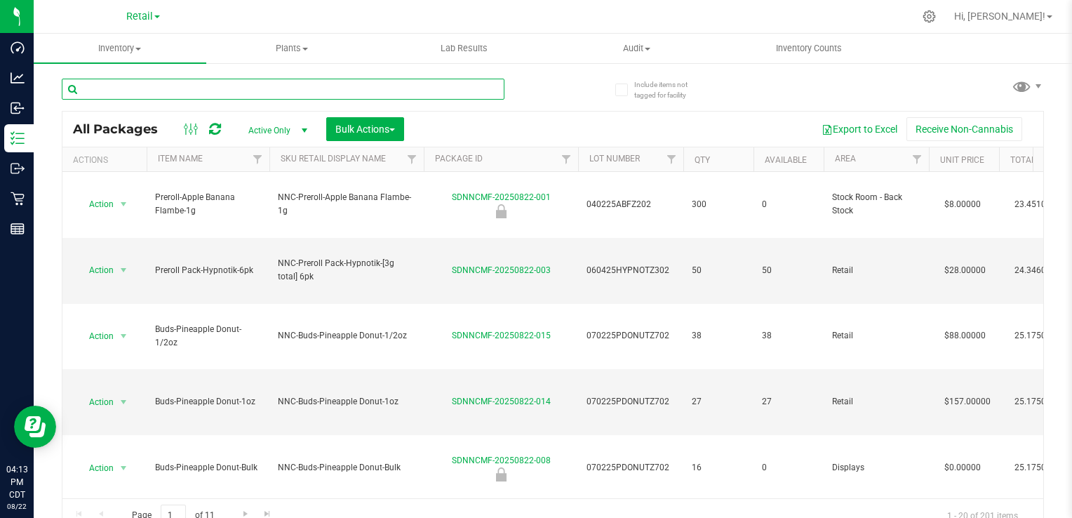
click at [244, 83] on input "text" at bounding box center [283, 89] width 443 height 21
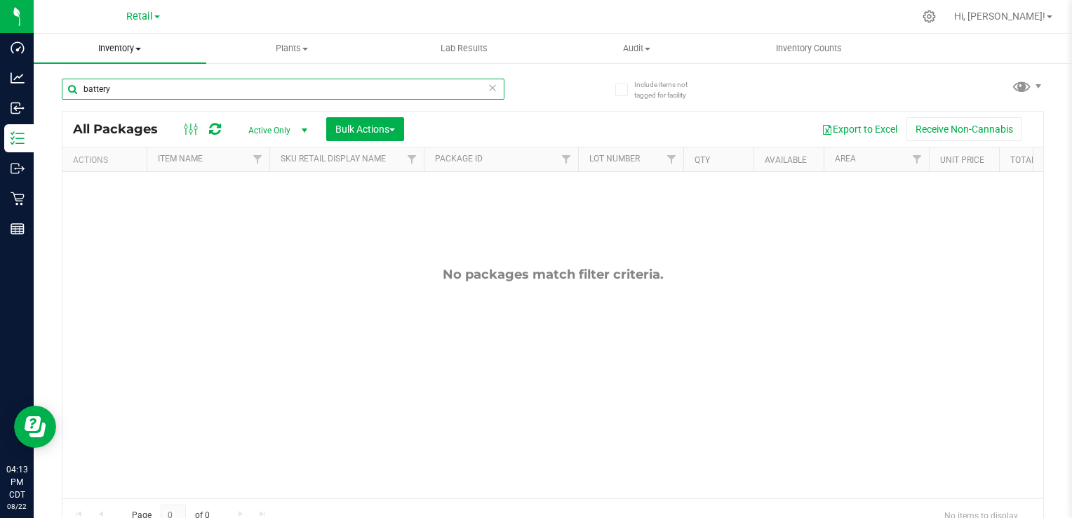
type input "battery"
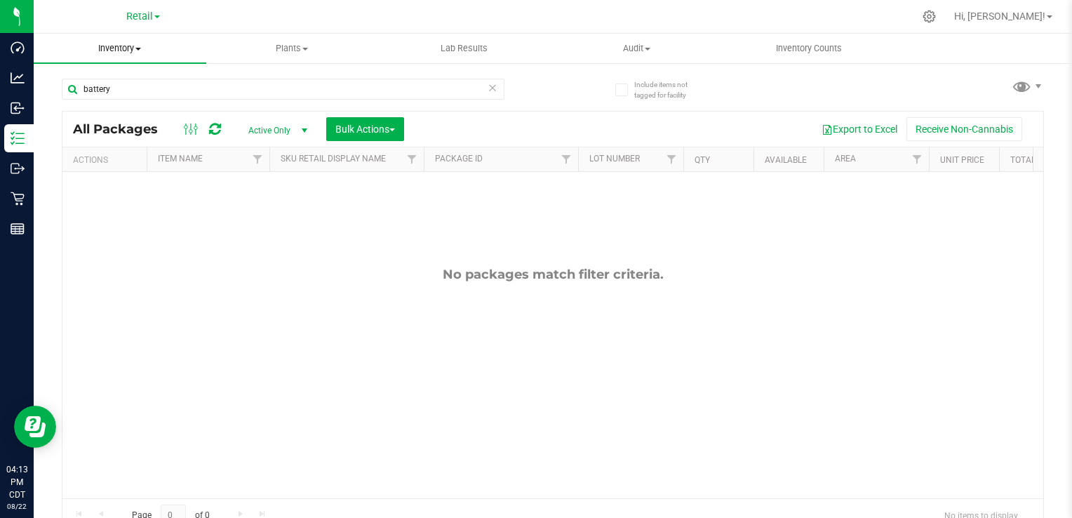
click at [145, 54] on span "Inventory" at bounding box center [120, 48] width 173 height 13
click at [116, 93] on li "All inventory" at bounding box center [120, 101] width 173 height 17
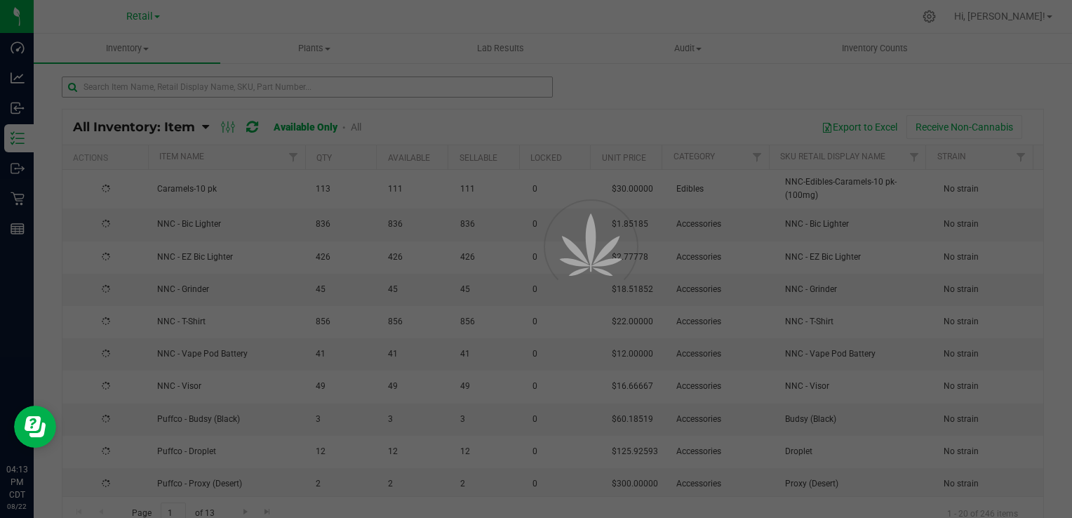
click at [239, 86] on div at bounding box center [536, 259] width 1072 height 518
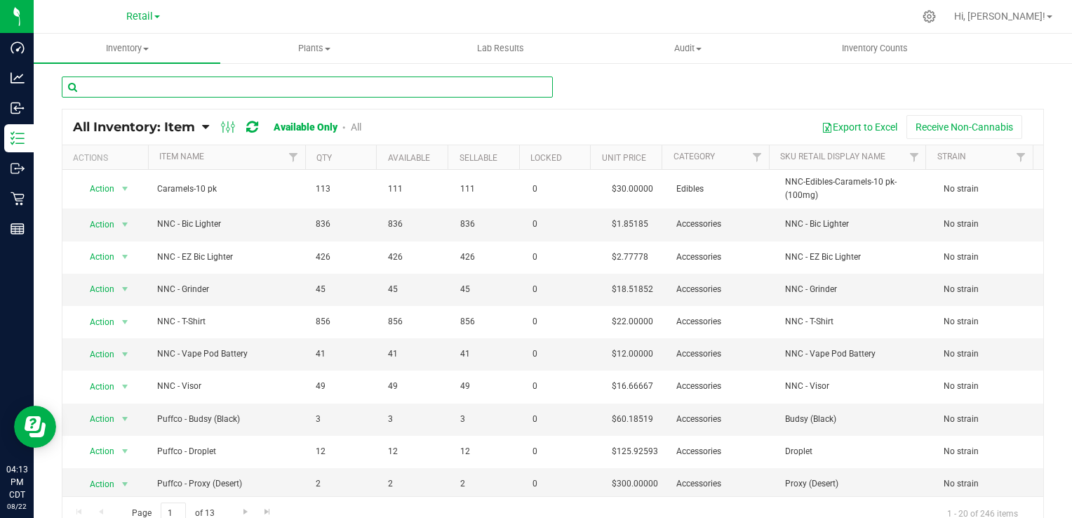
click at [235, 83] on input "text" at bounding box center [307, 86] width 491 height 21
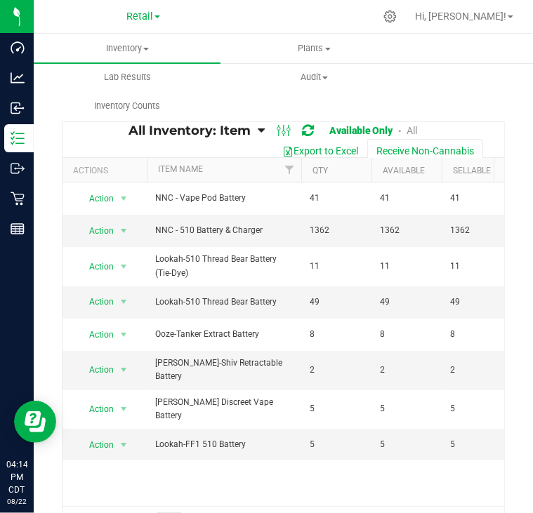
type input "battery"
click at [138, 32] on nav "Retail Hi, Kerrie!" at bounding box center [283, 17] width 499 height 34
click at [138, 44] on span "Inventory" at bounding box center [127, 48] width 187 height 13
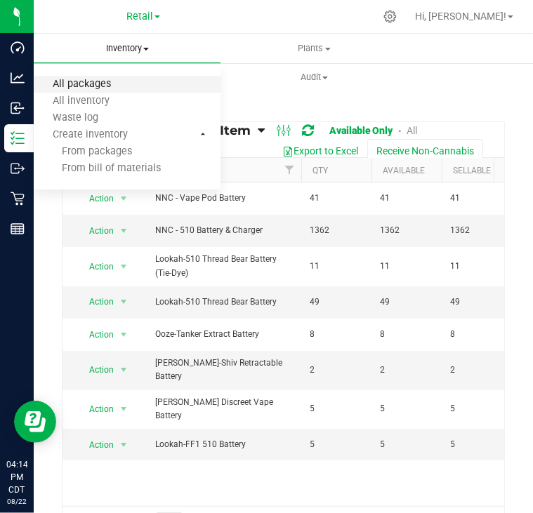
click at [120, 82] on span "All packages" at bounding box center [82, 85] width 96 height 12
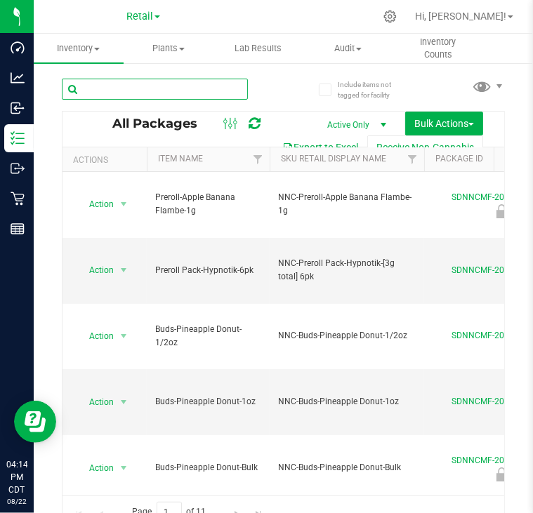
click at [161, 87] on input "text" at bounding box center [155, 89] width 186 height 21
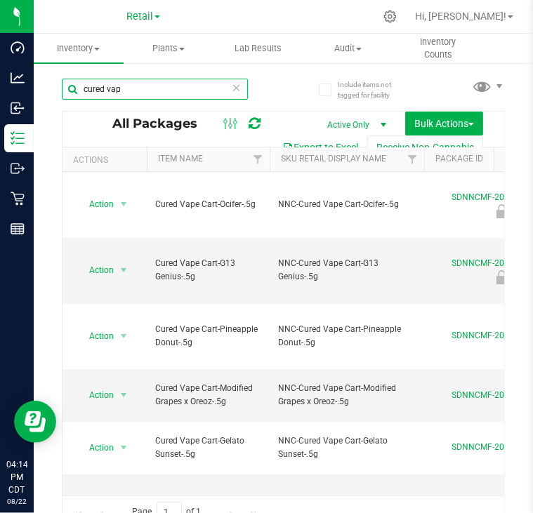
type input "cured vap"
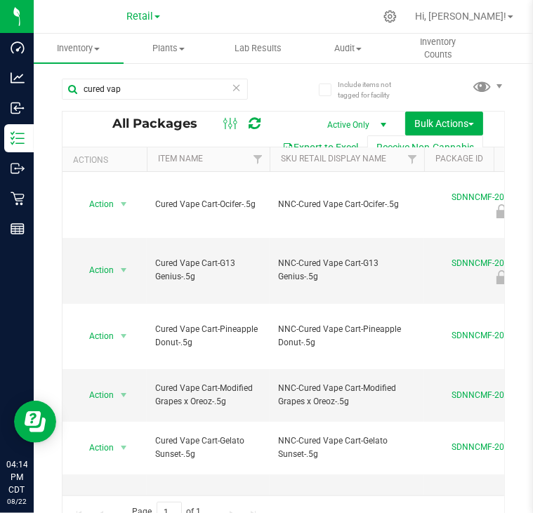
click at [225, 159] on th "Item Name" at bounding box center [208, 159] width 123 height 25
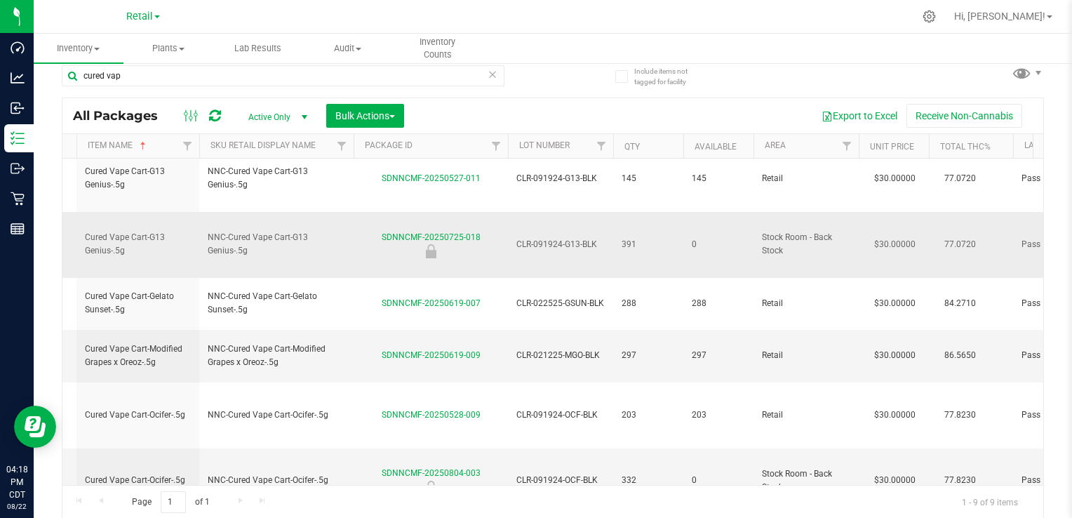
scroll to position [0, 70]
